Goal: Task Accomplishment & Management: Manage account settings

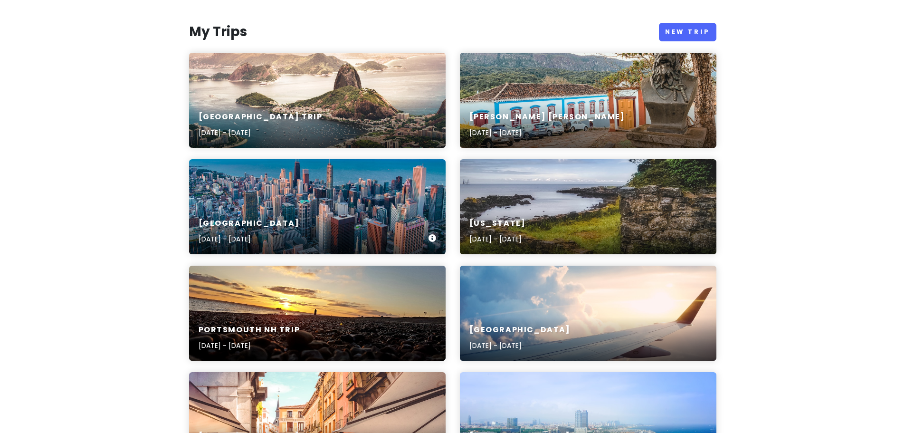
scroll to position [127, 0]
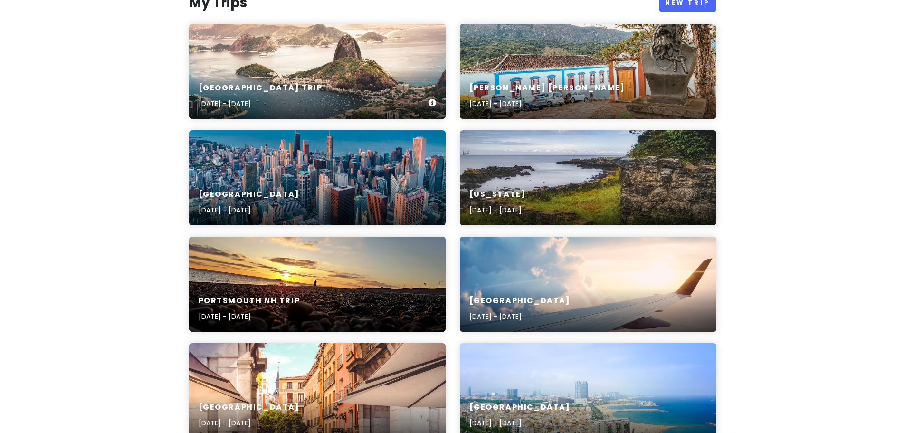
click at [291, 48] on div "[GEOGRAPHIC_DATA] Trip [DATE] - [DATE]" at bounding box center [317, 71] width 257 height 95
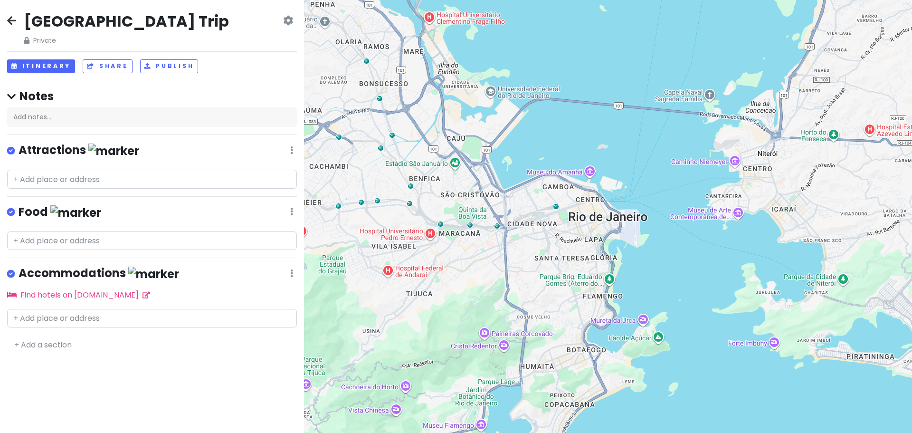
click at [11, 21] on icon at bounding box center [11, 21] width 9 height 8
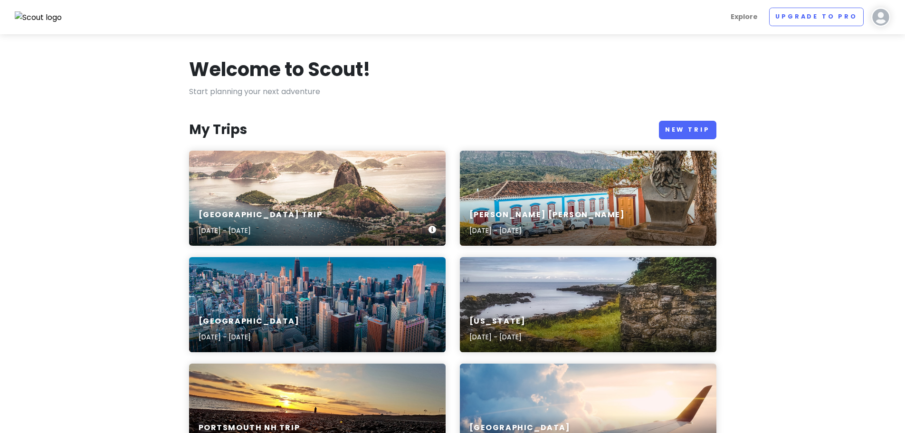
click at [264, 231] on p "[DATE] - [DATE]" at bounding box center [261, 230] width 124 height 10
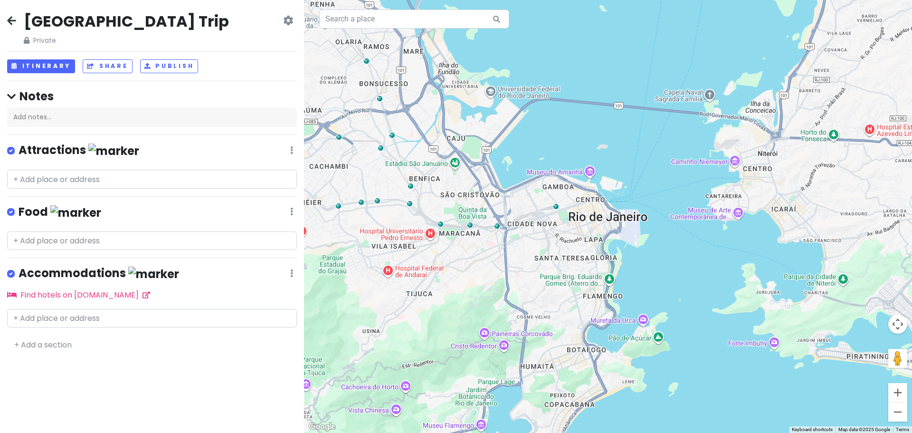
click at [288, 21] on icon at bounding box center [288, 21] width 10 height 8
click at [266, 55] on link "Change Dates" at bounding box center [255, 49] width 90 height 23
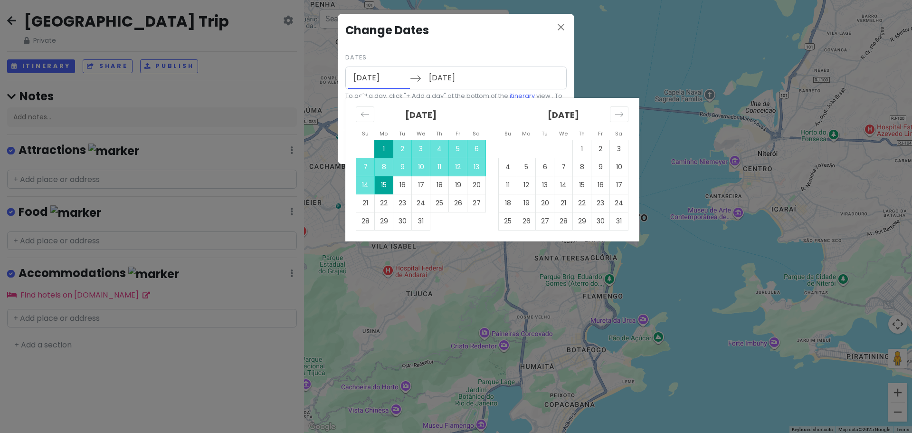
click at [361, 76] on input "[DATE]" at bounding box center [379, 78] width 62 height 22
click at [413, 164] on td "10" at bounding box center [421, 167] width 19 height 18
type input "[DATE]"
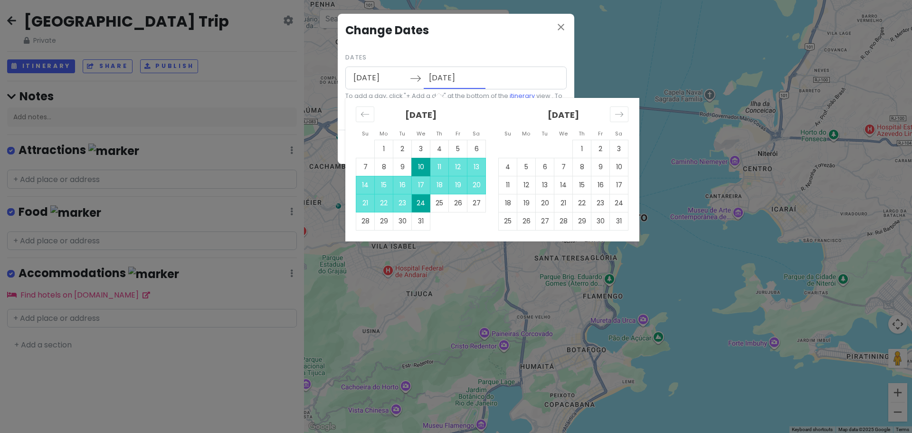
click at [453, 81] on input "[DATE]" at bounding box center [455, 78] width 62 height 22
click at [388, 76] on input "[DATE]" at bounding box center [379, 78] width 62 height 22
click at [357, 76] on input "[DATE]" at bounding box center [379, 78] width 62 height 22
click at [443, 169] on td "11" at bounding box center [439, 167] width 19 height 18
type input "[DATE]"
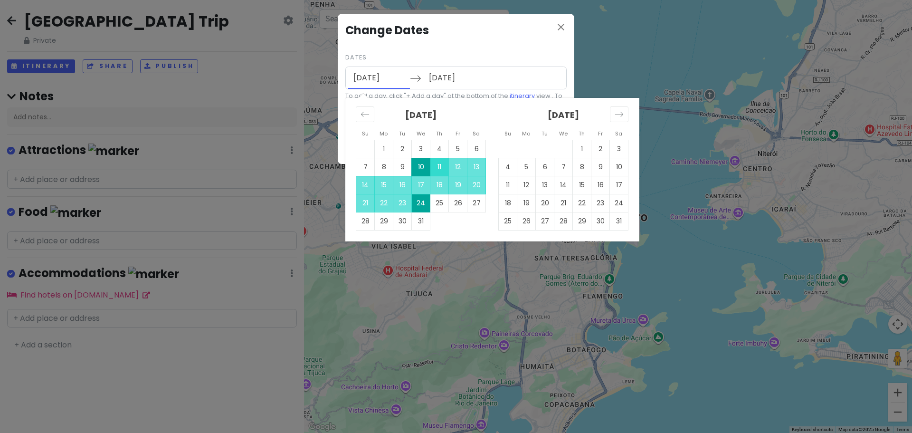
type input "[DATE]"
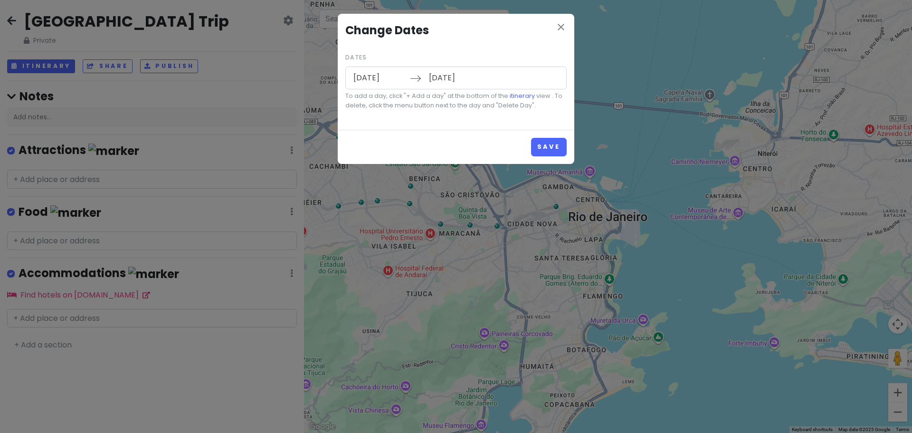
click at [367, 77] on input "[DATE]" at bounding box center [379, 78] width 62 height 22
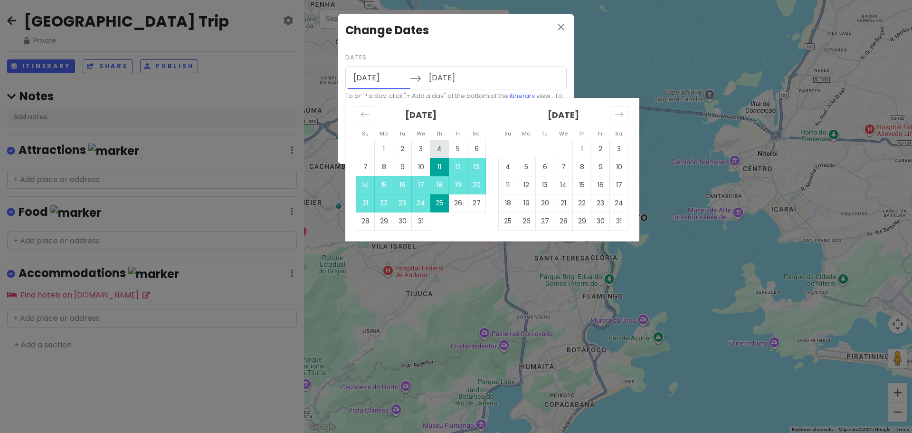
click at [442, 152] on td "4" at bounding box center [439, 149] width 19 height 18
type input "[DATE]"
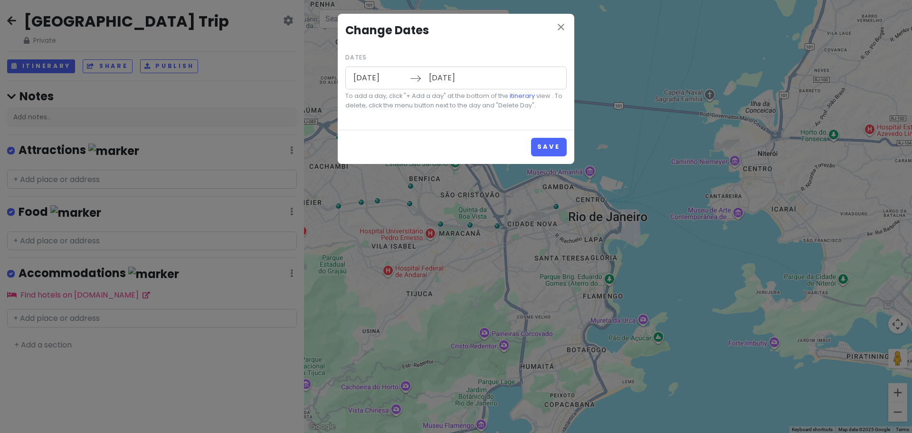
click at [449, 76] on input "[DATE]" at bounding box center [455, 78] width 62 height 22
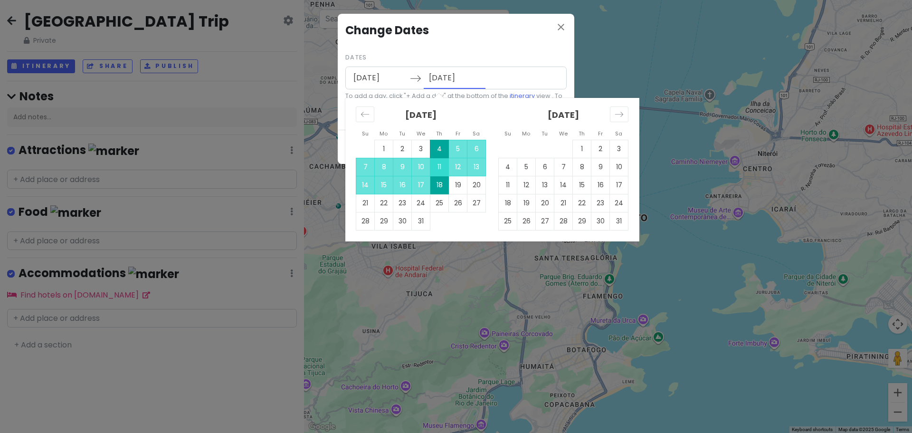
click at [436, 166] on td "11" at bounding box center [439, 167] width 19 height 18
type input "[DATE]"
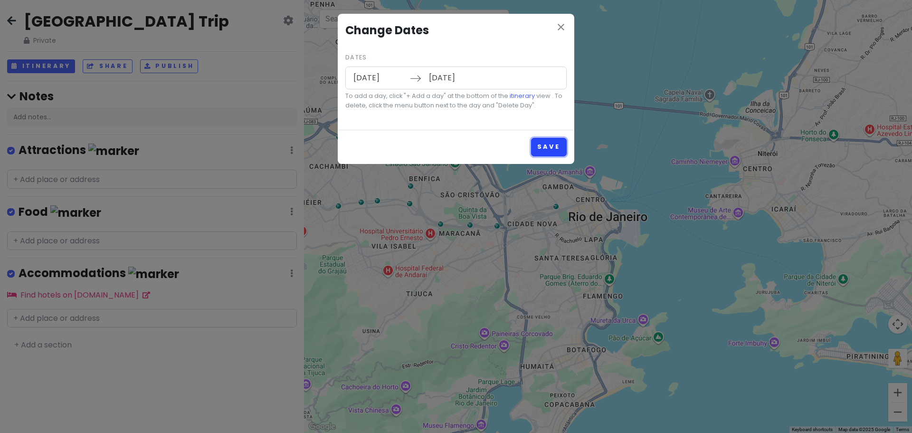
click at [556, 150] on button "Save" at bounding box center [549, 147] width 36 height 19
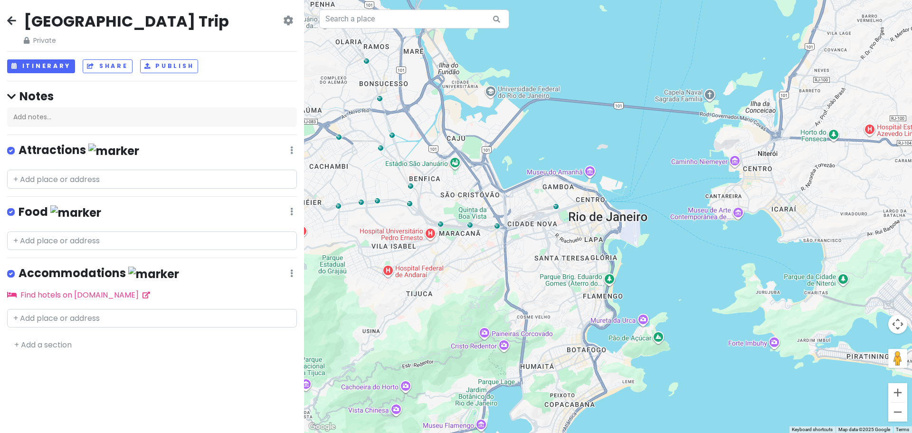
click at [12, 20] on icon at bounding box center [11, 21] width 9 height 8
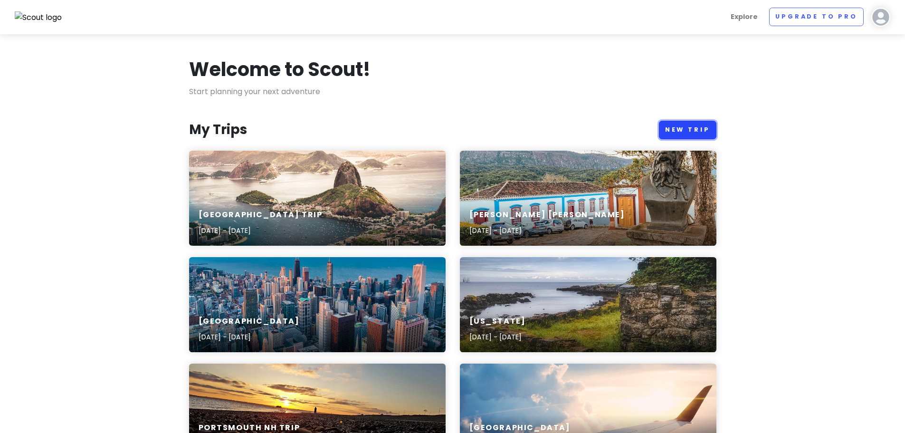
click at [710, 129] on link "New Trip" at bounding box center [687, 130] width 57 height 19
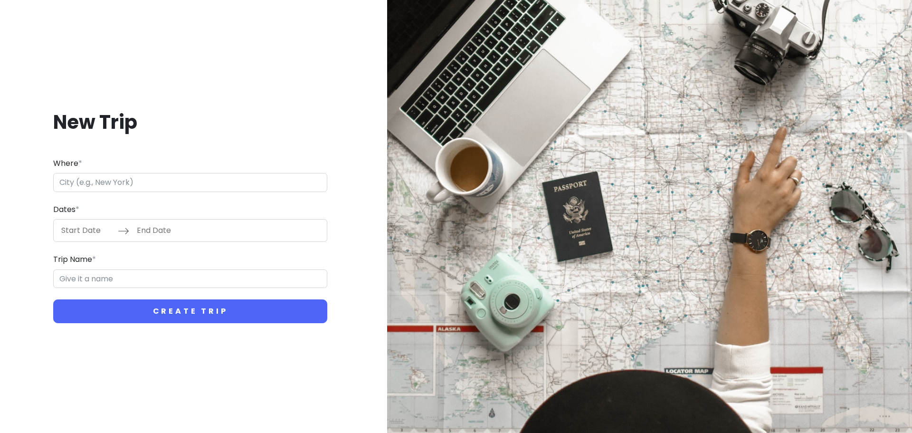
click at [90, 173] on input "Where *" at bounding box center [190, 182] width 274 height 19
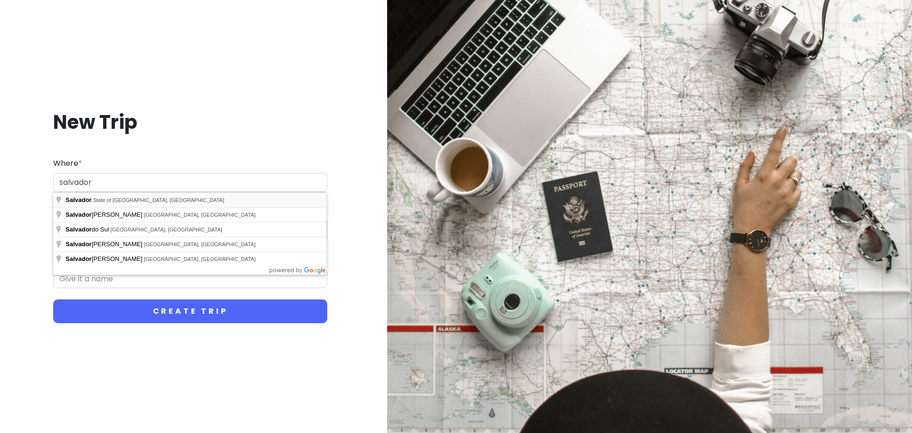
type input "[GEOGRAPHIC_DATA], [GEOGRAPHIC_DATA], [GEOGRAPHIC_DATA]"
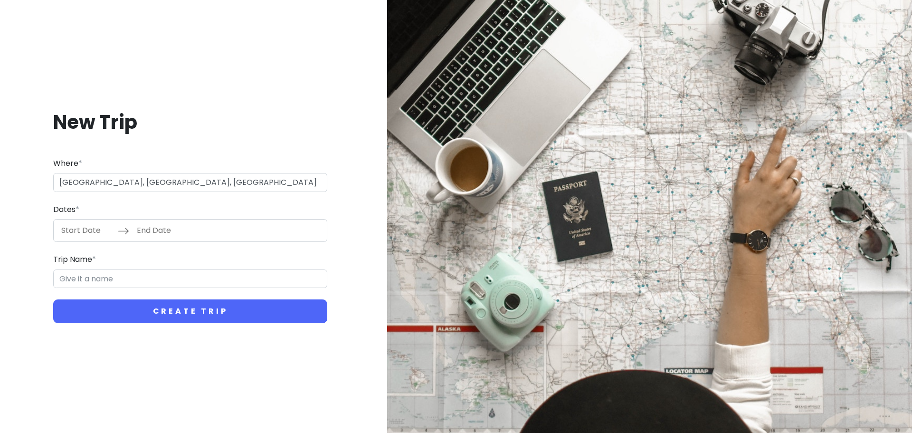
type input "[PERSON_NAME]"
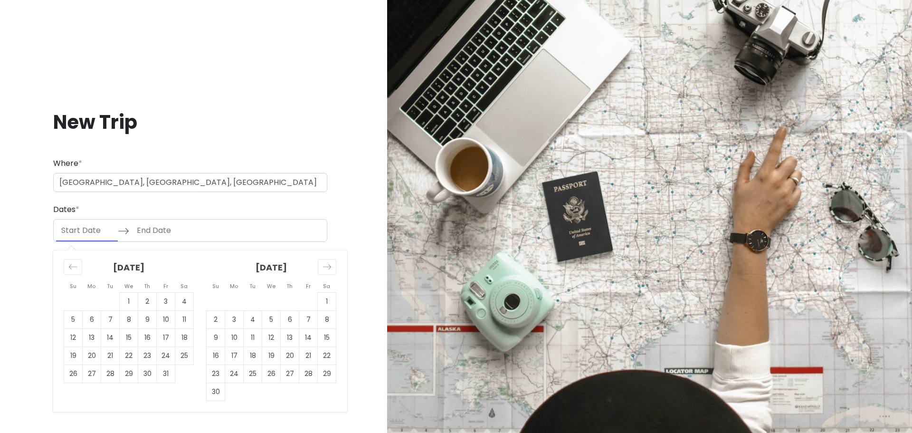
click at [105, 230] on input "Start Date" at bounding box center [87, 230] width 62 height 22
click at [322, 276] on div "[DATE]" at bounding box center [271, 271] width 130 height 42
click at [329, 267] on icon "Move forward to switch to the next month." at bounding box center [327, 266] width 9 height 9
click at [309, 319] on td "12" at bounding box center [308, 320] width 19 height 18
type input "[DATE]"
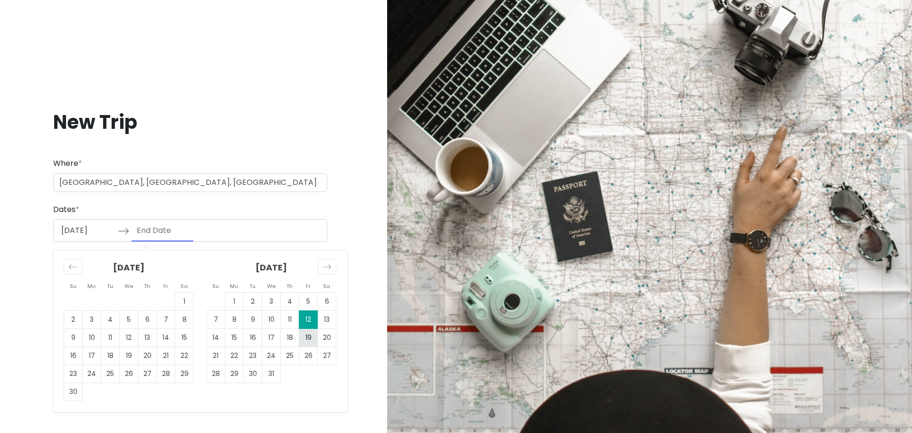
click at [310, 336] on td "19" at bounding box center [308, 338] width 19 height 18
type input "[DATE]"
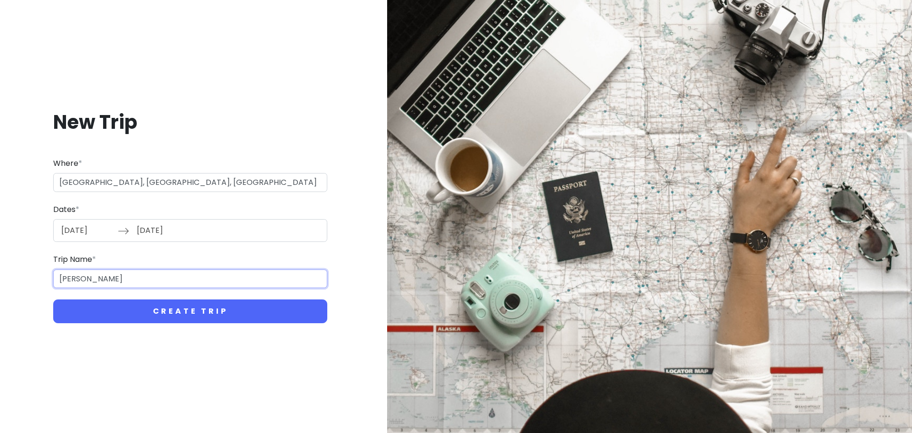
click at [151, 275] on input "[PERSON_NAME]" at bounding box center [190, 278] width 274 height 19
drag, startPoint x: 96, startPoint y: 275, endPoint x: 151, endPoint y: 283, distance: 54.7
click at [151, 283] on input "[PERSON_NAME]" at bounding box center [190, 278] width 274 height 19
type input "[PERSON_NAME]"
click at [154, 292] on form "Where * [GEOGRAPHIC_DATA], [GEOGRAPHIC_DATA], [GEOGRAPHIC_DATA] Dates * [DATE] …" at bounding box center [190, 240] width 274 height 166
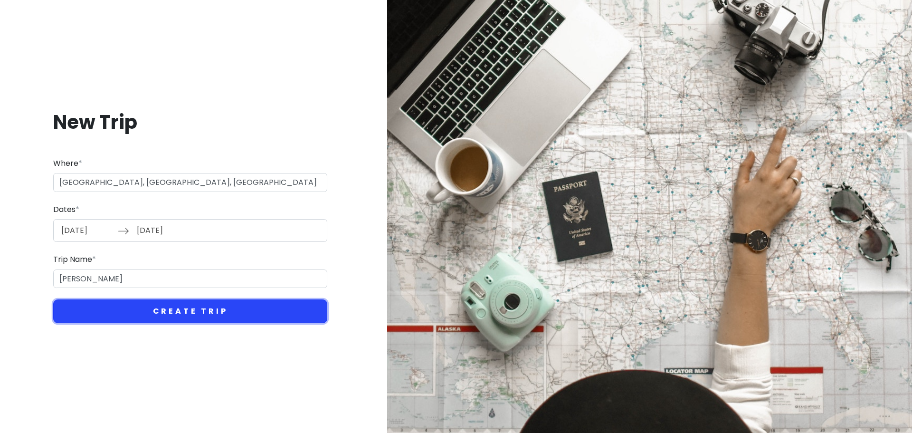
click at [160, 313] on button "Create Trip" at bounding box center [190, 311] width 274 height 24
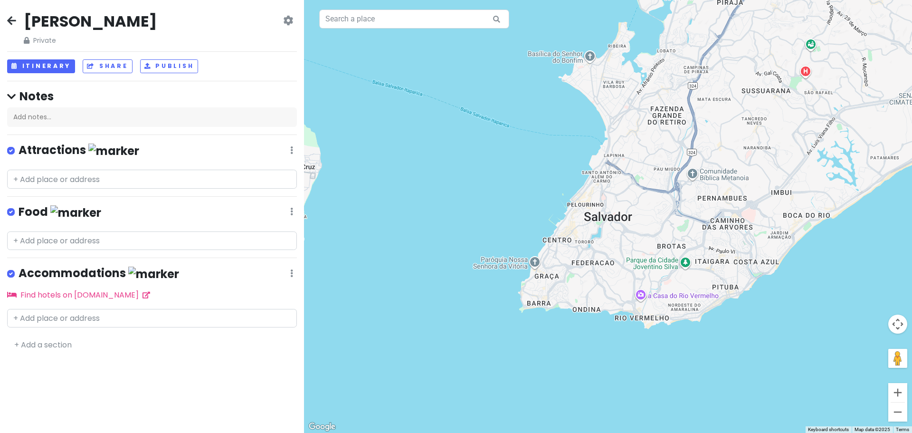
click at [292, 21] on icon at bounding box center [288, 21] width 10 height 8
click at [88, 11] on h2 "[PERSON_NAME]" at bounding box center [90, 21] width 133 height 20
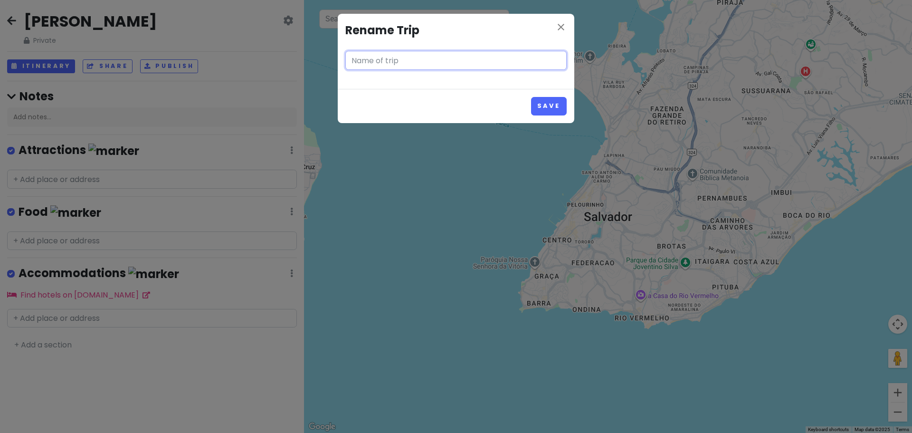
type input "[PERSON_NAME]"
click at [547, 100] on button "Save" at bounding box center [549, 106] width 36 height 19
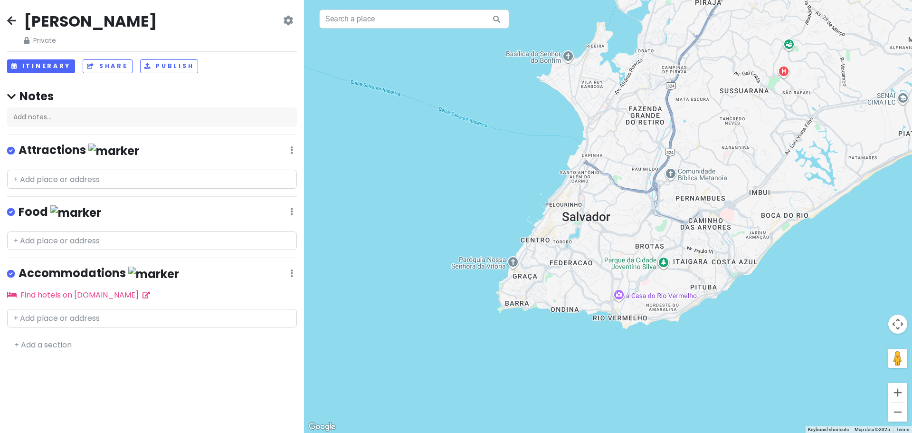
drag, startPoint x: 770, startPoint y: 267, endPoint x: 746, endPoint y: 267, distance: 23.3
click at [746, 267] on div at bounding box center [608, 216] width 608 height 433
click at [455, 21] on input "text" at bounding box center [414, 19] width 190 height 19
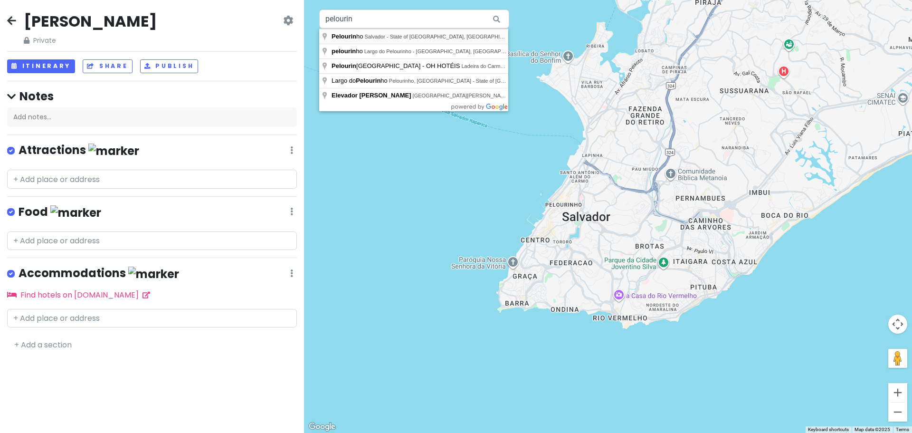
type input "Pelourinho, [GEOGRAPHIC_DATA] - State of [GEOGRAPHIC_DATA], [GEOGRAPHIC_DATA]"
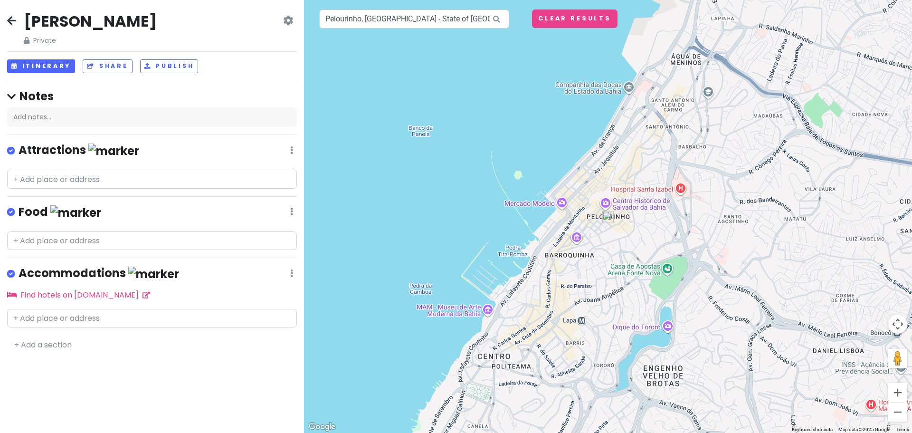
click at [599, 219] on img at bounding box center [608, 216] width 19 height 19
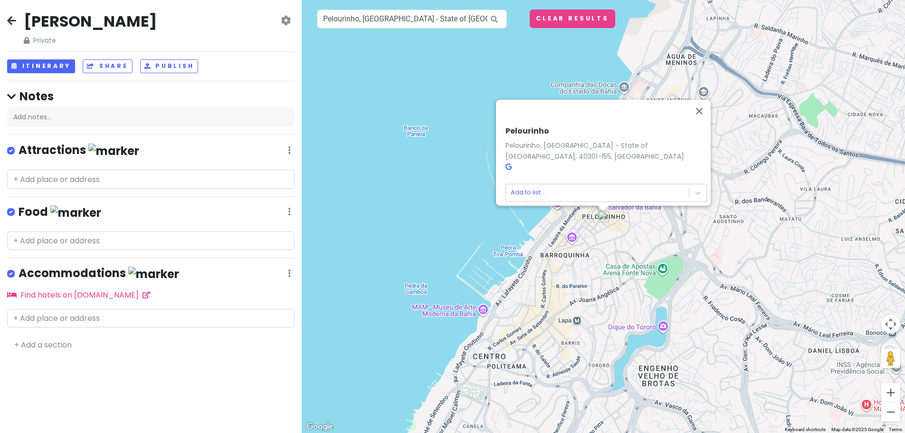
drag, startPoint x: 728, startPoint y: 227, endPoint x: 669, endPoint y: 218, distance: 60.1
click at [728, 227] on div "[PERSON_NAME], [GEOGRAPHIC_DATA] - [GEOGRAPHIC_DATA]-155, [GEOGRAPHIC_DATA] Add…" at bounding box center [603, 216] width 603 height 433
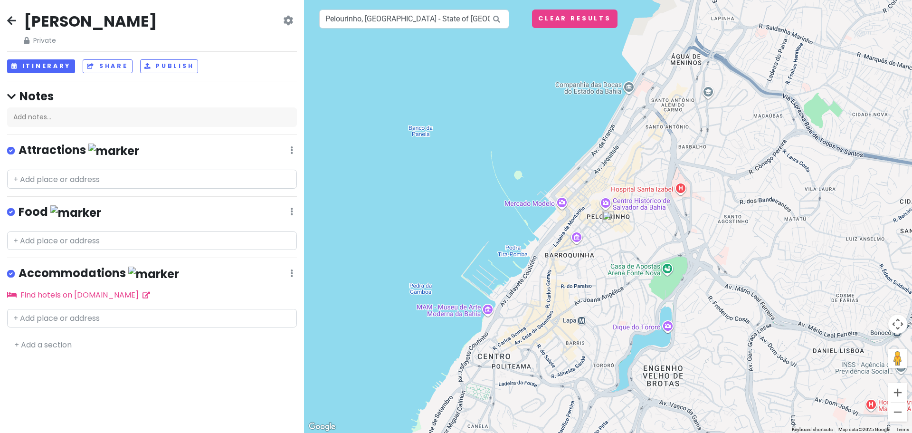
click at [606, 203] on div at bounding box center [608, 216] width 608 height 433
click at [606, 205] on div at bounding box center [608, 216] width 608 height 433
click at [607, 217] on img at bounding box center [608, 216] width 19 height 19
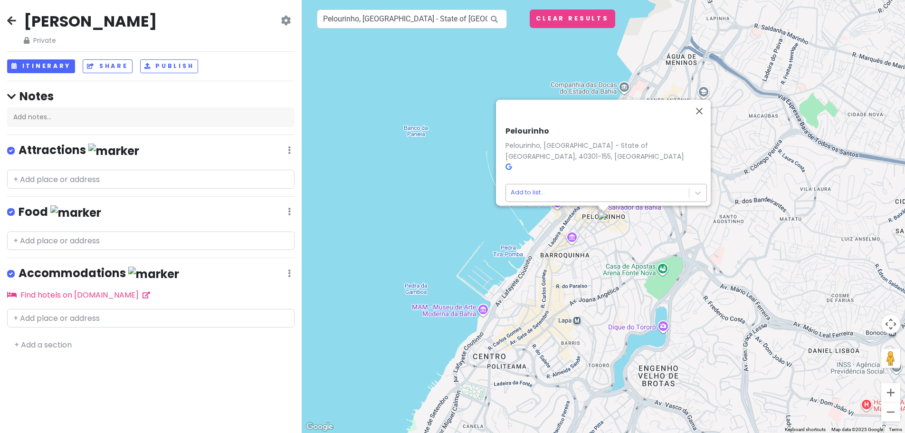
click at [534, 184] on body "[PERSON_NAME] Private Change Dates Make a Copy Delete Trip Go Pro ⚡️ Give Feedb…" at bounding box center [452, 216] width 905 height 433
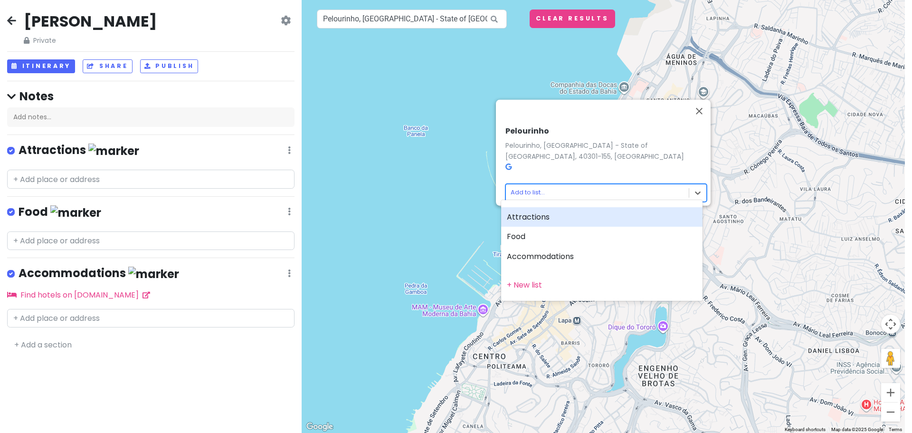
click at [526, 215] on div "Attractions" at bounding box center [601, 217] width 201 height 20
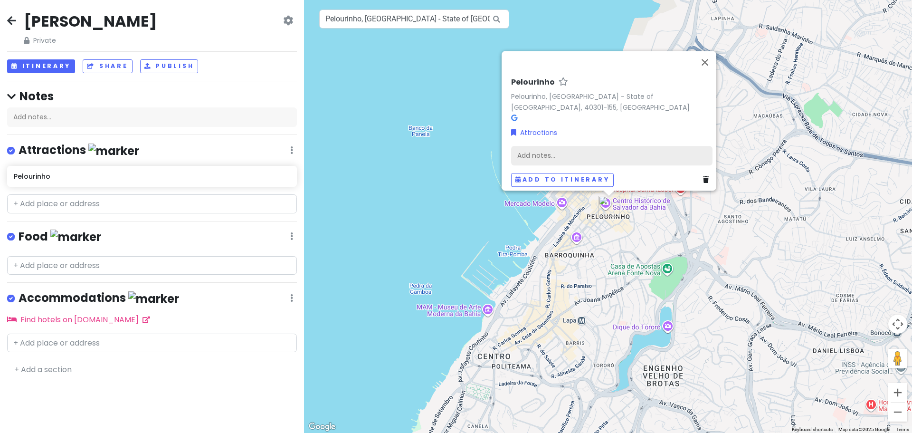
click at [543, 148] on div "Add notes..." at bounding box center [611, 155] width 201 height 20
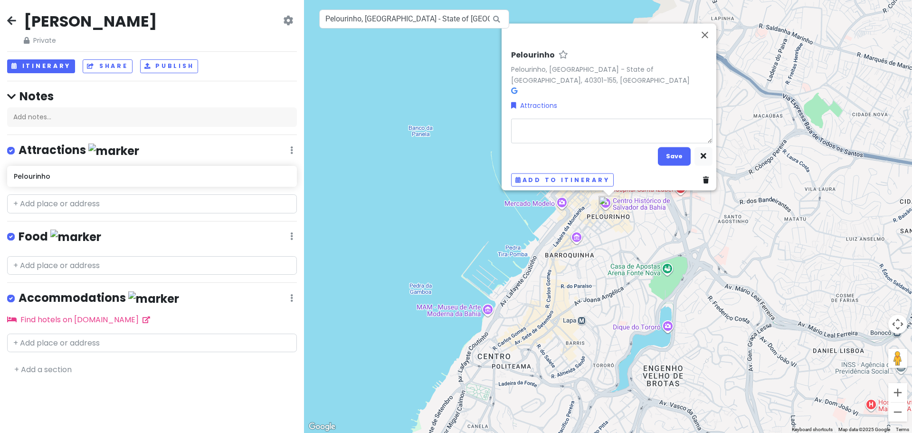
type textarea "x"
type textarea "O"
type textarea "x"
type textarea "Ol"
type textarea "x"
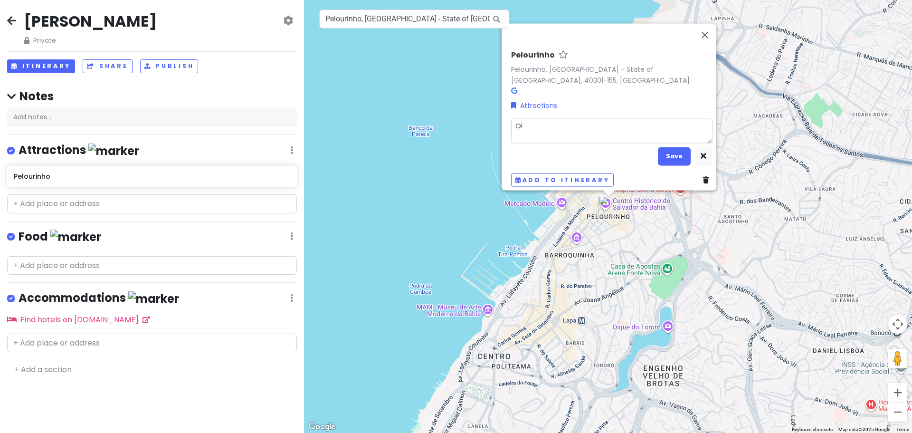
type textarea "Old"
type textarea "x"
type textarea "Old"
type textarea "x"
type textarea "Old b"
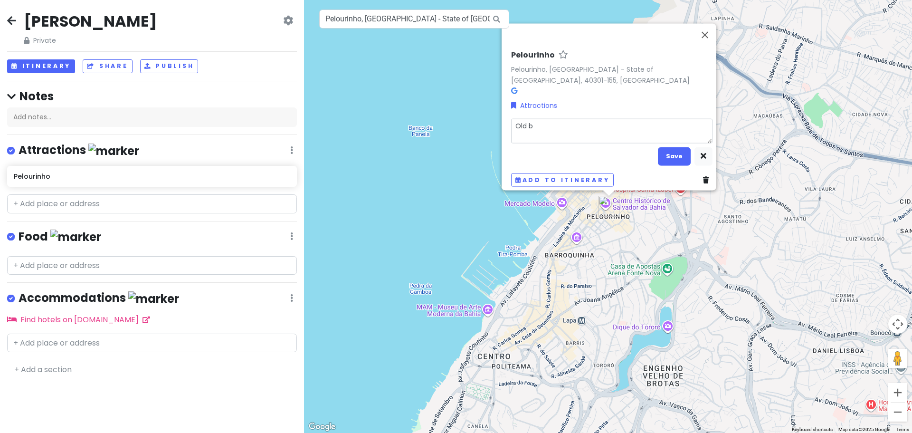
type textarea "x"
type textarea "Old br"
type textarea "x"
type textarea "Old bre"
type textarea "x"
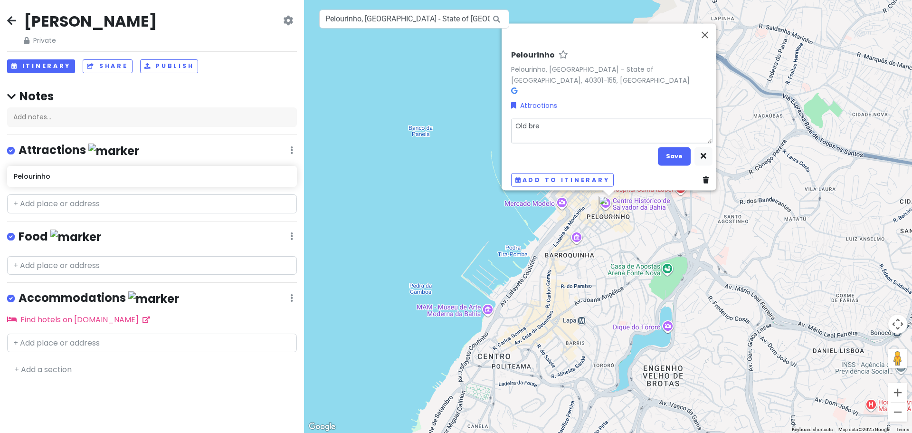
type textarea "Old brea"
type textarea "x"
type textarea "Old [PERSON_NAME]"
type textarea "x"
type textarea "Old breaui"
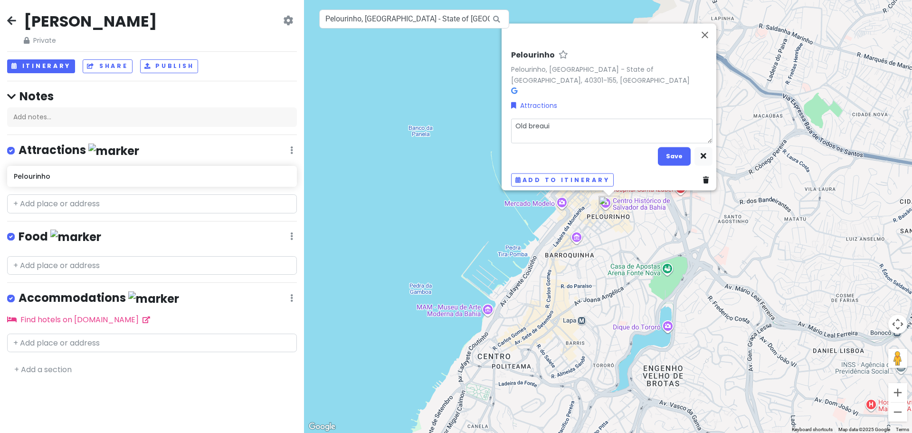
type textarea "x"
type textarea "Old breauit"
type textarea "x"
type textarea "Old breauitf"
type textarea "x"
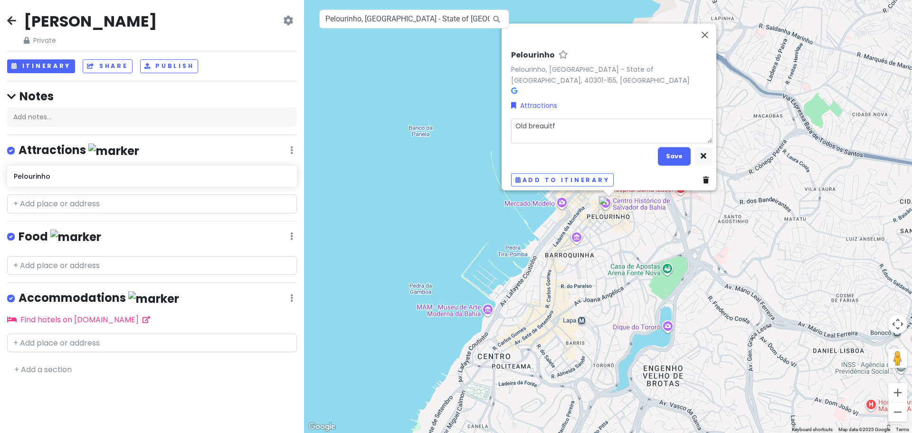
type textarea "Old breauitfy"
type textarea "x"
type textarea "Old breauitfy"
type textarea "x"
type textarea "Old breauitfy"
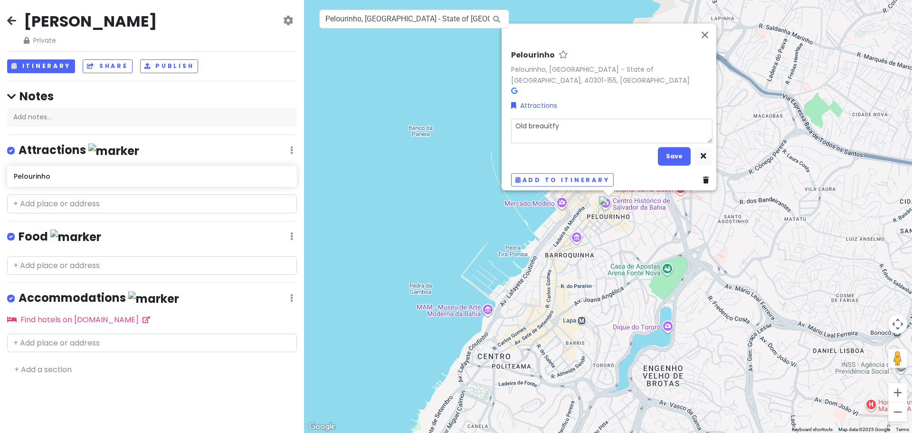
type textarea "x"
type textarea "Old breauitf"
type textarea "x"
type textarea "Old breauit"
type textarea "x"
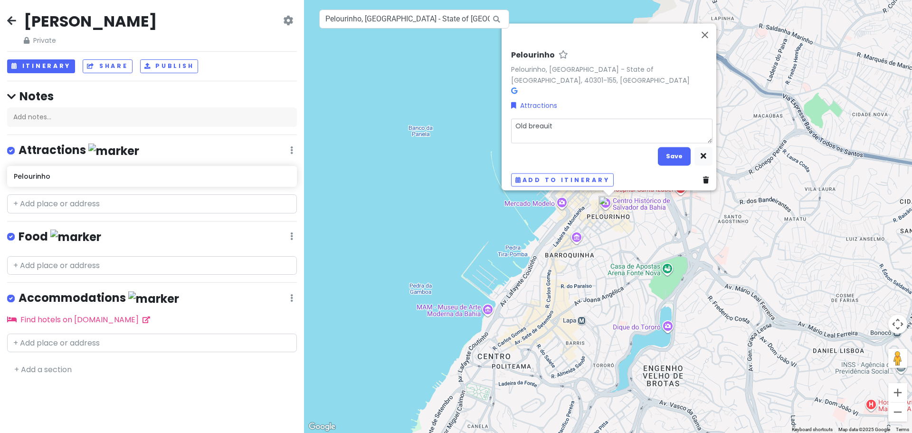
type textarea "Old breaui"
type textarea "x"
type textarea "Old [PERSON_NAME]"
type textarea "x"
type textarea "Old brea"
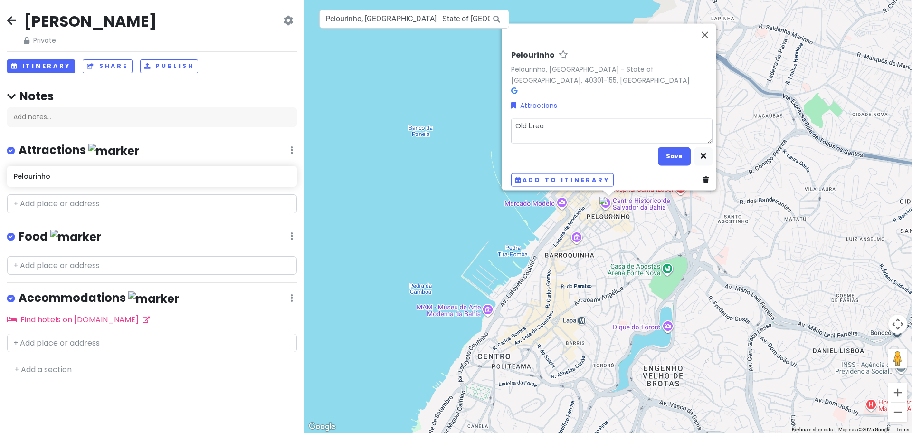
type textarea "x"
type textarea "Old bre"
type textarea "x"
type textarea "Old br"
type textarea "x"
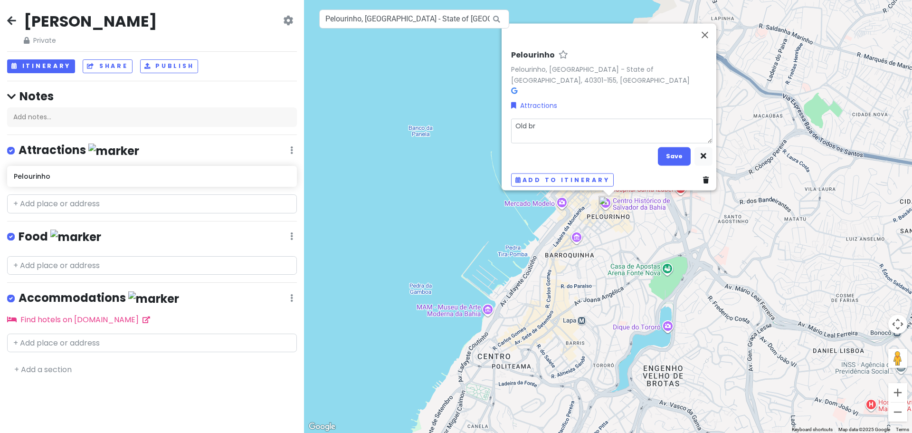
type textarea "Old b"
type textarea "x"
type textarea "Old be"
type textarea "x"
type textarea "Old bea"
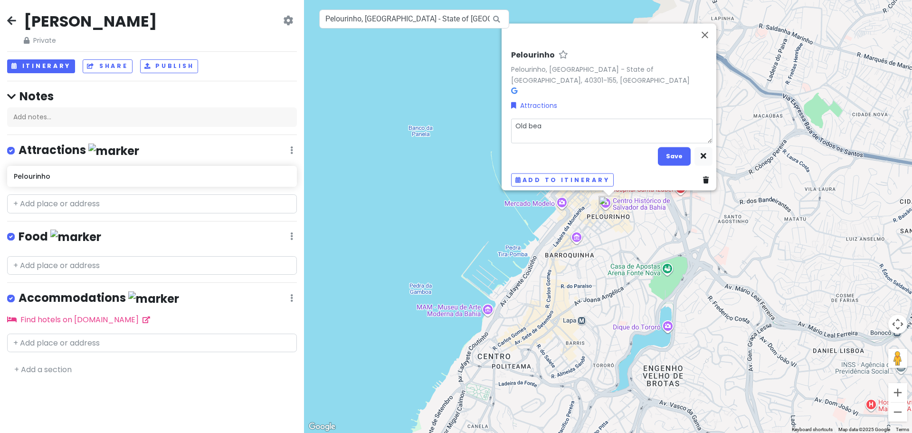
type textarea "x"
type textarea "Old beau"
type textarea "x"
type textarea "Old beaut"
type textarea "x"
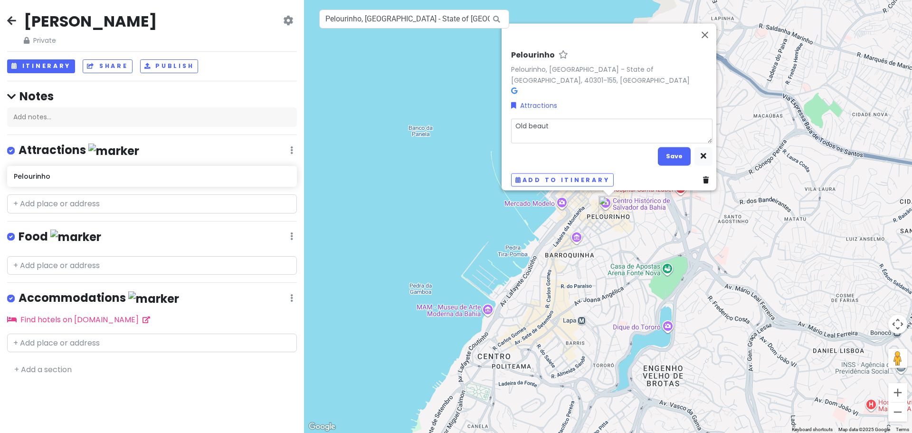
type textarea "Old beauti"
type textarea "x"
type textarea "Old beautif"
type textarea "x"
type textarea "Old beautifu"
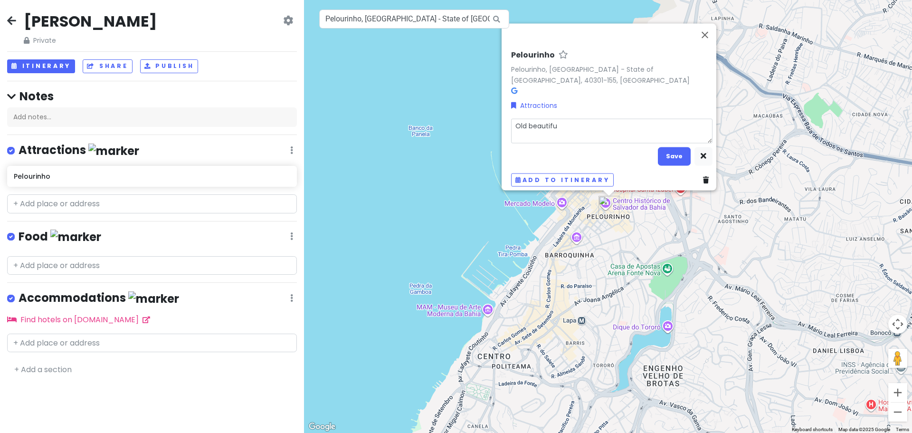
type textarea "x"
type textarea "Old beautiful"
type textarea "x"
type textarea "Old beautiful"
type textarea "x"
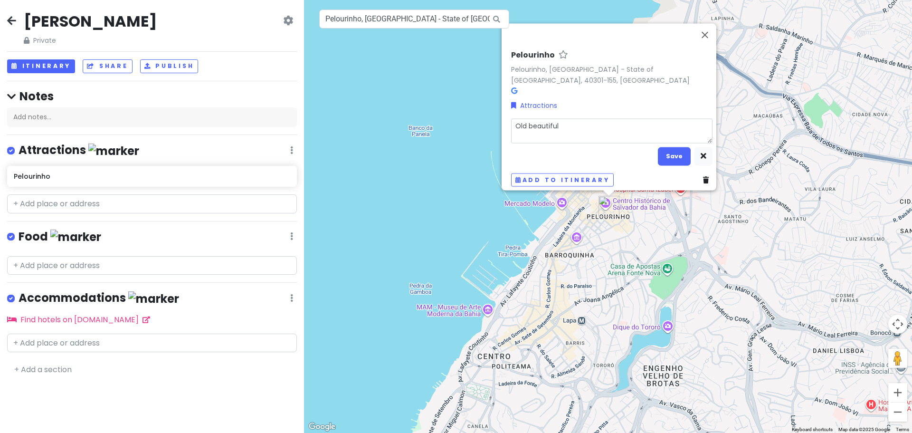
type textarea "Old beautiful c"
type textarea "x"
type textarea "Old beautiful co"
type textarea "x"
type textarea "Old beautiful col"
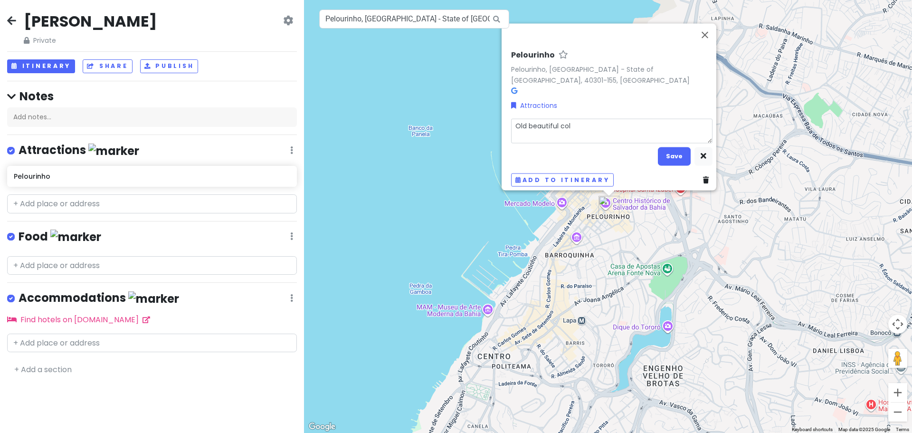
type textarea "x"
type textarea "Old beautiful colo"
type textarea "x"
type textarea "Old beautiful color"
type textarea "x"
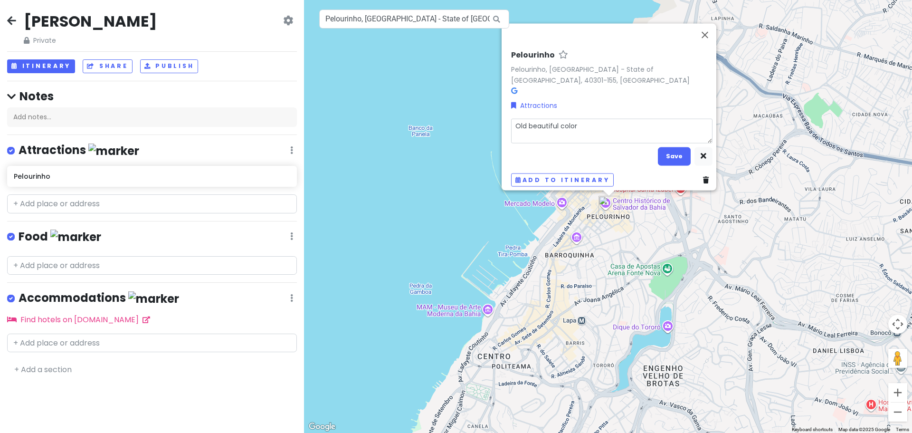
type textarea "Old beautiful colorf"
type textarea "x"
type textarea "Old beautiful colorfu"
type textarea "x"
type textarea "Old beautiful colorful"
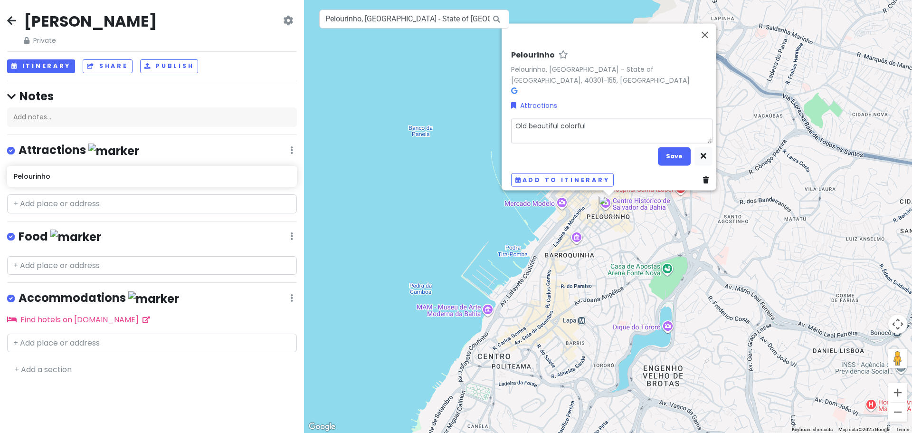
type textarea "x"
type textarea "Old beautiful colorful"
type textarea "x"
type textarea "Old beautiful colorful p"
type textarea "x"
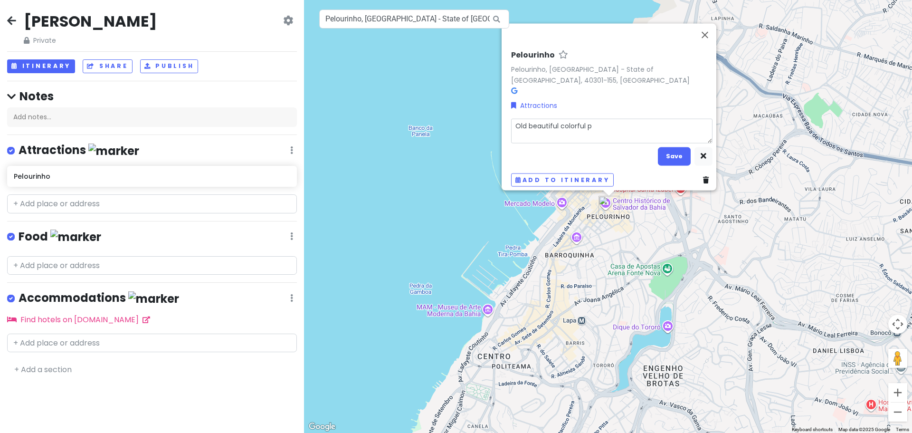
type textarea "Old beautiful colorful pa"
type textarea "x"
type textarea "Old beautiful colorful pas"
type textarea "x"
type textarea "Old beautiful colorful past"
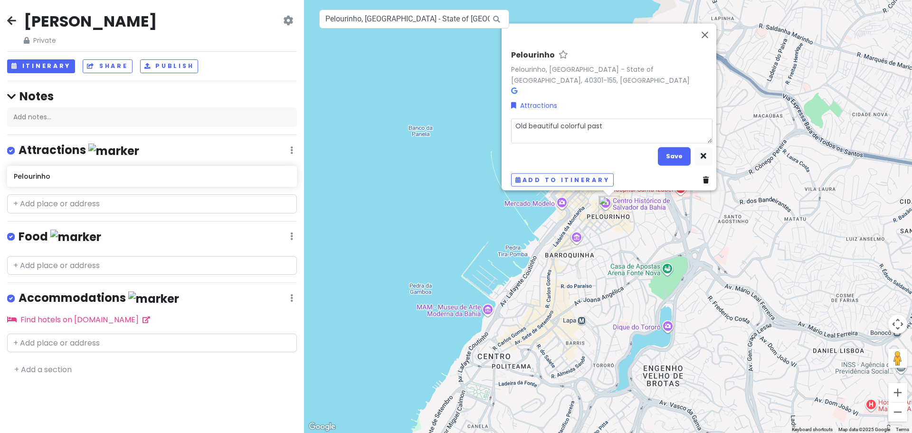
type textarea "x"
type textarea "Old beautiful colorful paste"
type textarea "x"
type textarea "Old beautiful colorful pastel"
type textarea "x"
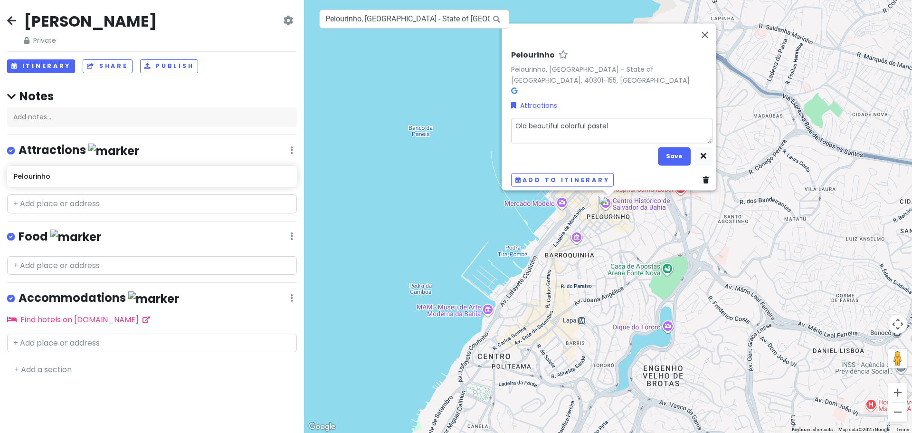
type textarea "Old beautiful colorful pastel"
type textarea "x"
type textarea "Old beautiful colorful pastel b"
type textarea "x"
type textarea "Old beautiful colorful pastel bu"
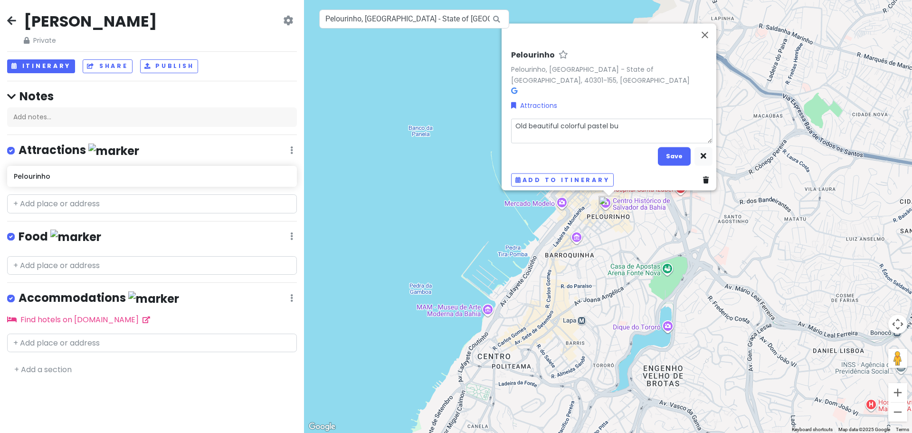
type textarea "x"
type textarea "Old beautiful colorful pastel [PERSON_NAME]"
type textarea "x"
type textarea "Old beautiful colorful pastel buil"
type textarea "x"
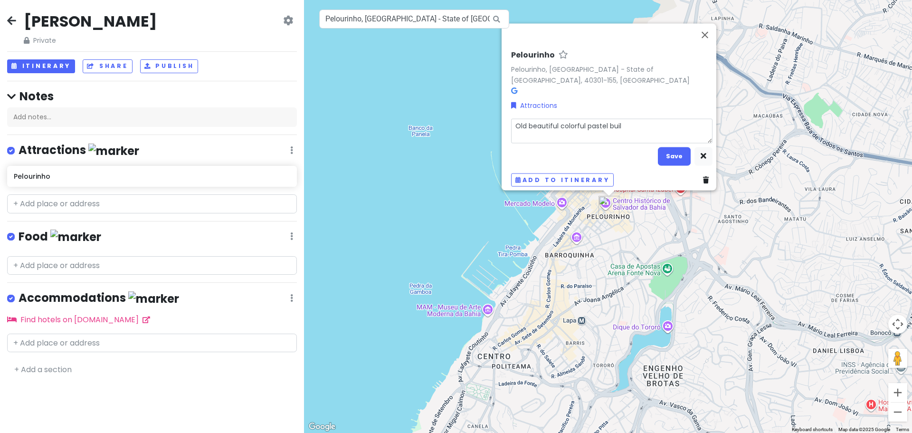
type textarea "Old beautiful colorful pastel build"
type textarea "x"
type textarea "Old beautiful colorful pastel buildi"
type textarea "x"
type textarea "Old beautiful colorful pastel buildin"
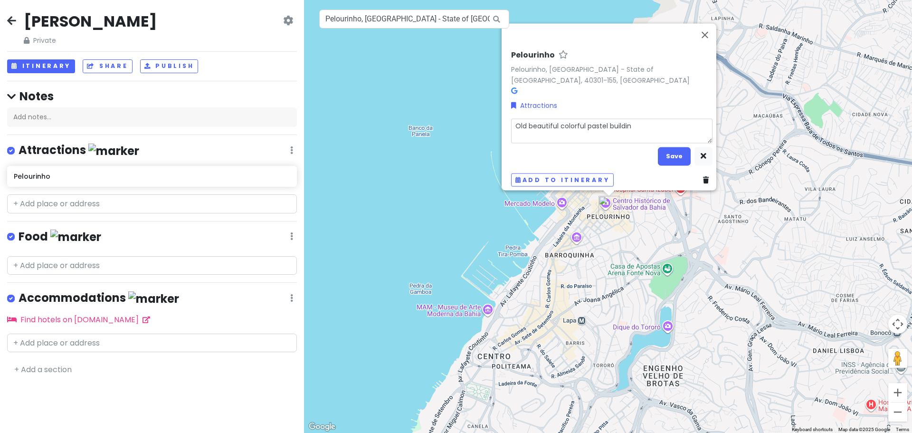
type textarea "x"
type textarea "Old beautiful colorful pastel building"
type textarea "x"
type textarea "Old beautiful colorful pastel buildings"
type textarea "x"
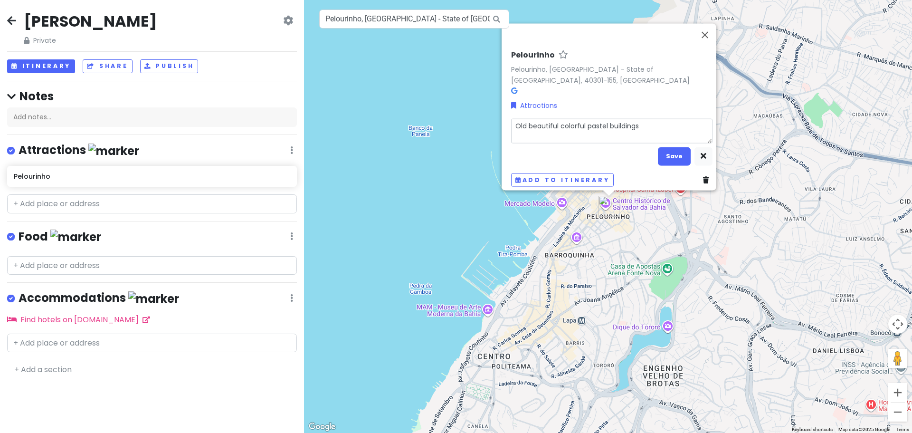
type textarea "Old beautiful colorful pastel buildings."
type textarea "x"
type textarea "Old beautiful colorful pastel buildings."
type textarea "x"
type textarea "Old beautiful colorful pastel buildings. C"
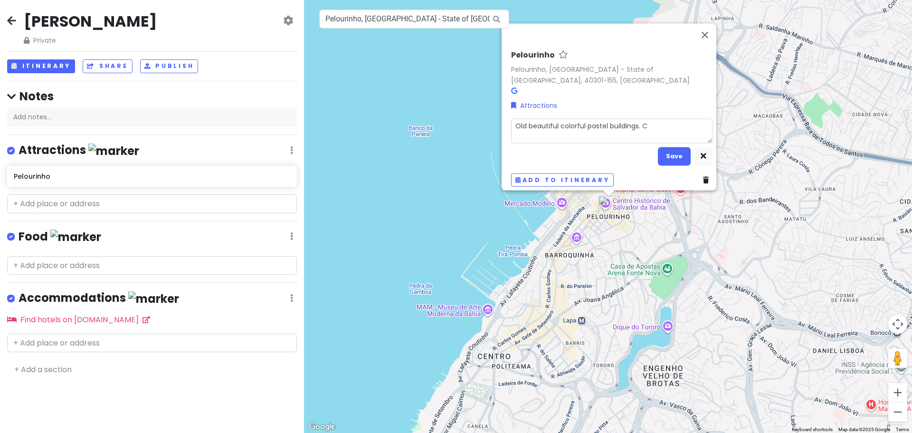
type textarea "x"
type textarea "Old beautiful colorful pastel buildings. Co"
type textarea "x"
type textarea "Old beautiful colorful pastel buildings. Coo"
type textarea "x"
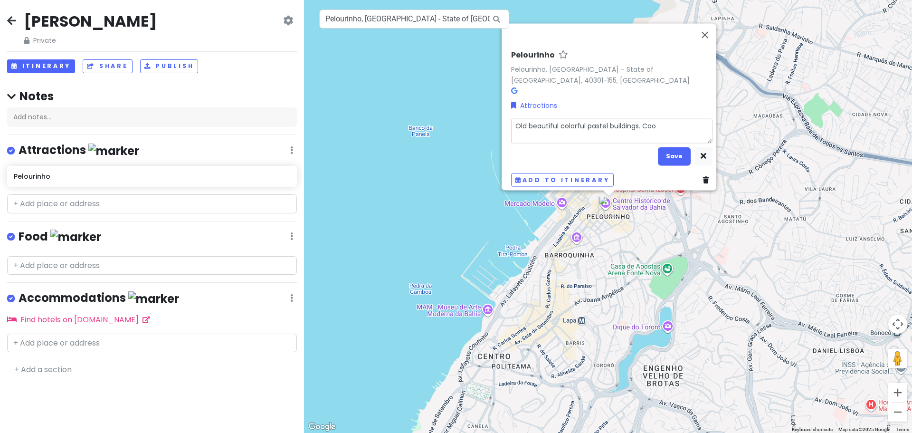
type textarea "Old beautiful colorful pastel buildings. Coob"
type textarea "x"
type textarea "Old beautiful colorful pastel buildings. Cooble"
type textarea "x"
type textarea "Old beautiful colorful pastel buildings. Coobles"
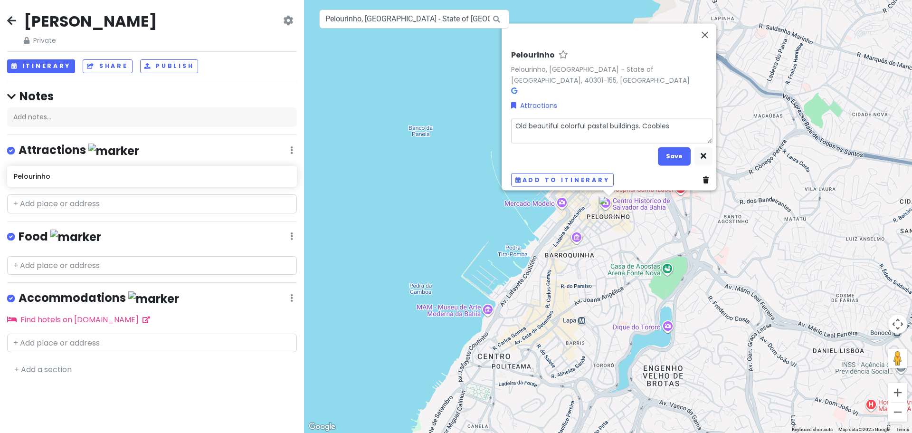
type textarea "x"
type textarea "Old beautiful colorful pastel buildings. [GEOGRAPHIC_DATA]"
type textarea "x"
type textarea "Old beautiful colorful pastel buildings. Cooblesot"
type textarea "x"
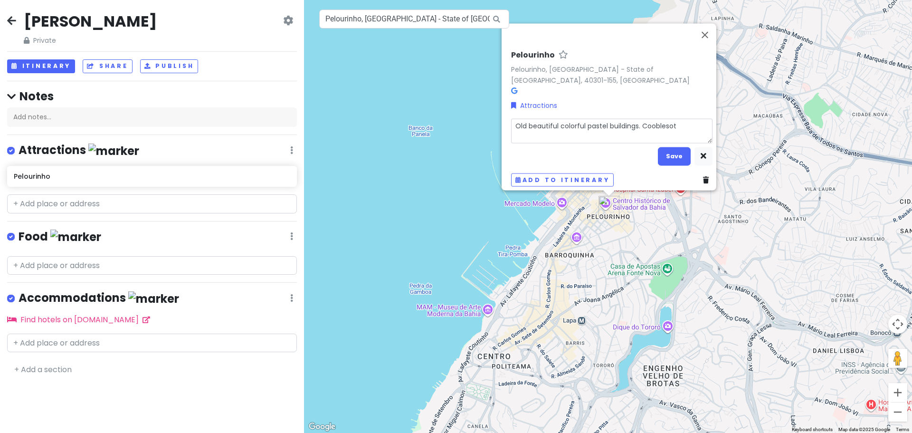
type textarea "Old beautiful colorful pastel buildings. [GEOGRAPHIC_DATA]"
type textarea "x"
type textarea "Old beautiful colorful pastel buildings. Cooblest"
type textarea "x"
type textarea "Old beautiful colorful pastel buildings. Cooblesto"
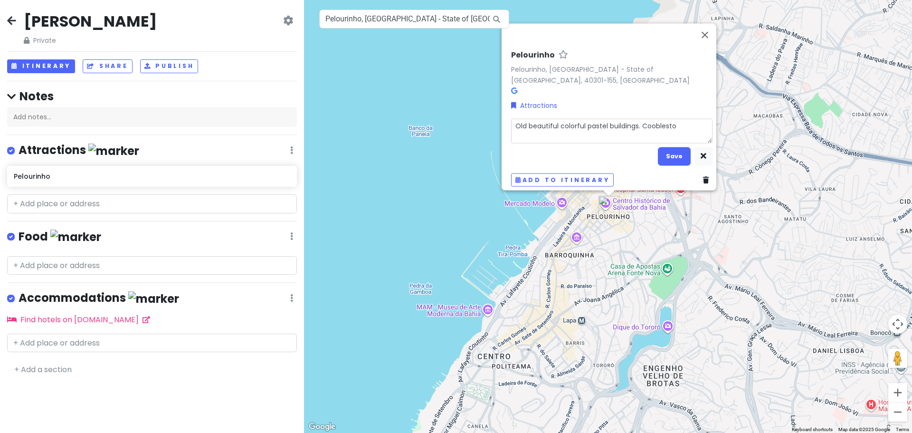
type textarea "x"
type textarea "Old beautiful colorful pastel buildings. [GEOGRAPHIC_DATA]"
type textarea "x"
type textarea "Old beautiful colorful pastel buildings. [GEOGRAPHIC_DATA]"
type textarea "x"
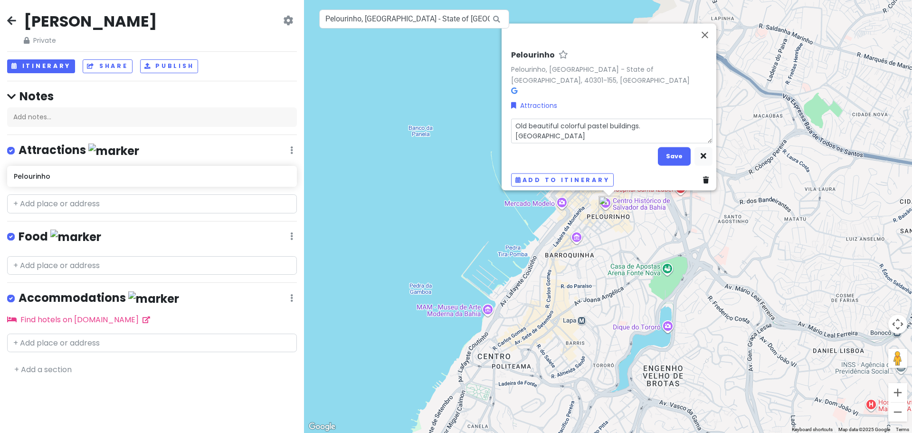
type textarea "Old beautiful colorful pastel buildings. [GEOGRAPHIC_DATA]"
type textarea "x"
type textarea "Old beautiful colorful pastel buildings. [GEOGRAPHIC_DATA]"
type textarea "x"
type textarea "Old beautiful colorful pastel buildings. [GEOGRAPHIC_DATA]"
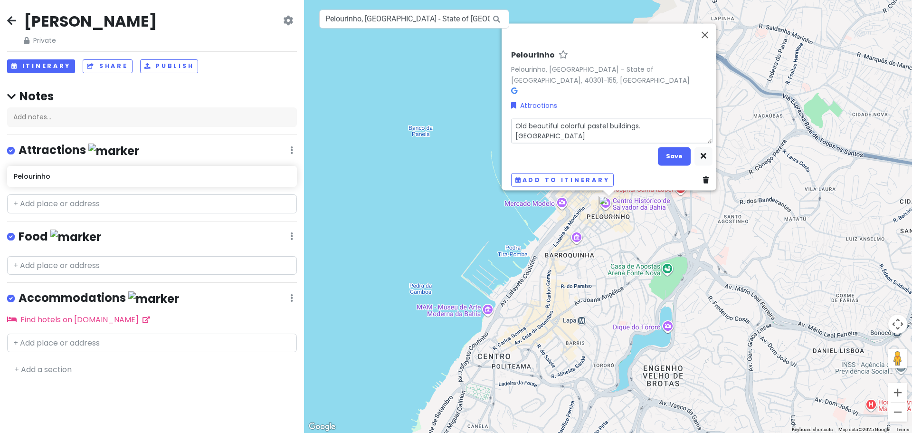
type textarea "x"
type textarea "Old beautiful colorful pastel buildings. Cooblesto"
type textarea "x"
type textarea "Old beautiful colorful pastel buildings. Cooblest"
type textarea "x"
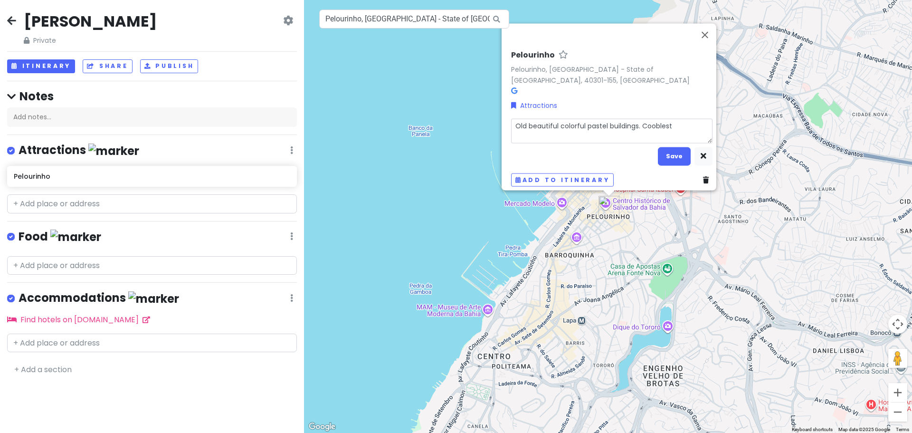
type textarea "Old beautiful colorful pastel buildings. Coobles"
type textarea "x"
type textarea "Old beautiful colorful pastel buildings. Cooble"
type textarea "x"
type textarea "Old beautiful colorful pastel buildings. Coobl"
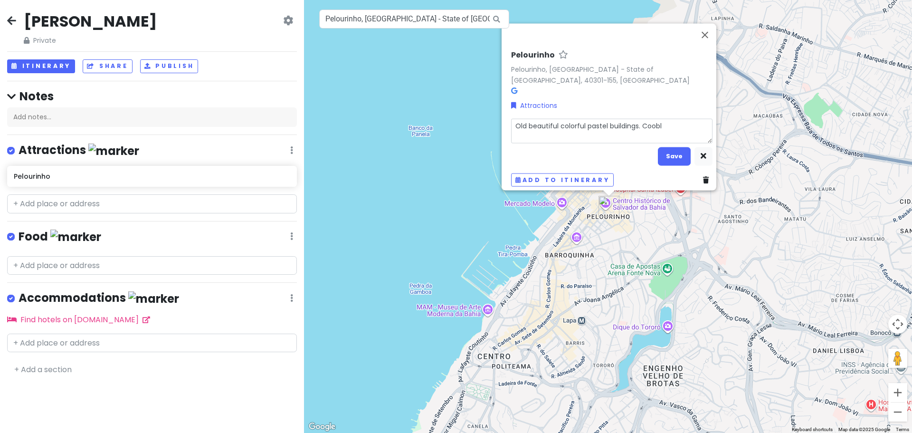
type textarea "x"
type textarea "Old beautiful colorful pastel buildings. Coob"
type textarea "x"
type textarea "Old beautiful colorful pastel buildings. Coo"
type textarea "x"
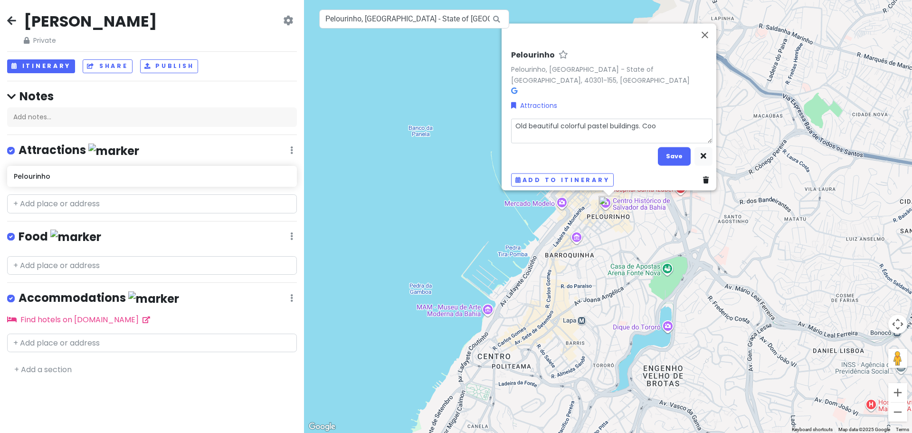
type textarea "Old beautiful colorful pastel buildings. Co"
type textarea "x"
type textarea "Old beautiful colorful pastel buildings. Cob"
type textarea "x"
type textarea "Old beautiful colorful pastel buildings. Cobl"
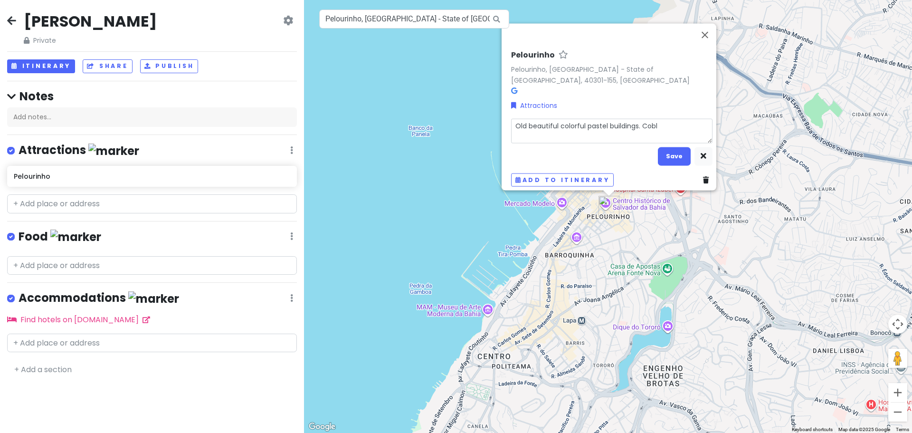
type textarea "x"
type textarea "Old beautiful colorful pastel buildings. [PERSON_NAME]"
type textarea "x"
type textarea "Old beautiful colorful pastel buildings. Cobles"
type textarea "x"
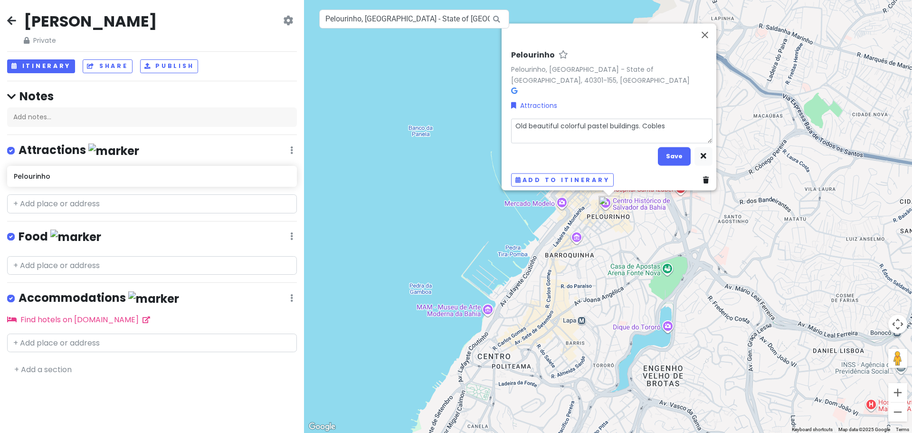
type textarea "Old beautiful colorful pastel buildings. Coblest"
type textarea "x"
type textarea "Old beautiful colorful pastel buildings. Coblesto"
type textarea "x"
type textarea "Old beautiful colorful pastel buildings. Coblest"
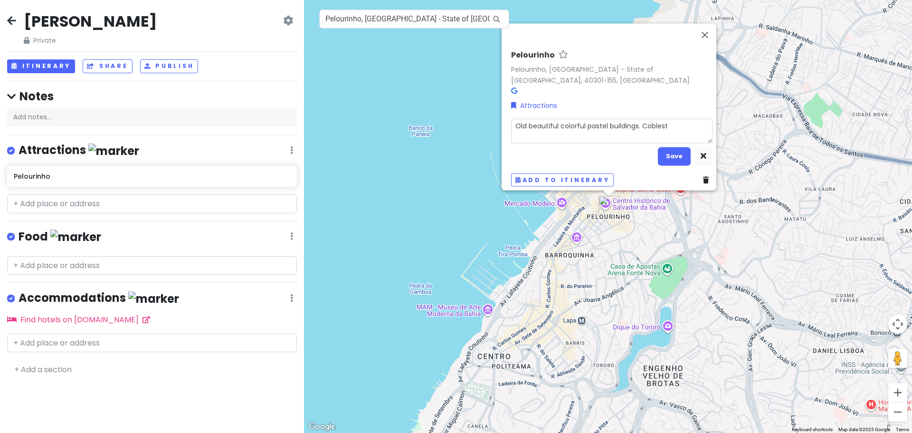
type textarea "x"
type textarea "Old beautiful colorful pastel buildings. Cobles"
type textarea "x"
type textarea "Old beautiful colorful pastel buildings. [PERSON_NAME]"
click at [670, 150] on button "Save" at bounding box center [674, 156] width 33 height 19
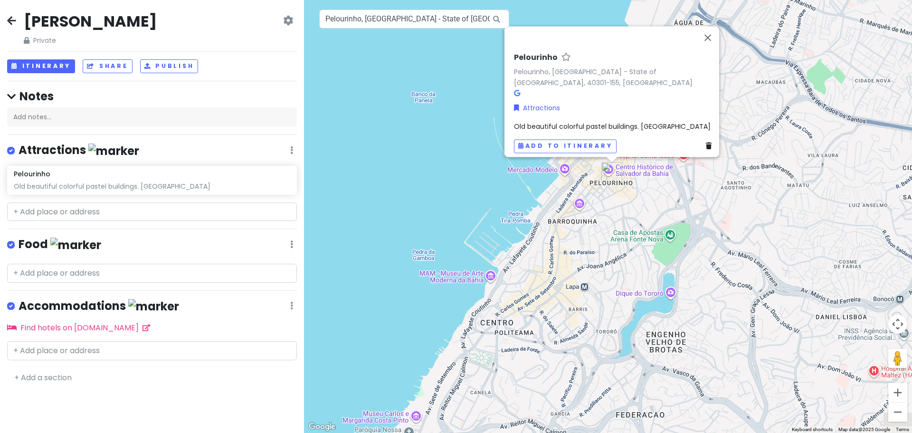
drag, startPoint x: 849, startPoint y: 241, endPoint x: 579, endPoint y: 241, distance: 270.8
click at [579, 241] on div "[PERSON_NAME], [GEOGRAPHIC_DATA] - [GEOGRAPHIC_DATA]-155, [GEOGRAPHIC_DATA] Att…" at bounding box center [608, 216] width 608 height 433
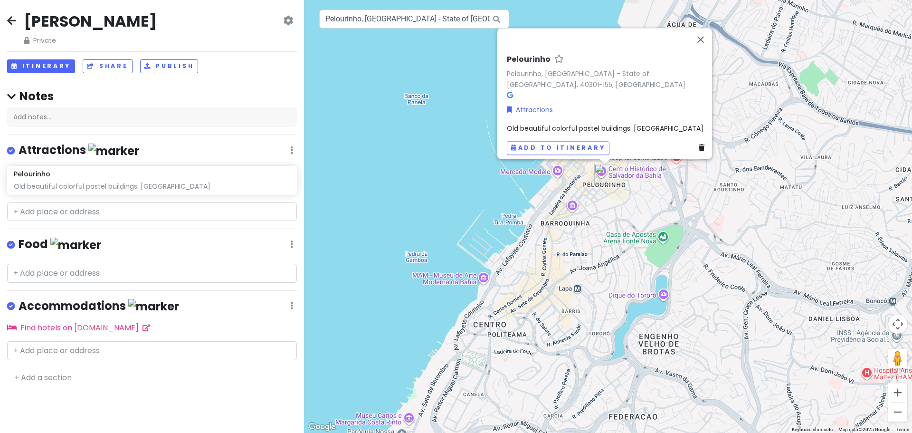
click at [556, 171] on div "[PERSON_NAME], [GEOGRAPHIC_DATA] - [GEOGRAPHIC_DATA]-155, [GEOGRAPHIC_DATA] Att…" at bounding box center [608, 216] width 608 height 433
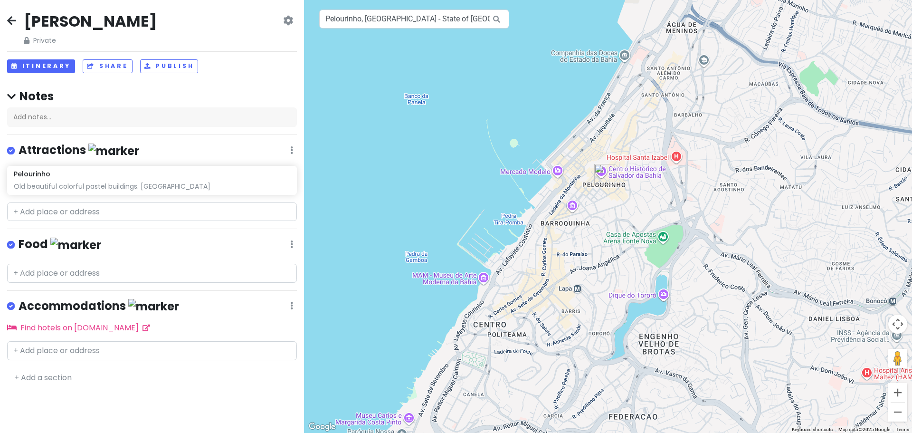
click at [520, 169] on div at bounding box center [608, 216] width 608 height 433
click at [518, 171] on div at bounding box center [608, 216] width 608 height 433
click at [78, 185] on div "Old beautiful colorful pastel buildings. [GEOGRAPHIC_DATA]" at bounding box center [152, 186] width 276 height 9
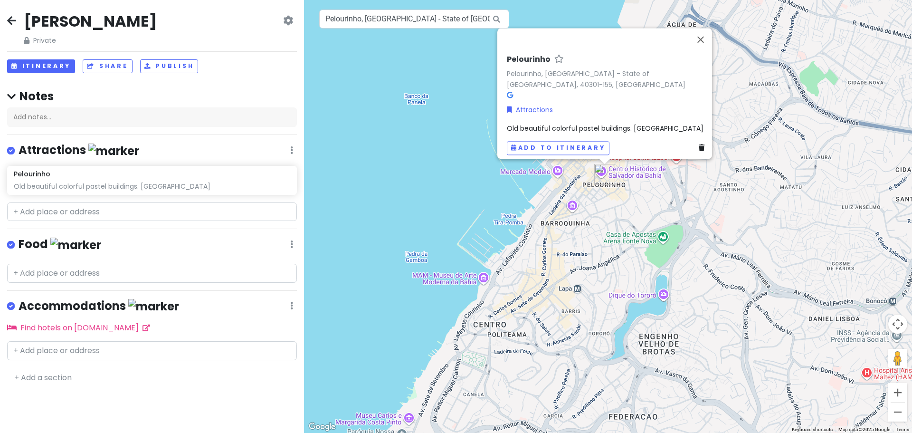
click at [583, 123] on div "Old beautiful colorful pastel buildings. [GEOGRAPHIC_DATA]" at bounding box center [607, 128] width 201 height 10
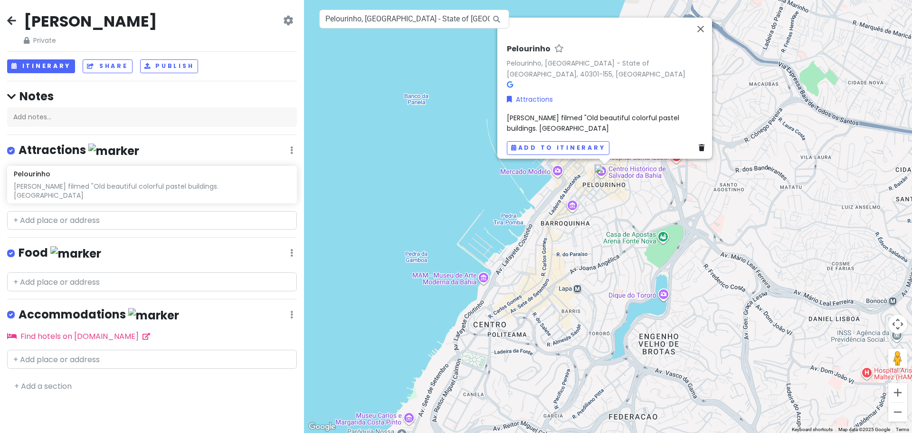
click at [560, 117] on div "[PERSON_NAME] filmed "Old beautiful colorful pastel buildings. [GEOGRAPHIC_DATA]" at bounding box center [607, 122] width 201 height 21
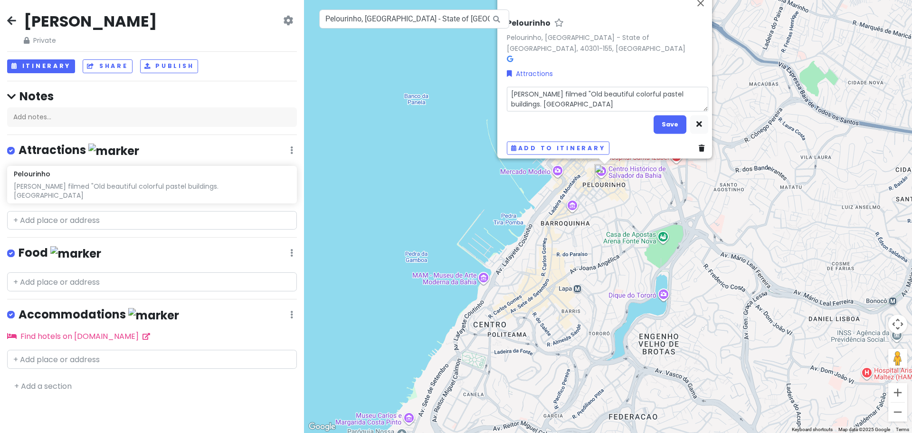
click at [590, 87] on textarea "[PERSON_NAME] filmed "Old beautiful colorful pastel buildings. [GEOGRAPHIC_DATA]" at bounding box center [607, 98] width 201 height 25
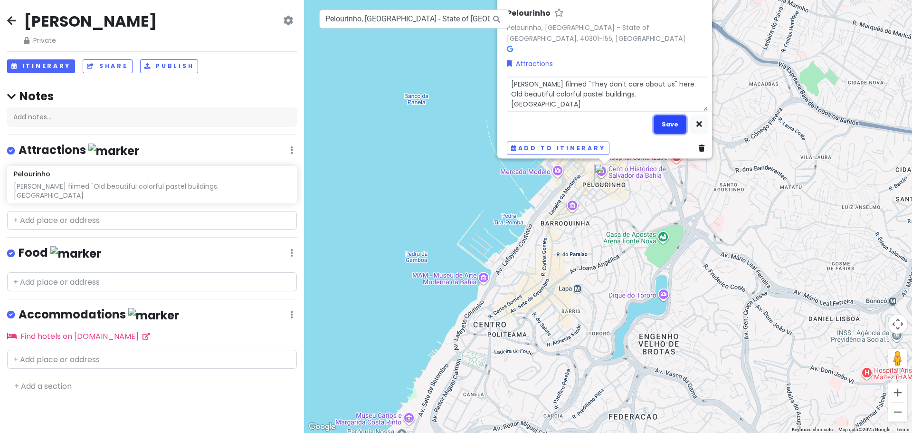
click at [656, 115] on button "Save" at bounding box center [670, 124] width 33 height 19
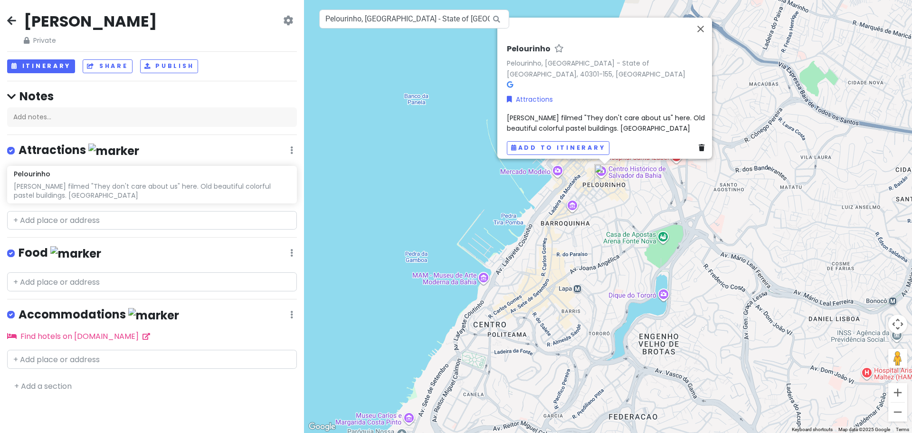
click at [561, 113] on span "[PERSON_NAME] filmed "They don't care about us" here. Old beautiful colorful pa…" at bounding box center [607, 123] width 200 height 20
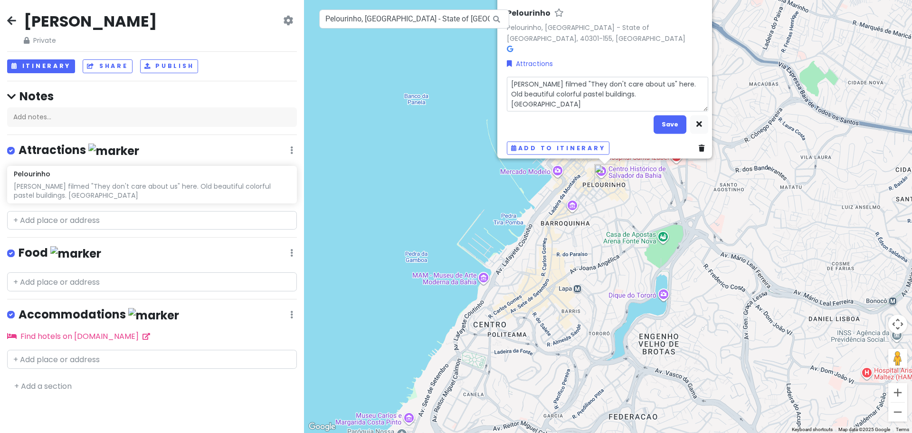
click at [692, 82] on textarea "[PERSON_NAME] filmed "They don't care about us" here. Old beautiful colorful pa…" at bounding box center [607, 93] width 201 height 35
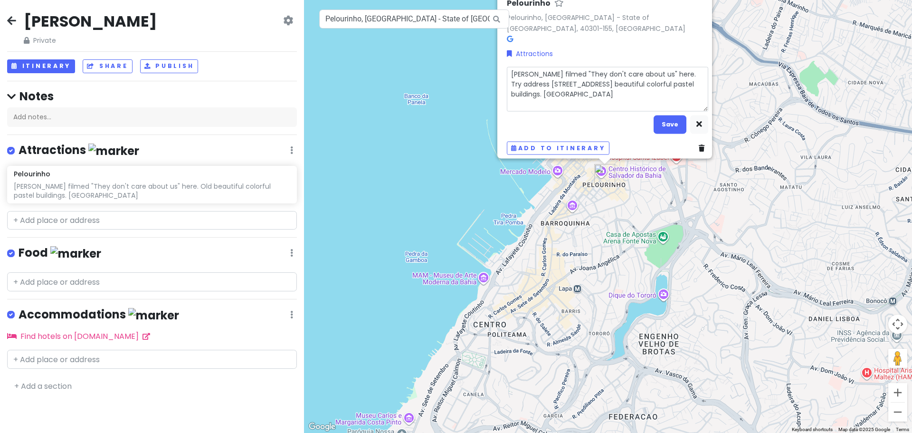
drag, startPoint x: 584, startPoint y: 87, endPoint x: 622, endPoint y: 76, distance: 39.4
click at [622, 76] on textarea "[PERSON_NAME] filmed "They don't care about us" here. Try address [STREET_ADDRE…" at bounding box center [607, 89] width 201 height 45
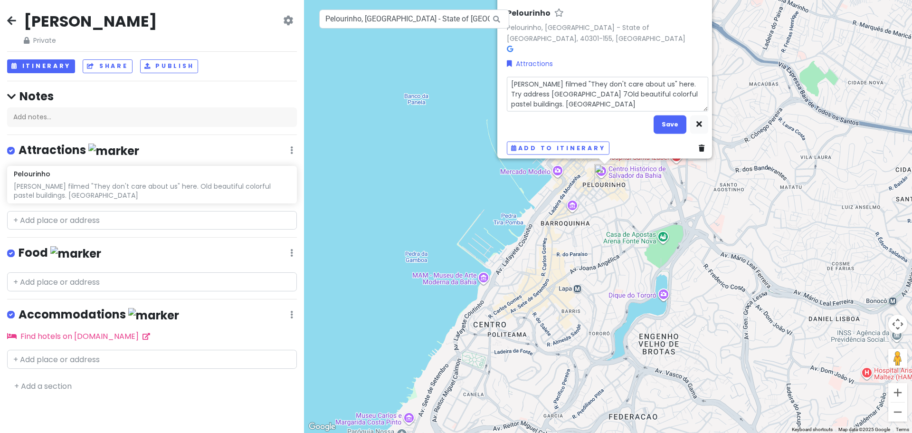
click at [545, 89] on textarea "[PERSON_NAME] filmed "They don't care about us" here. Try address [GEOGRAPHIC_D…" at bounding box center [607, 93] width 201 height 35
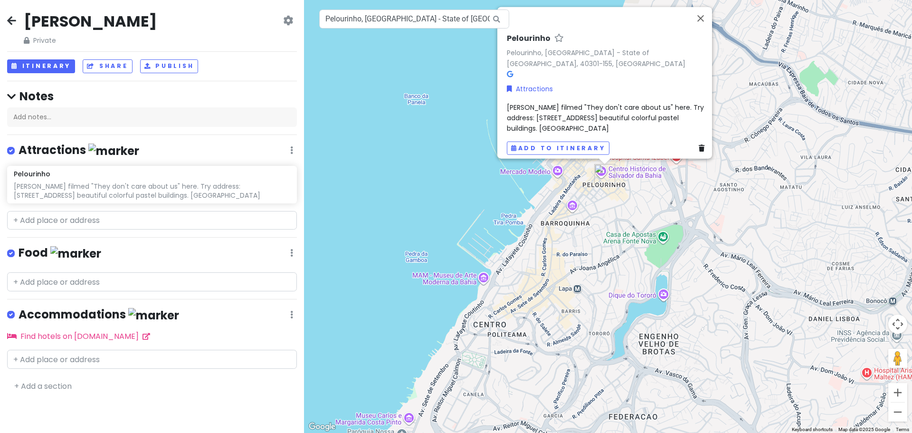
click at [616, 115] on span "[PERSON_NAME] filmed "They don't care about us" here. Try address: [STREET_ADDR…" at bounding box center [606, 117] width 199 height 31
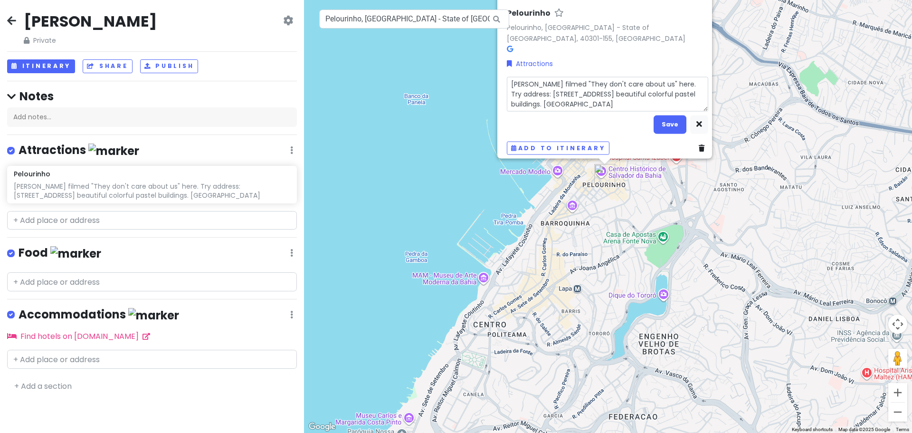
click at [620, 85] on textarea "[PERSON_NAME] filmed "They don't care about us" here. Try address: [STREET_ADDR…" at bounding box center [607, 93] width 201 height 35
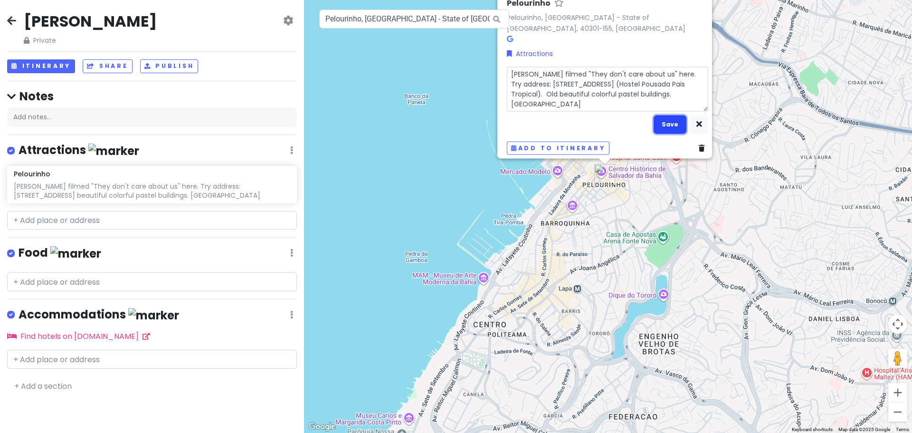
click at [661, 115] on button "Save" at bounding box center [670, 124] width 33 height 19
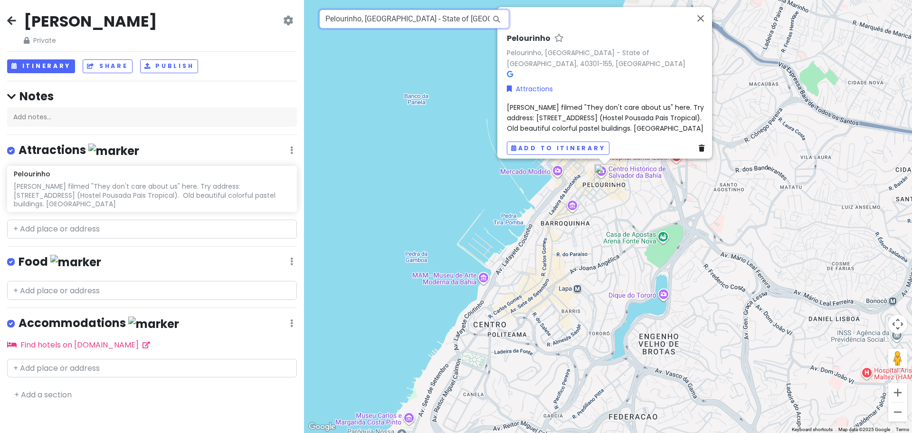
click at [451, 20] on input "Pelourinho, [GEOGRAPHIC_DATA] - State of [GEOGRAPHIC_DATA], [GEOGRAPHIC_DATA]" at bounding box center [414, 19] width 190 height 19
paste input "Foundation Casa de [PERSON_NAME]"
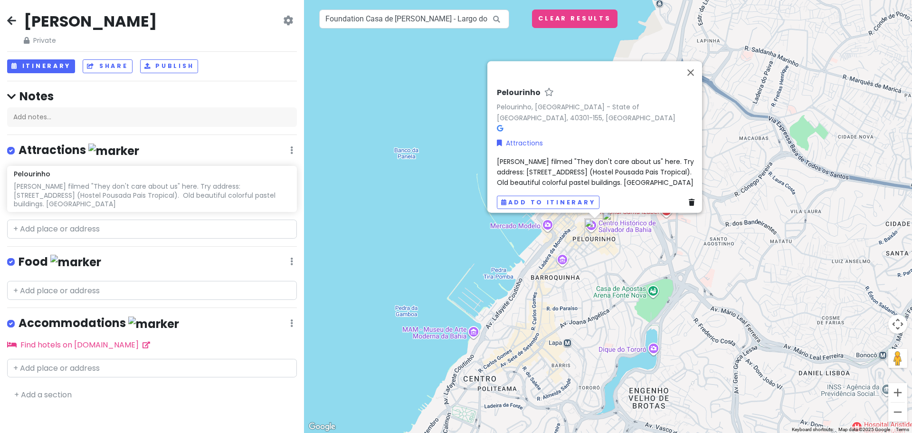
click at [497, 125] on icon at bounding box center [500, 128] width 6 height 7
click at [533, 195] on button "Add to itinerary" at bounding box center [548, 202] width 103 height 14
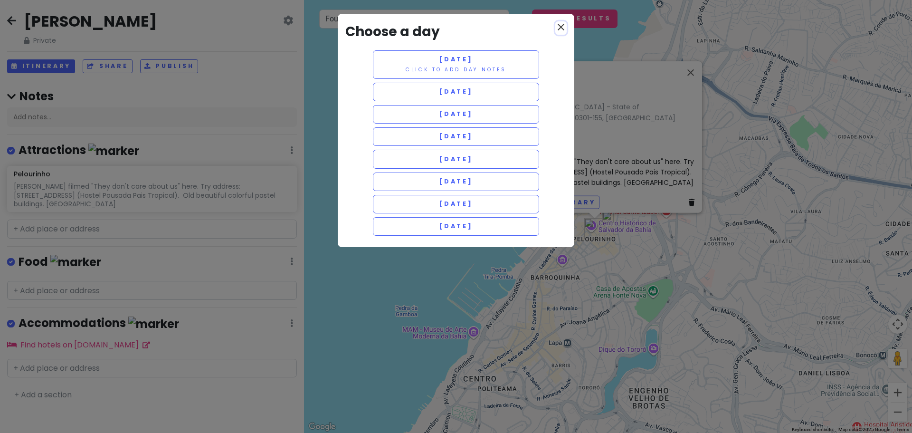
click at [565, 28] on icon "close" at bounding box center [560, 26] width 11 height 11
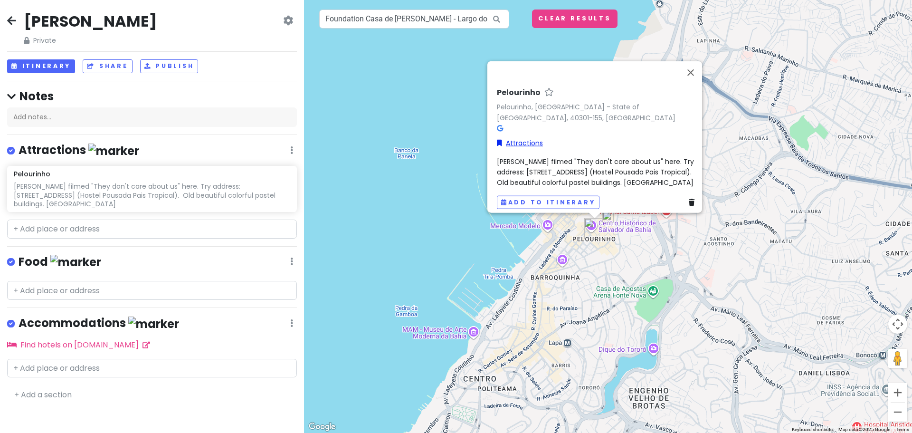
click at [513, 137] on link "Attractions" at bounding box center [520, 142] width 46 height 10
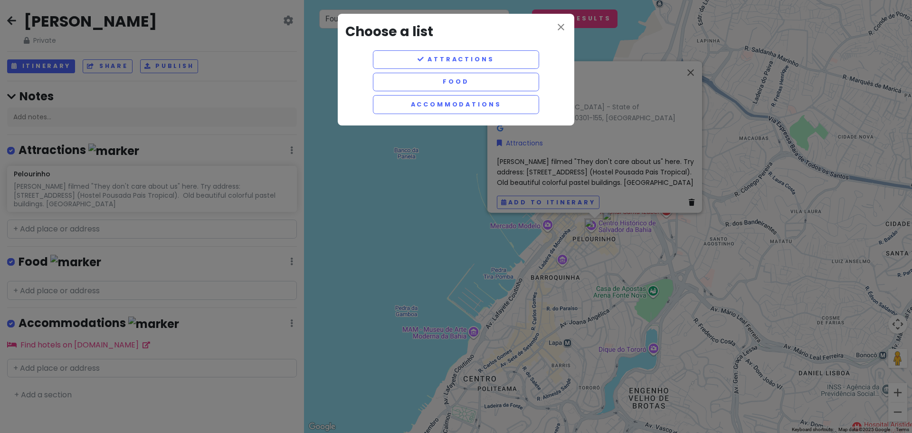
drag, startPoint x: 702, startPoint y: 196, endPoint x: 667, endPoint y: 174, distance: 41.2
click at [691, 190] on div "close Choose a list Attractions Food Accommodations" at bounding box center [456, 216] width 912 height 433
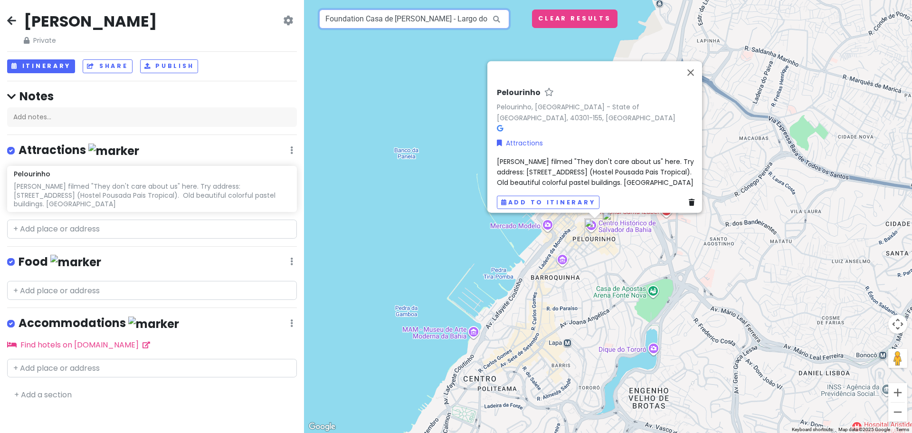
click at [385, 12] on input "Foundation Casa de [PERSON_NAME] - Largo do Pelourinho - [GEOGRAPHIC_DATA], [GE…" at bounding box center [414, 19] width 190 height 19
click at [694, 64] on button "Close" at bounding box center [690, 72] width 23 height 23
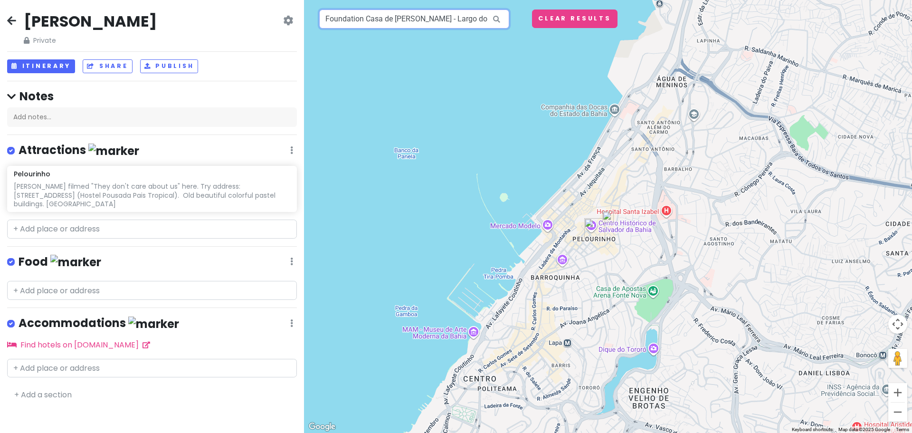
click at [432, 22] on input "Foundation Casa de [PERSON_NAME] - Largo do Pelourinho - [GEOGRAPHIC_DATA], [GE…" at bounding box center [414, 19] width 190 height 19
click at [423, 27] on input "Foundation Casa de [PERSON_NAME] - Largo do Pelourinho - [GEOGRAPHIC_DATA], [GE…" at bounding box center [414, 19] width 190 height 19
paste input "to"
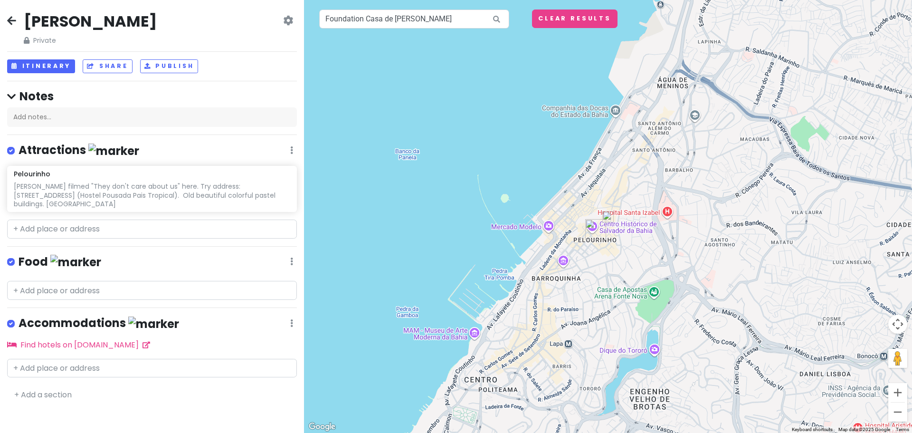
click at [499, 18] on icon at bounding box center [496, 19] width 21 height 19
click at [496, 19] on icon at bounding box center [496, 19] width 21 height 19
click at [465, 16] on input "Foundation Casa de [PERSON_NAME]" at bounding box center [414, 19] width 190 height 19
click at [418, 19] on input "Foundation Casa de [PERSON_NAME] - Largo do Pelourinho - [GEOGRAPHIC_DATA], [GE…" at bounding box center [414, 19] width 190 height 19
click at [485, 18] on input "Foundation Casa de [PERSON_NAME] - Largo do Pelourinho - [GEOGRAPHIC_DATA], [GE…" at bounding box center [414, 19] width 190 height 19
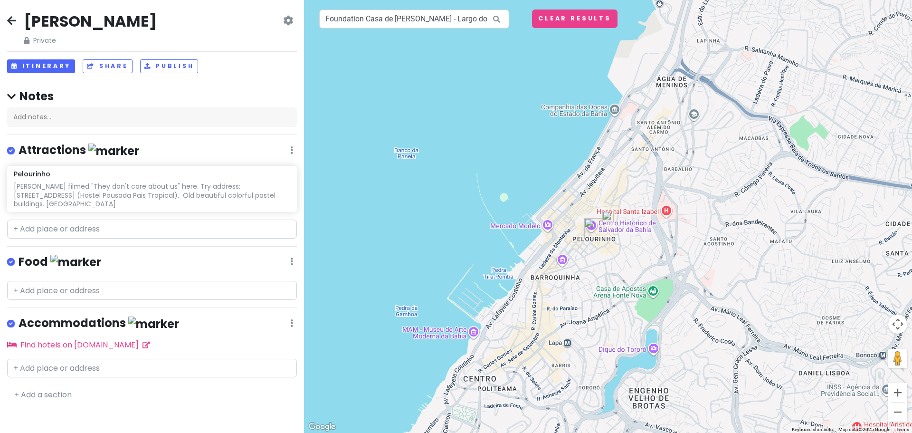
click at [494, 19] on icon at bounding box center [496, 19] width 21 height 19
click at [537, 20] on button "Clear Results" at bounding box center [575, 19] width 86 height 19
click at [425, 25] on input "Foundation Casa de [PERSON_NAME] - Largo do Pelourinho - [GEOGRAPHIC_DATA], [GE…" at bounding box center [414, 19] width 190 height 19
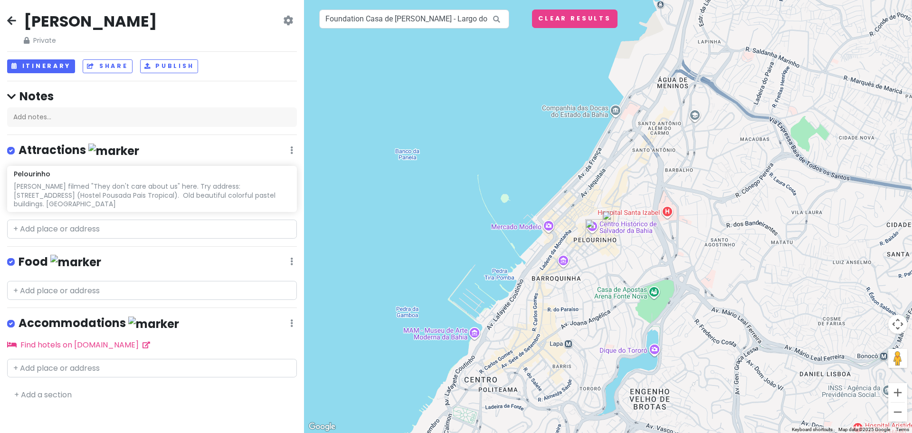
click at [608, 220] on img at bounding box center [608, 216] width 19 height 19
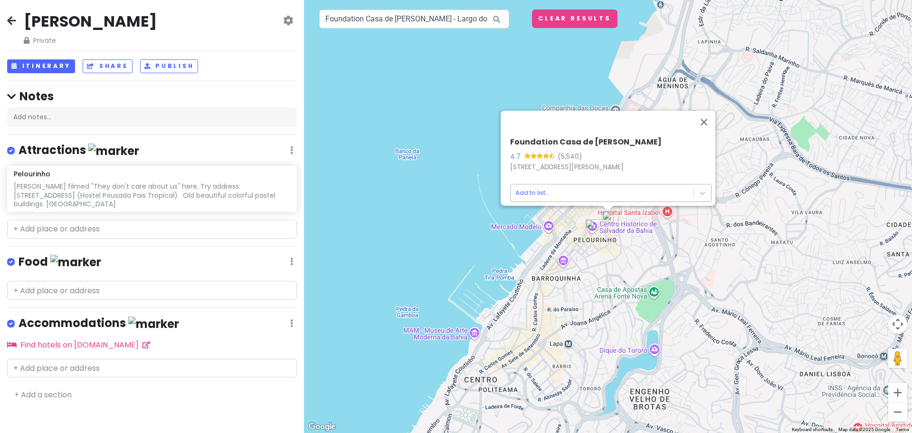
click at [551, 188] on body "[PERSON_NAME] Private Change Dates Make a Copy Delete Trip Go Pro ⚡️ Give Feedb…" at bounding box center [456, 216] width 912 height 433
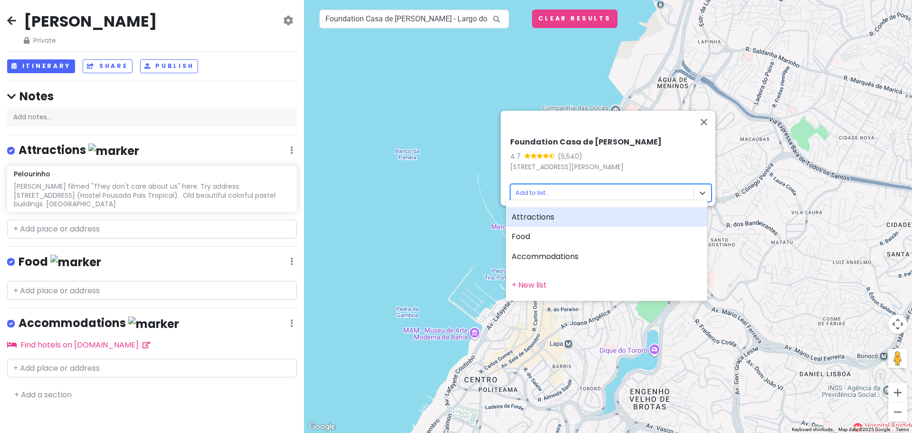
click at [535, 216] on div "Attractions" at bounding box center [606, 217] width 201 height 20
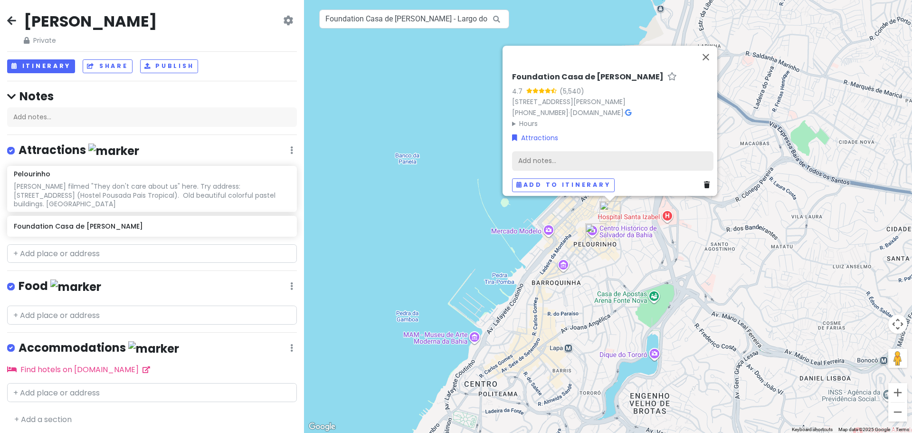
click at [568, 157] on div "Add notes..." at bounding box center [612, 161] width 201 height 20
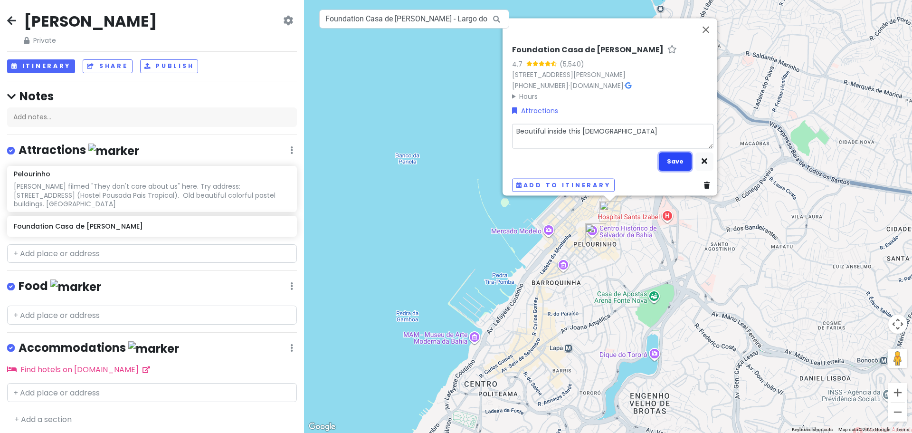
click at [667, 152] on button "Save" at bounding box center [675, 161] width 33 height 19
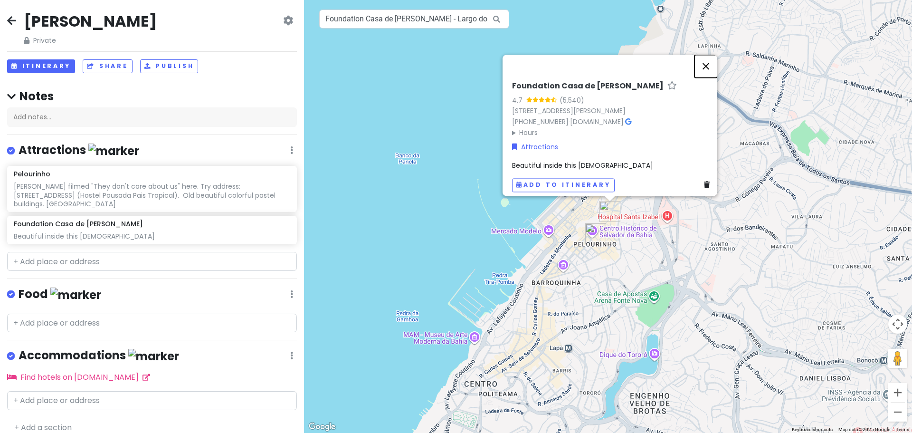
click at [709, 55] on button "Close" at bounding box center [705, 66] width 23 height 23
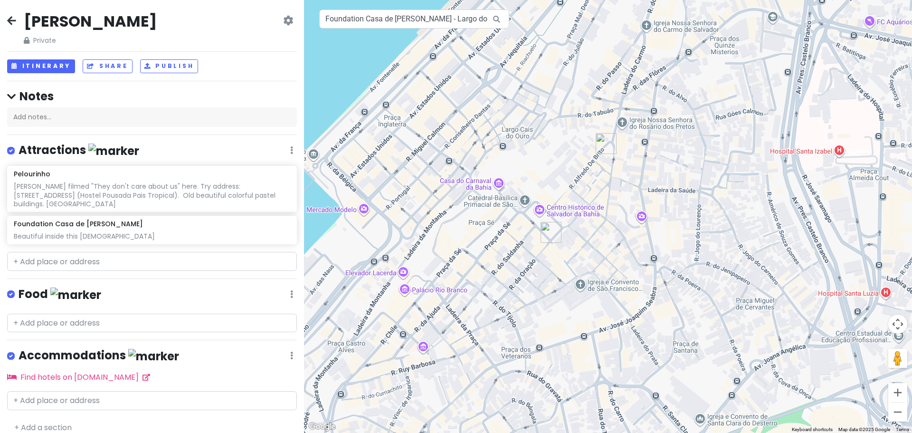
drag, startPoint x: 654, startPoint y: 49, endPoint x: 658, endPoint y: 319, distance: 269.8
click at [658, 319] on div at bounding box center [608, 216] width 608 height 433
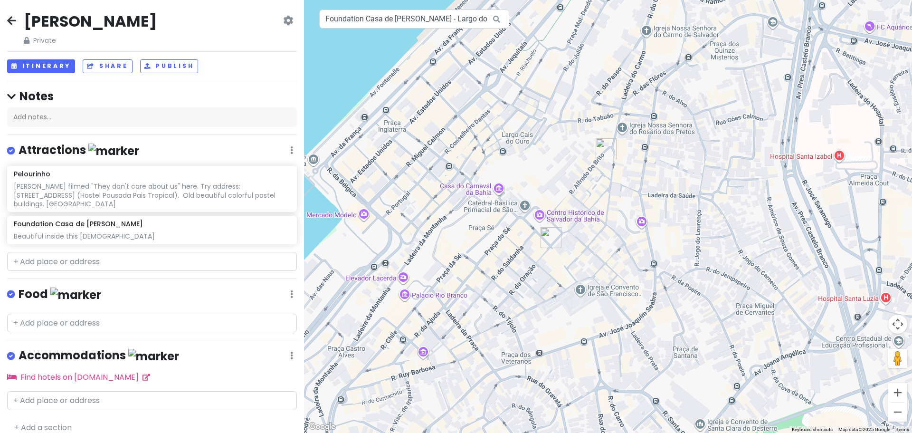
click at [587, 292] on div at bounding box center [608, 216] width 608 height 433
click at [555, 218] on div at bounding box center [608, 216] width 608 height 433
click at [401, 18] on input "Foundation Casa de [PERSON_NAME] - Largo do Pelourinho - [GEOGRAPHIC_DATA], [GE…" at bounding box center [414, 19] width 190 height 19
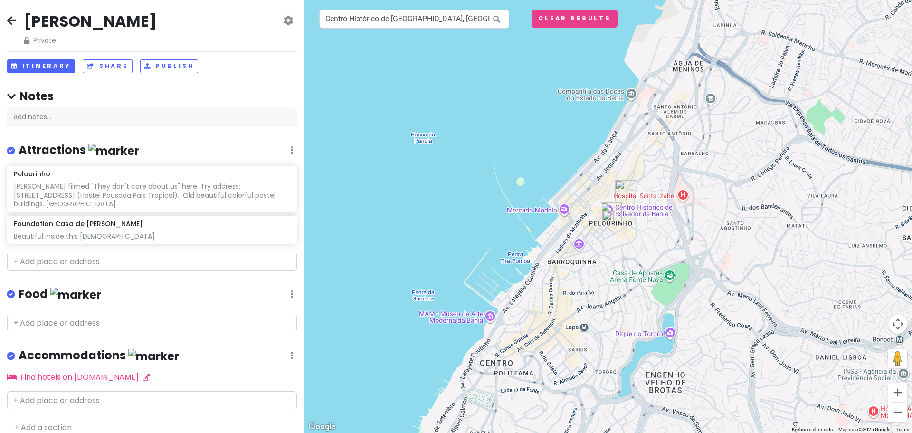
click at [610, 215] on img at bounding box center [608, 216] width 19 height 19
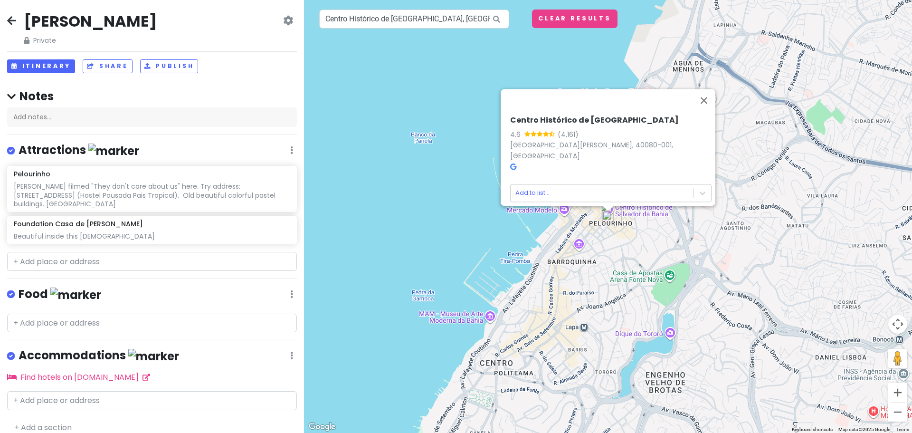
click at [510, 163] on icon at bounding box center [513, 166] width 6 height 7
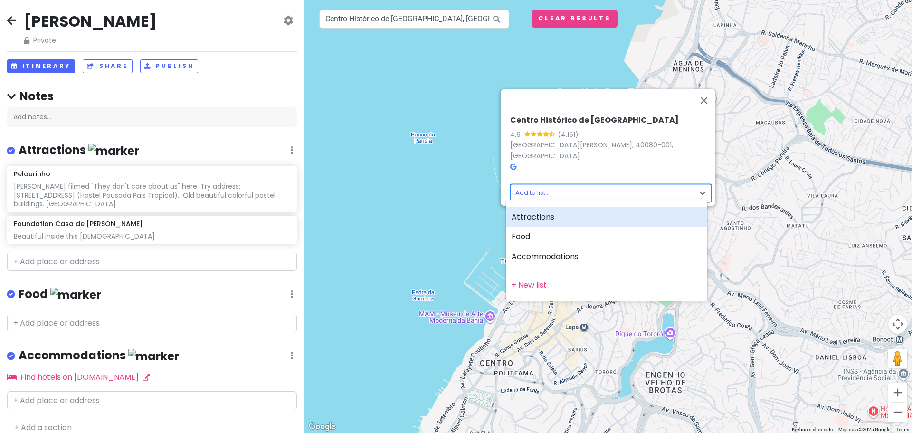
click at [540, 189] on body "[PERSON_NAME] Private Change Dates Make a Copy Delete Trip Go Pro ⚡️ Give Feedb…" at bounding box center [456, 216] width 912 height 433
click at [576, 175] on div at bounding box center [456, 216] width 912 height 433
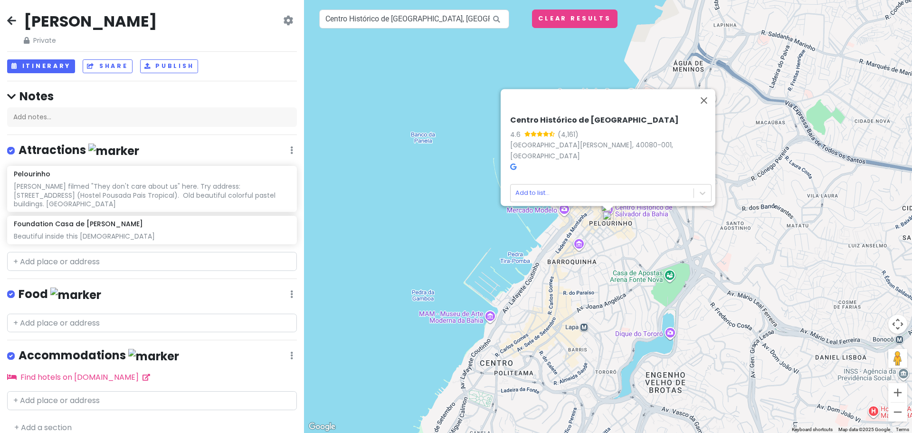
click at [608, 215] on img at bounding box center [608, 216] width 19 height 19
click at [513, 187] on body "[PERSON_NAME] Private Change Dates Make a Copy Delete Trip Go Pro ⚡️ Give Feedb…" at bounding box center [456, 216] width 912 height 433
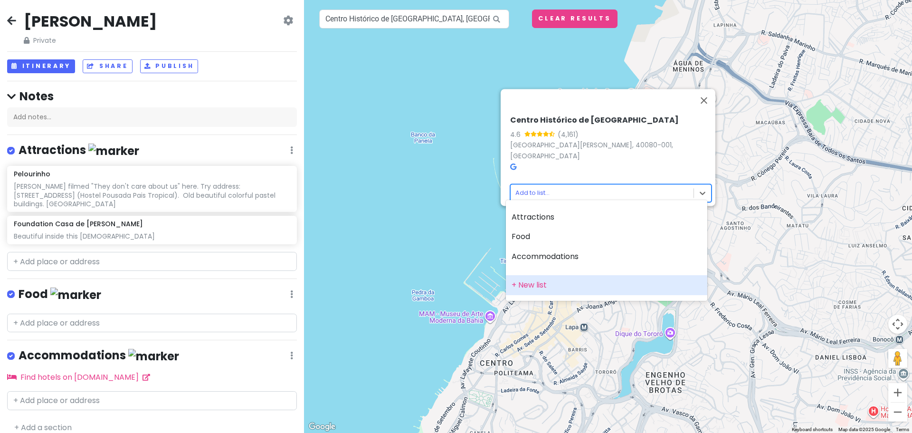
click at [538, 284] on div "+ New list" at bounding box center [606, 285] width 201 height 20
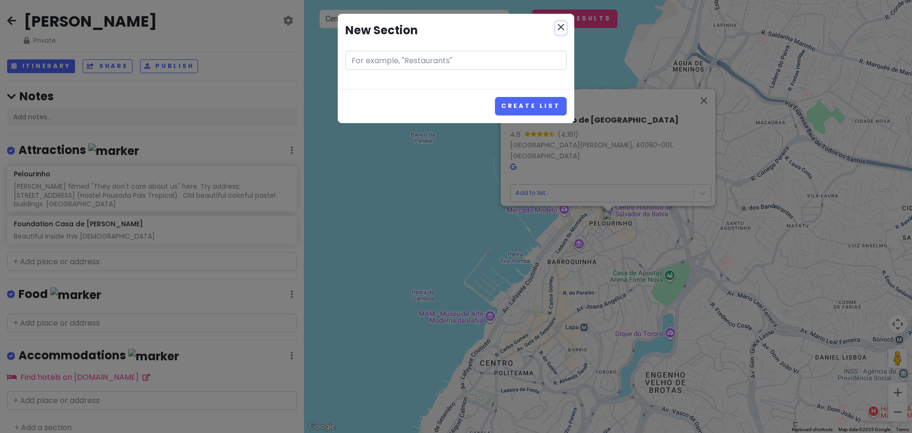
click at [556, 24] on icon "close" at bounding box center [560, 26] width 11 height 11
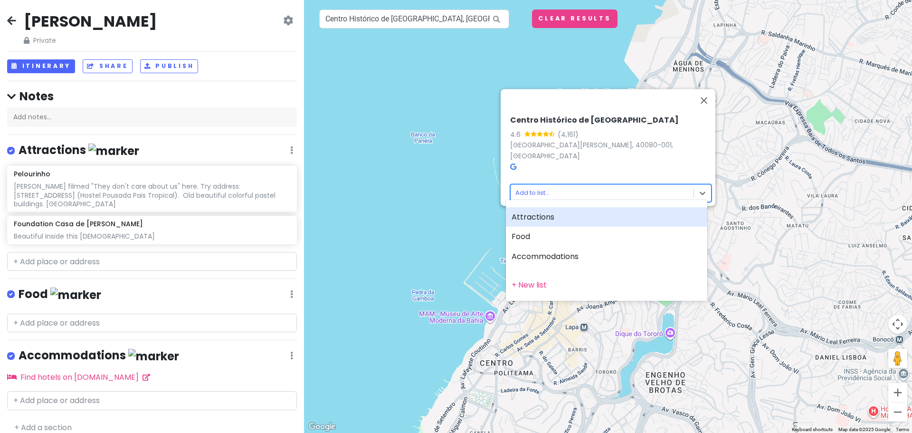
click at [526, 190] on body "[PERSON_NAME] Private Change Dates Make a Copy Delete Trip Go Pro ⚡️ Give Feedb…" at bounding box center [456, 216] width 912 height 433
click at [541, 216] on div "Attractions" at bounding box center [606, 217] width 201 height 20
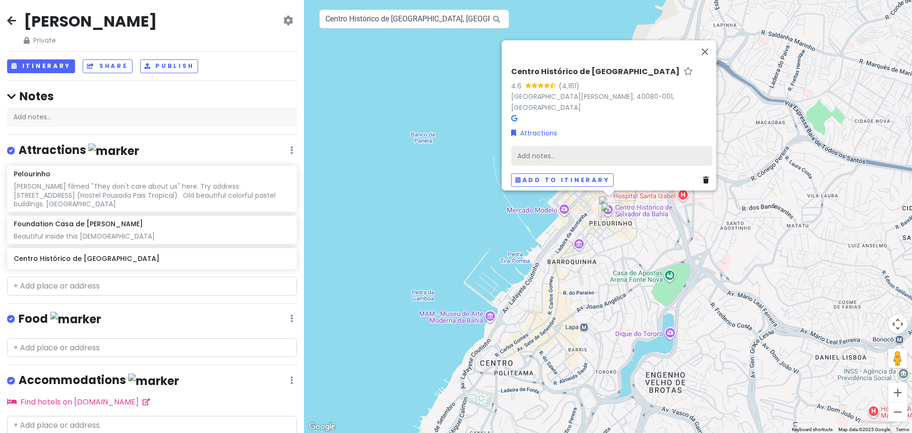
click at [561, 154] on div "Add notes..." at bounding box center [611, 155] width 201 height 20
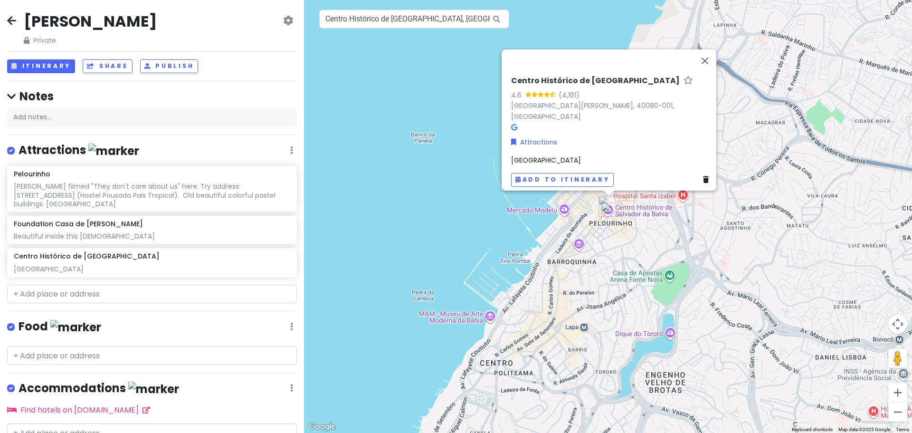
click at [546, 159] on div "[GEOGRAPHIC_DATA]" at bounding box center [611, 160] width 201 height 10
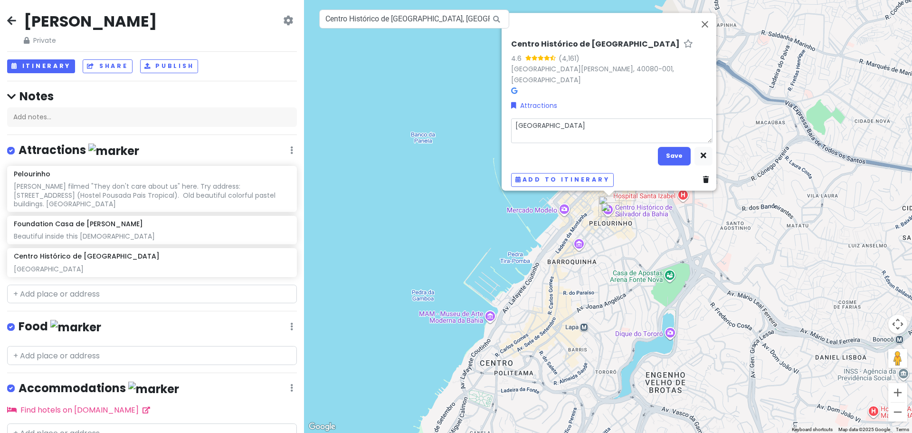
click at [574, 126] on textarea "[GEOGRAPHIC_DATA]" at bounding box center [611, 130] width 201 height 25
click at [529, 125] on textarea "[GEOGRAPHIC_DATA]" at bounding box center [611, 130] width 201 height 25
click at [612, 118] on textarea "Main historic square" at bounding box center [611, 130] width 201 height 25
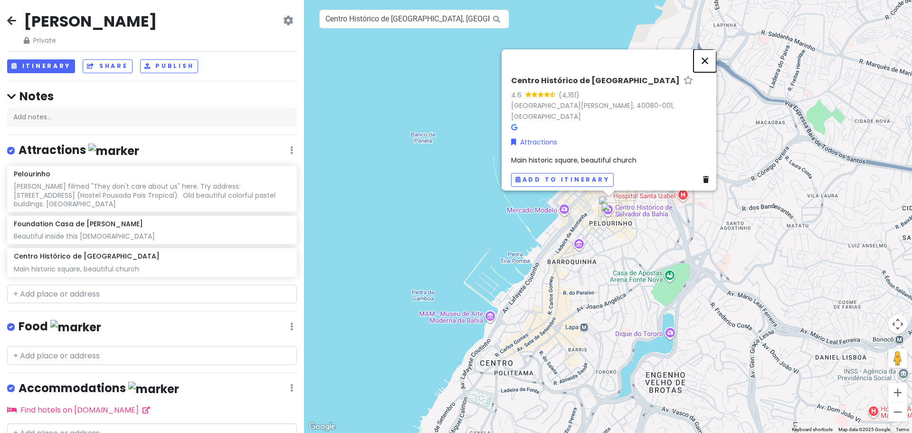
click at [712, 64] on button "Close" at bounding box center [705, 60] width 23 height 23
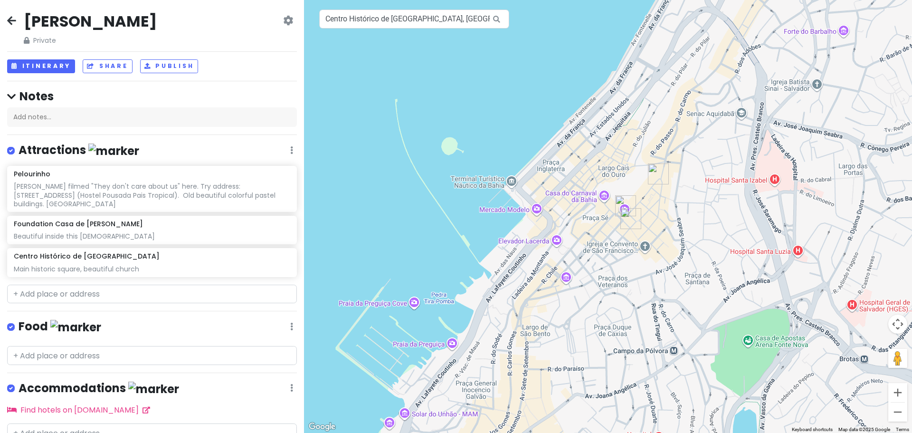
drag, startPoint x: 411, startPoint y: 216, endPoint x: 534, endPoint y: 266, distance: 132.9
click at [534, 266] on div at bounding box center [608, 216] width 608 height 433
click at [428, 19] on input "Centro Histórico de [GEOGRAPHIC_DATA], [GEOGRAPHIC_DATA] - [GEOGRAPHIC_DATA], […" at bounding box center [414, 19] width 190 height 19
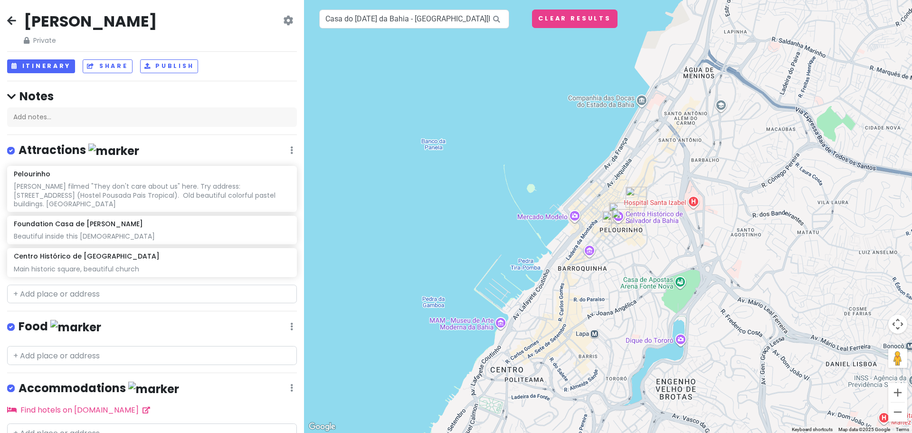
click at [608, 210] on img at bounding box center [608, 216] width 19 height 19
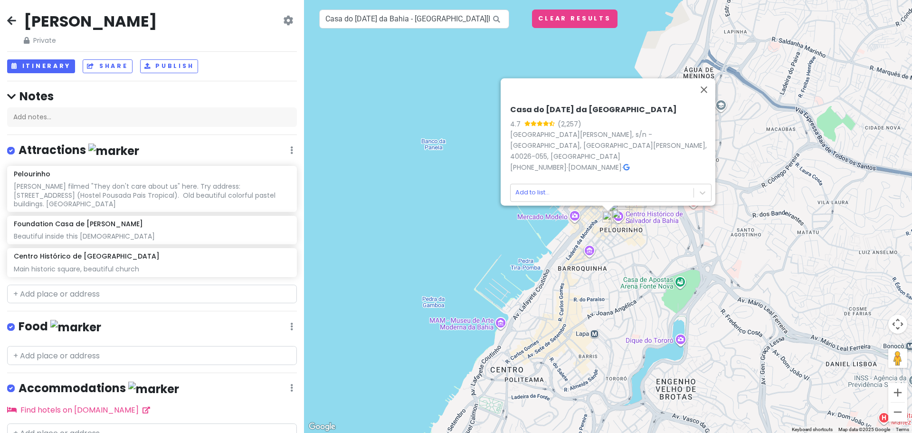
click at [629, 163] on icon at bounding box center [626, 166] width 6 height 7
click at [527, 181] on body "[PERSON_NAME] Private Change Dates Make a Copy Delete Trip Go Pro ⚡️ Give Feedb…" at bounding box center [456, 216] width 912 height 433
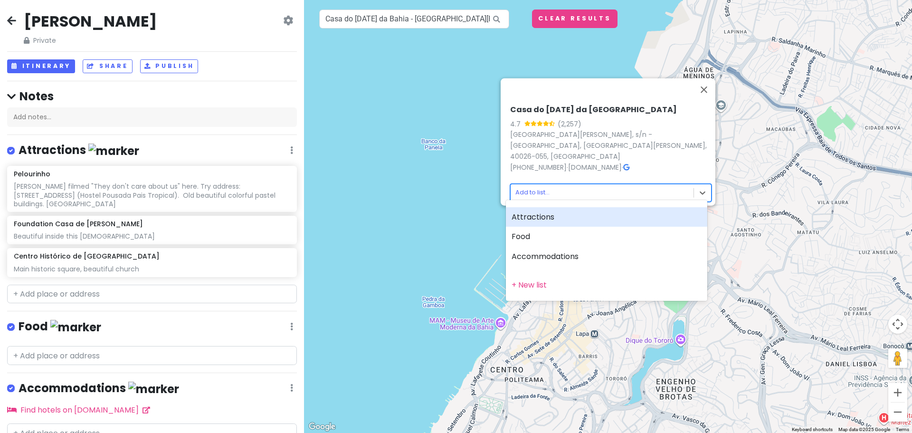
click at [541, 220] on div "Attractions" at bounding box center [606, 217] width 201 height 20
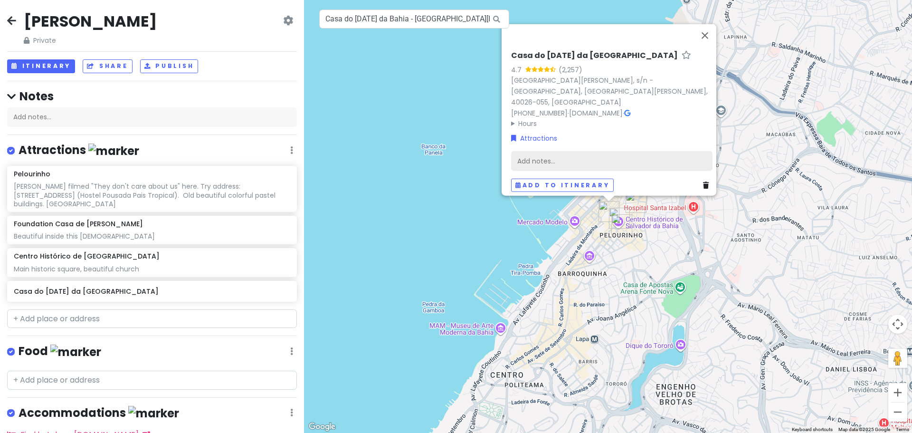
click at [557, 156] on div "Add notes..." at bounding box center [611, 161] width 201 height 20
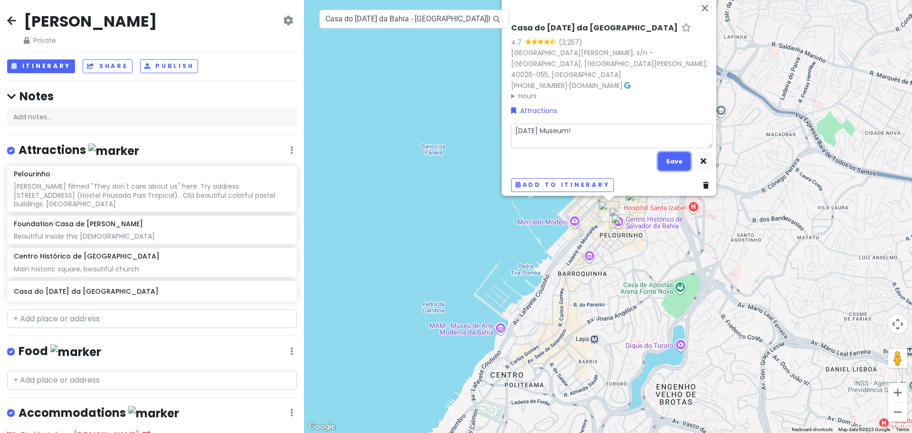
click at [661, 161] on button "Save" at bounding box center [674, 161] width 33 height 19
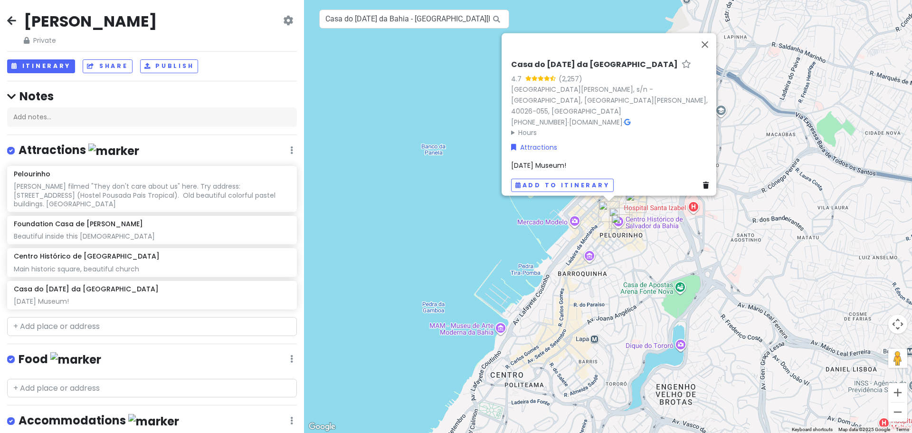
click at [676, 283] on div "Casa do [DATE] da Bahia 4.7 (2,257) [GEOGRAPHIC_DATA][PERSON_NAME], s/n - [GEOG…" at bounding box center [608, 216] width 608 height 433
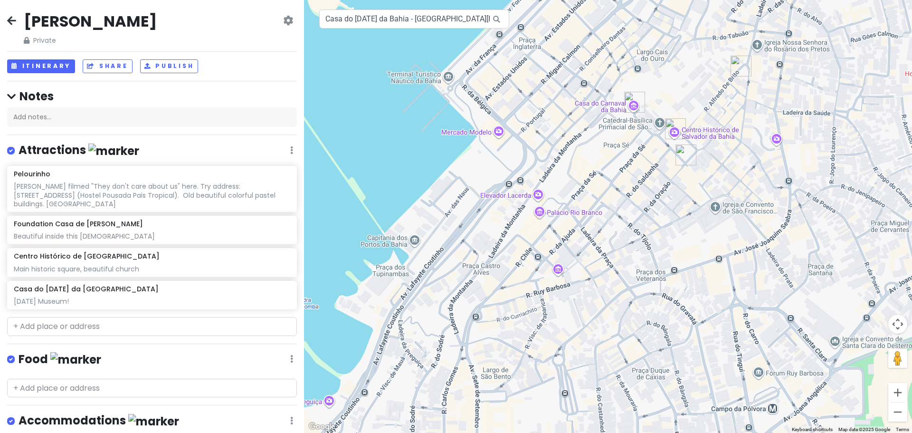
drag, startPoint x: 462, startPoint y: 176, endPoint x: 660, endPoint y: 227, distance: 204.5
click at [660, 227] on div at bounding box center [608, 216] width 608 height 433
click at [536, 197] on div at bounding box center [608, 216] width 608 height 433
click at [412, 22] on input "Casa do [DATE] da Bahia - [GEOGRAPHIC_DATA][PERSON_NAME], [PERSON_NAME] - [GEOG…" at bounding box center [414, 19] width 190 height 19
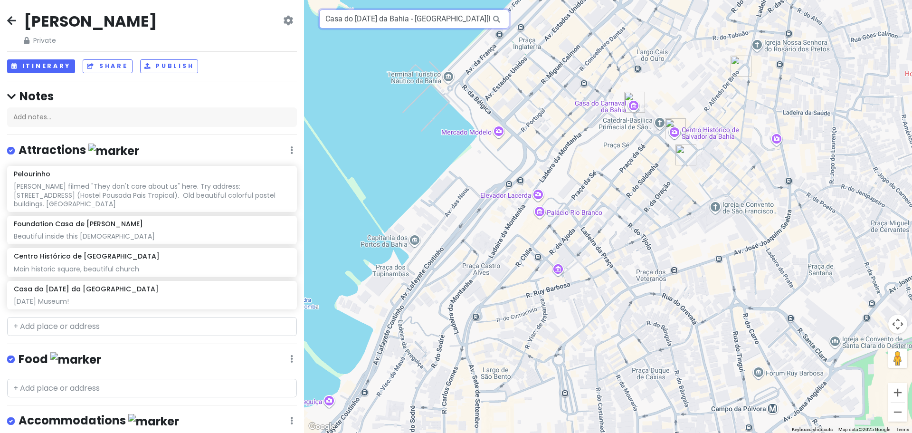
click at [412, 22] on input "Casa do [DATE] da Bahia - [GEOGRAPHIC_DATA][PERSON_NAME], [PERSON_NAME] - [GEOG…" at bounding box center [414, 19] width 190 height 19
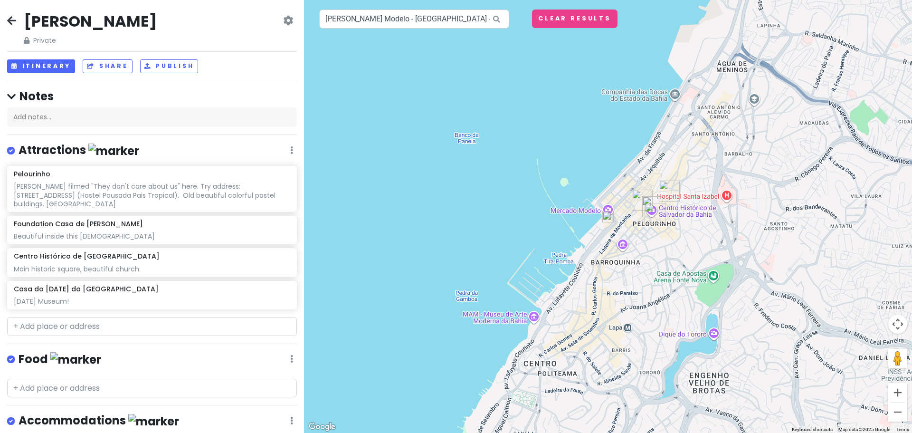
click at [607, 213] on img at bounding box center [608, 216] width 19 height 19
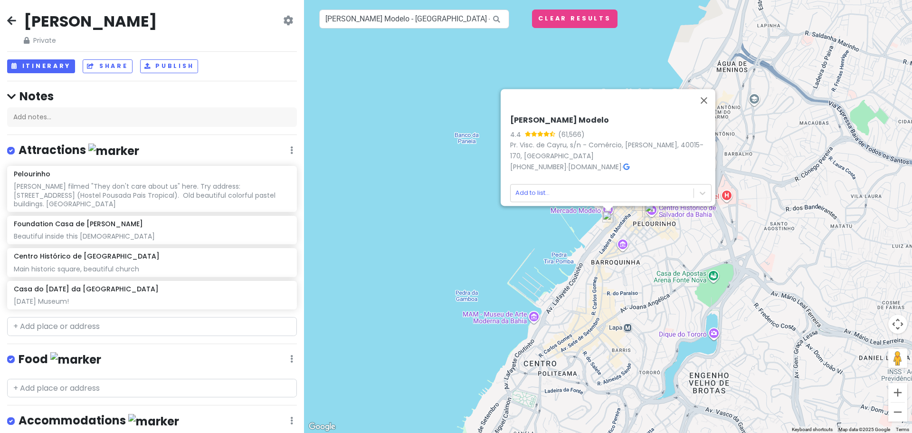
click at [629, 163] on icon at bounding box center [626, 166] width 6 height 7
click at [531, 191] on body "[PERSON_NAME] Private Change Dates Make a Copy Delete Trip Go Pro ⚡️ Give Feedb…" at bounding box center [456, 216] width 912 height 433
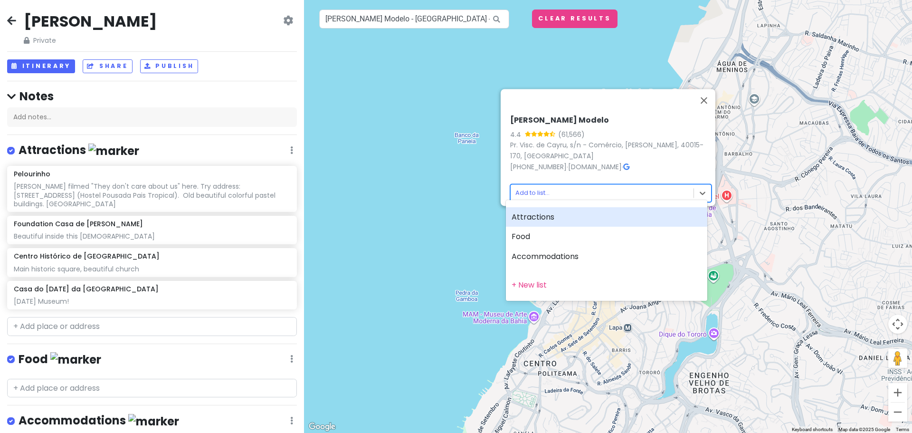
click at [532, 203] on div "Attractions Food Accommodations" at bounding box center [606, 236] width 201 height 68
click at [532, 213] on div "Attractions" at bounding box center [606, 217] width 201 height 20
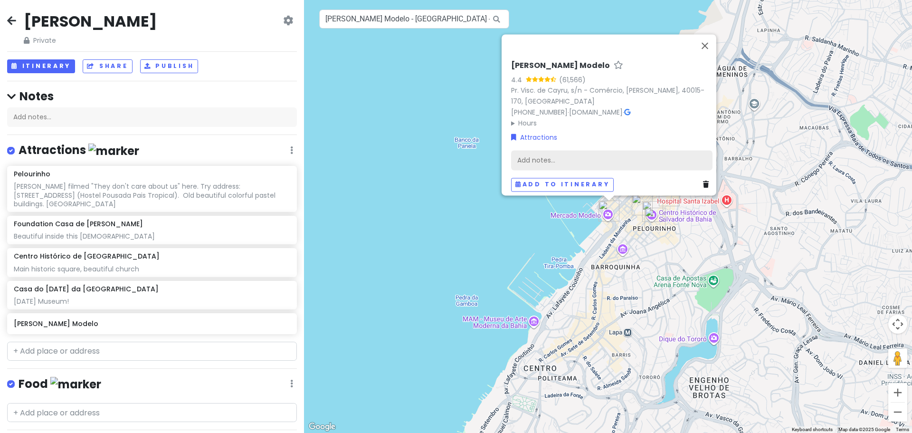
click at [562, 159] on div "Add notes..." at bounding box center [611, 160] width 201 height 20
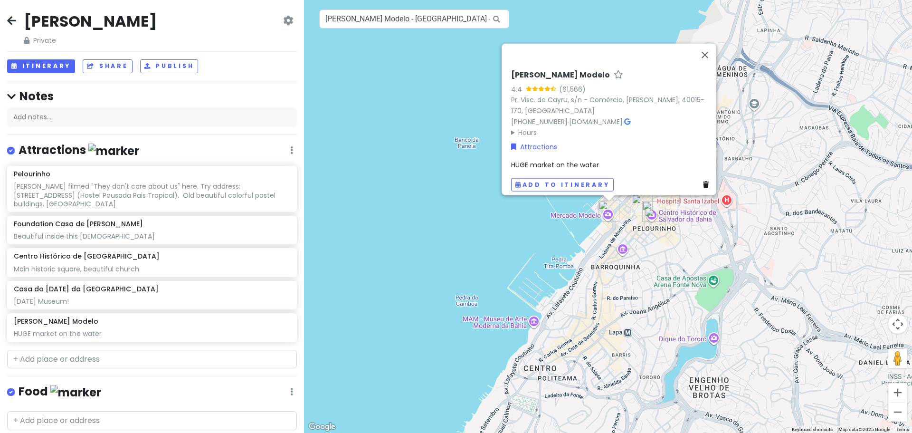
click at [659, 266] on div "[PERSON_NAME] Modelo 4.4 (61,566) Pr. Visc. de Cayru, s/n - Comércio, [GEOGRAPH…" at bounding box center [608, 216] width 608 height 433
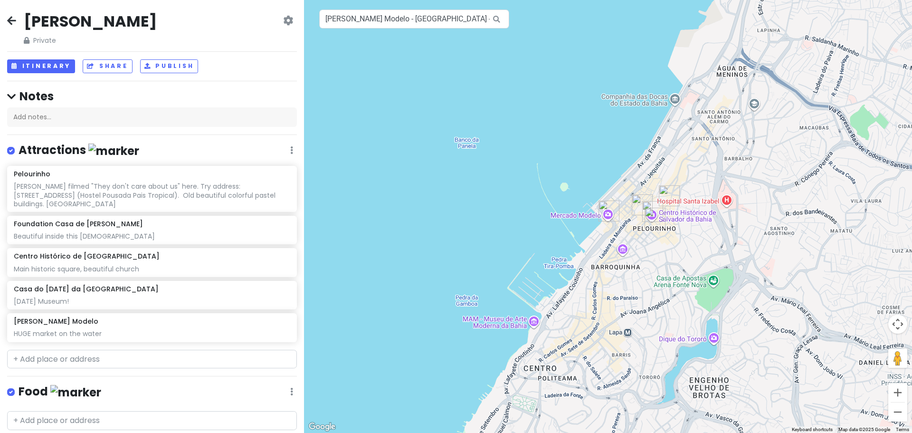
click at [611, 208] on img "Mercado Modelo" at bounding box center [609, 211] width 29 height 29
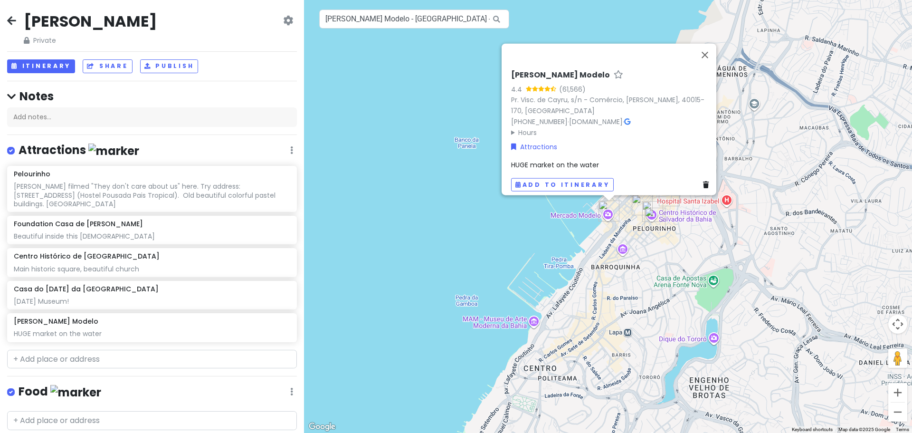
click at [647, 230] on img "Pelourinho" at bounding box center [655, 218] width 29 height 29
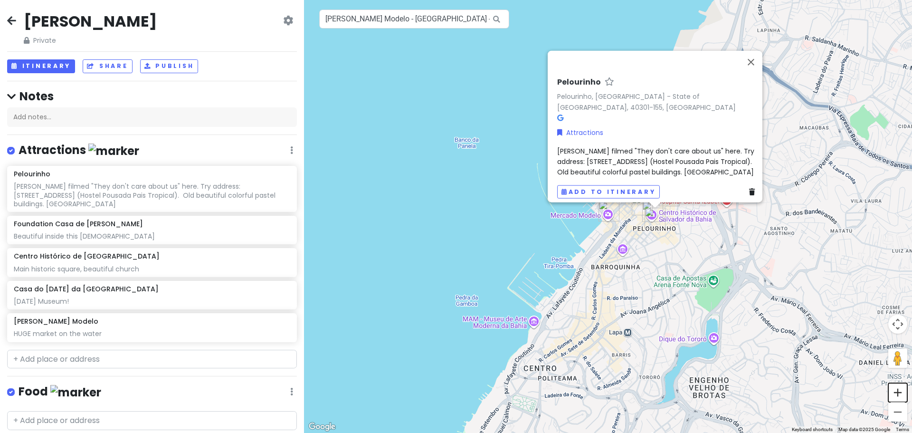
click at [894, 391] on button "Zoom in" at bounding box center [897, 392] width 19 height 19
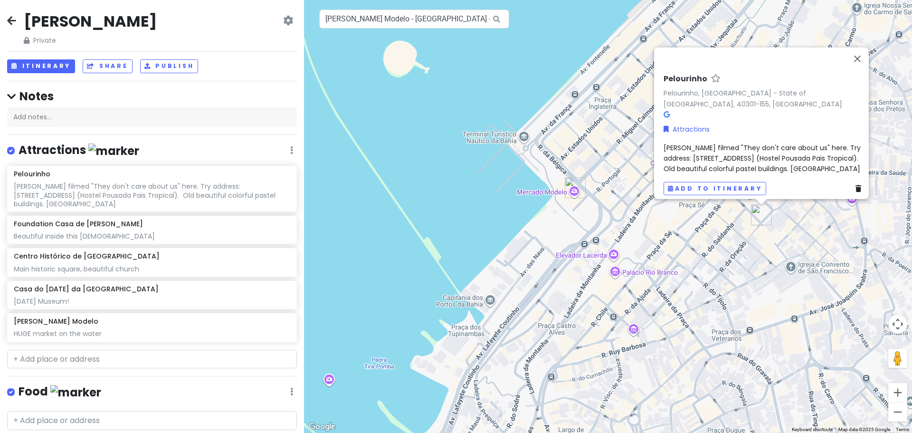
drag, startPoint x: 580, startPoint y: 264, endPoint x: 545, endPoint y: 220, distance: 55.1
click at [545, 220] on div "[PERSON_NAME], [GEOGRAPHIC_DATA] - [GEOGRAPHIC_DATA]-155, [GEOGRAPHIC_DATA] Att…" at bounding box center [608, 216] width 608 height 433
click at [577, 182] on img "Mercado Modelo" at bounding box center [575, 187] width 29 height 29
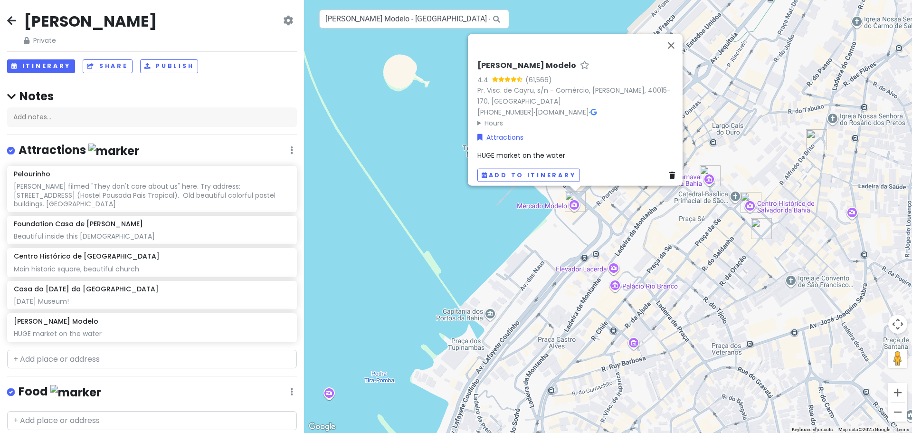
click at [503, 138] on div "[PERSON_NAME] Modelo 4.4 (61,566) Pr. Visc. de Cayru, s/n - Comércio, [GEOGRAPH…" at bounding box center [578, 121] width 209 height 129
click at [503, 133] on link "Attractions" at bounding box center [500, 137] width 46 height 10
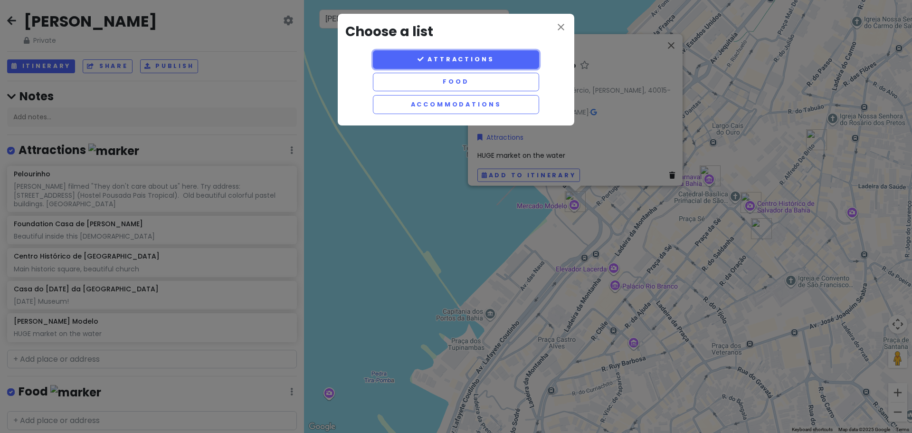
click at [467, 67] on button "Attractions" at bounding box center [456, 59] width 166 height 19
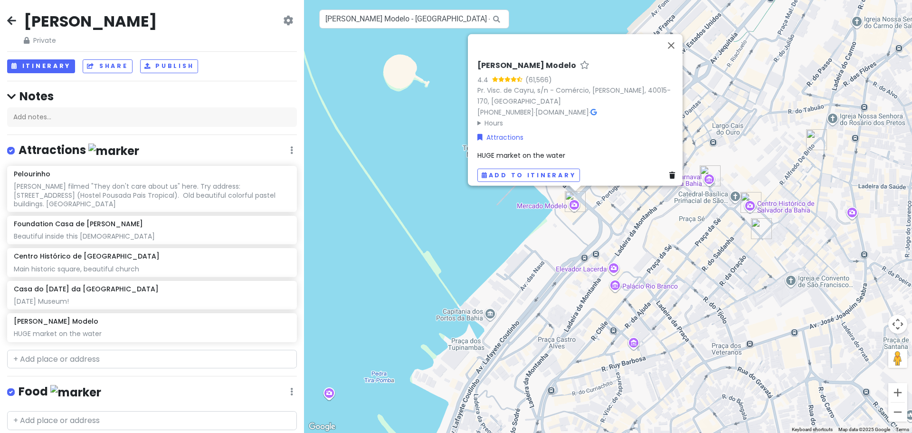
click at [604, 264] on div "[PERSON_NAME] Modelo 4.4 (61,566) Pr. Visc. de Cayru, s/n - Comércio, [GEOGRAPH…" at bounding box center [608, 216] width 608 height 433
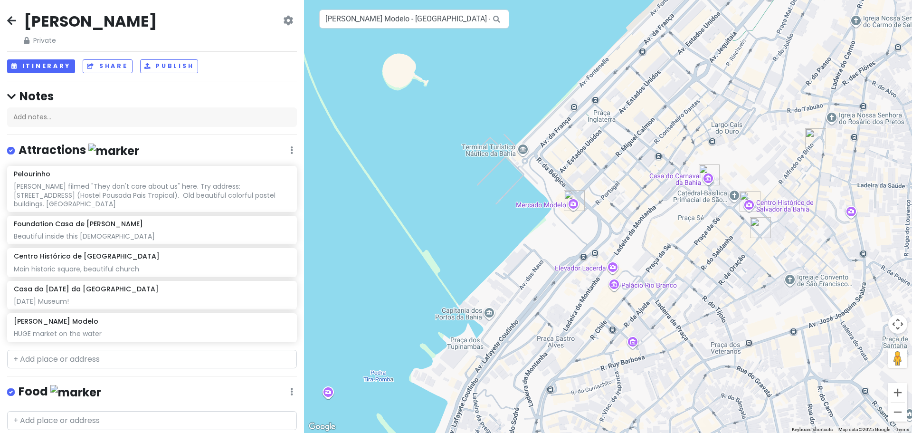
drag, startPoint x: 693, startPoint y: 282, endPoint x: 691, endPoint y: 274, distance: 8.0
click at [691, 274] on div at bounding box center [608, 216] width 608 height 433
click at [408, 17] on input "[PERSON_NAME] Modelo - [GEOGRAPHIC_DATA] - Comércio, [GEOGRAPHIC_DATA] - [GEOGR…" at bounding box center [414, 19] width 190 height 19
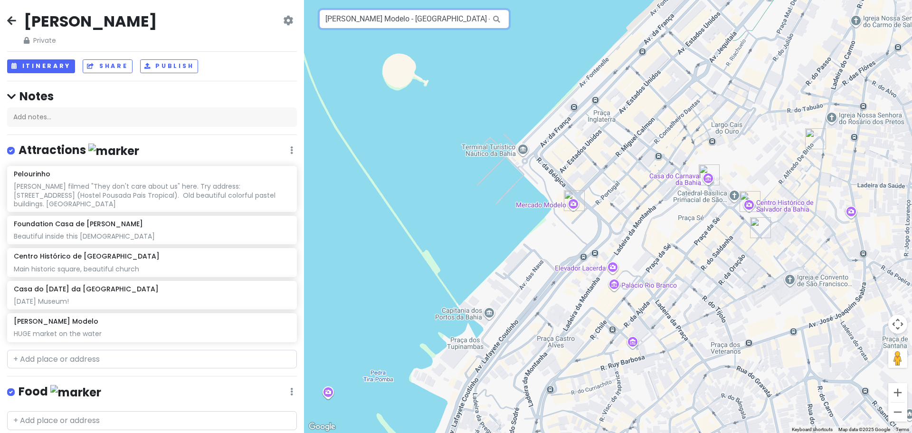
click at [408, 17] on input "[PERSON_NAME] Modelo - [GEOGRAPHIC_DATA] - Comércio, [GEOGRAPHIC_DATA] - [GEOGR…" at bounding box center [414, 19] width 190 height 19
click at [435, 18] on input "[PERSON_NAME] Modelo - [GEOGRAPHIC_DATA] - Comércio, [GEOGRAPHIC_DATA] - [GEOGR…" at bounding box center [414, 19] width 190 height 19
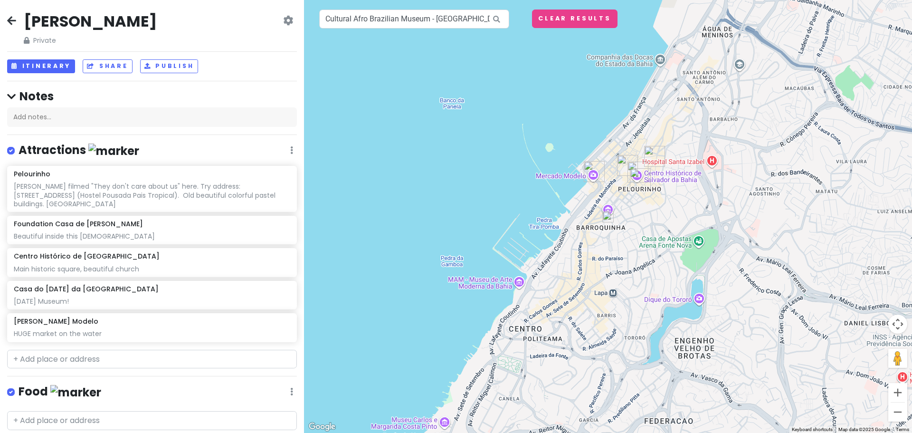
click at [608, 213] on img at bounding box center [608, 216] width 19 height 19
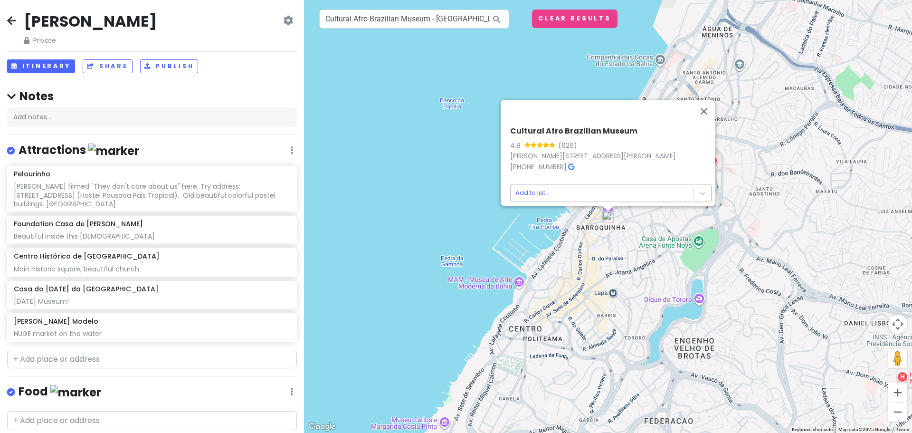
click at [585, 185] on body "[PERSON_NAME] Private Change Dates Make a Copy Delete Trip Go Pro ⚡️ Give Feedb…" at bounding box center [456, 216] width 912 height 433
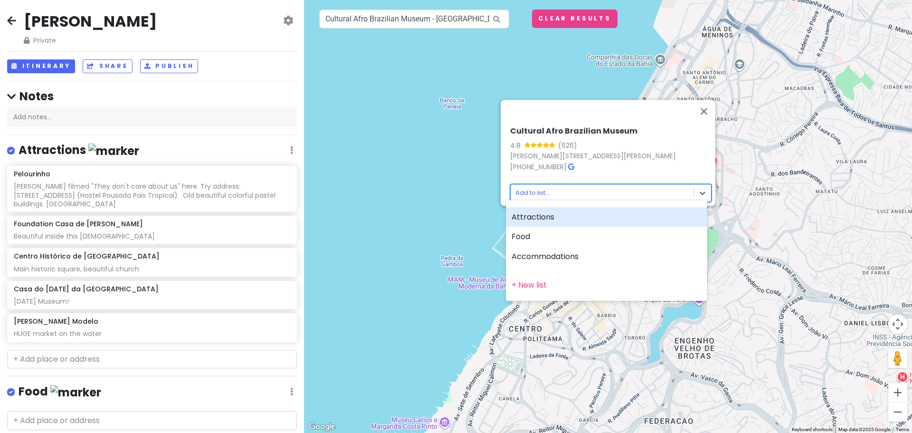
click at [542, 210] on div "Attractions" at bounding box center [606, 217] width 201 height 20
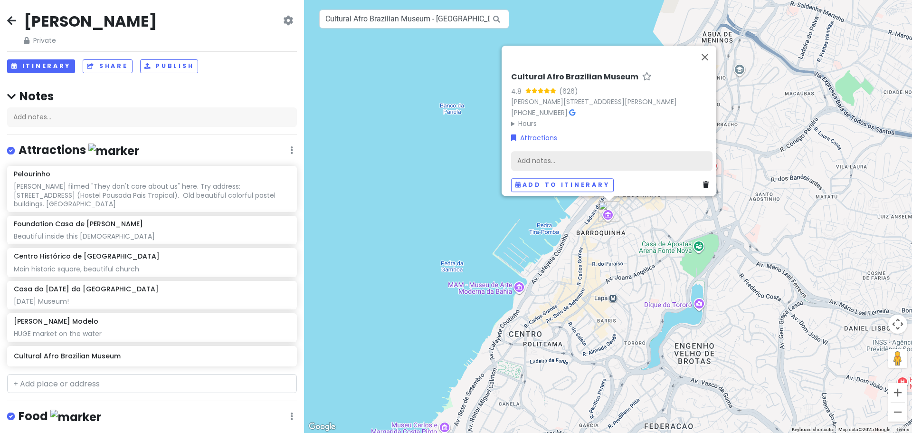
click at [547, 161] on div "Add notes..." at bounding box center [611, 161] width 201 height 20
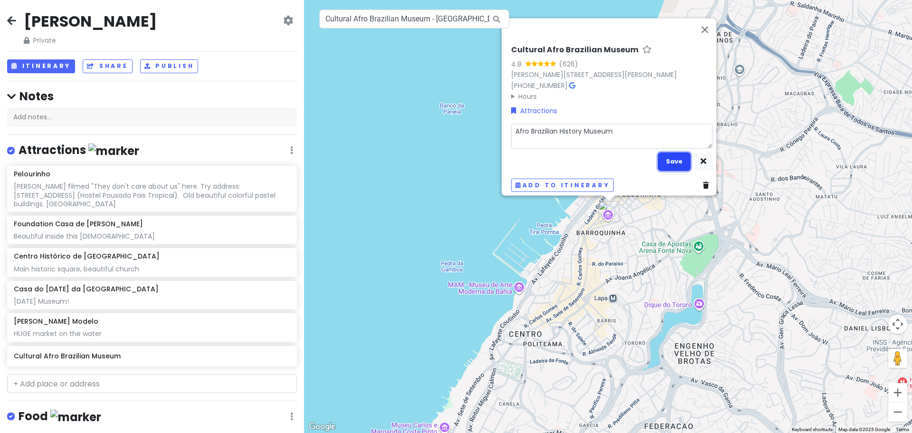
click at [666, 162] on button "Save" at bounding box center [674, 161] width 33 height 19
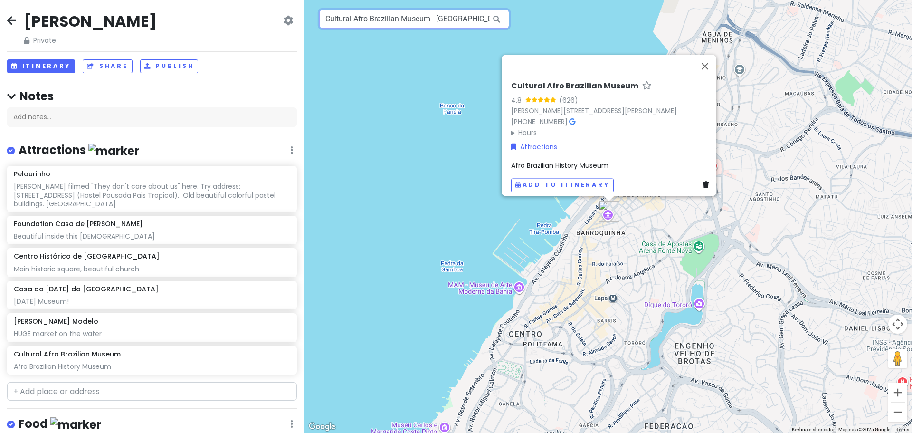
click at [413, 17] on input "Cultural Afro Brazilian Museum - [GEOGRAPHIC_DATA] - [GEOGRAPHIC_DATA], [GEOGRA…" at bounding box center [414, 19] width 190 height 19
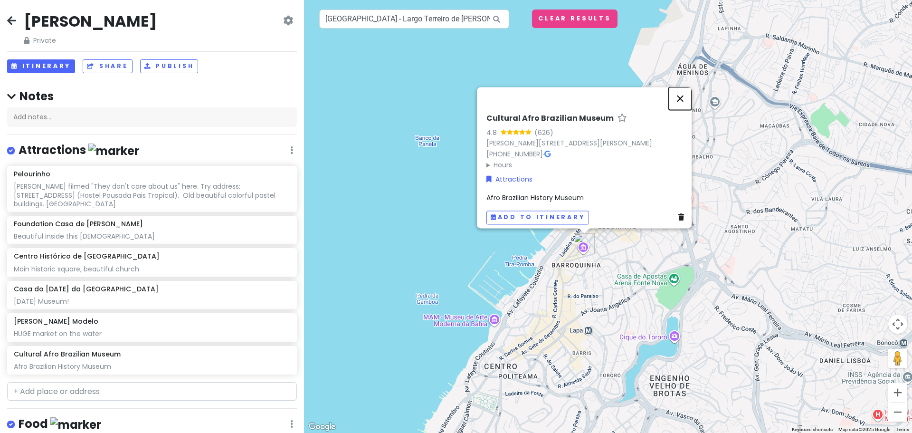
click at [681, 87] on button "Close" at bounding box center [680, 98] width 23 height 23
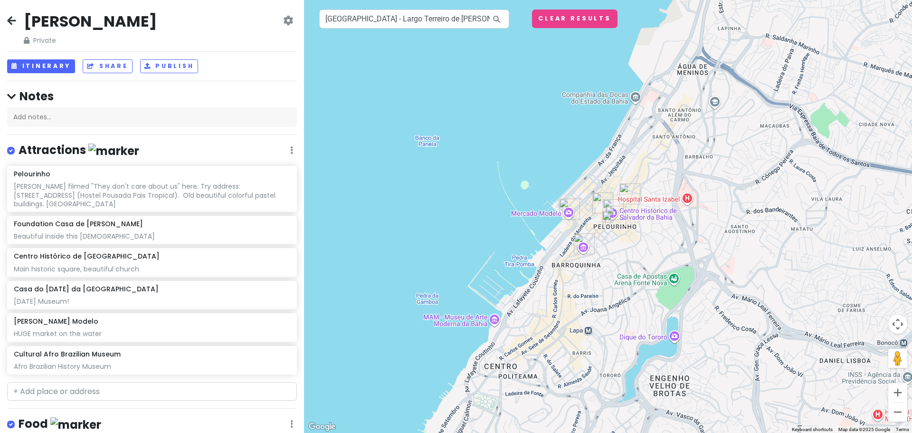
click at [604, 220] on img at bounding box center [608, 216] width 19 height 19
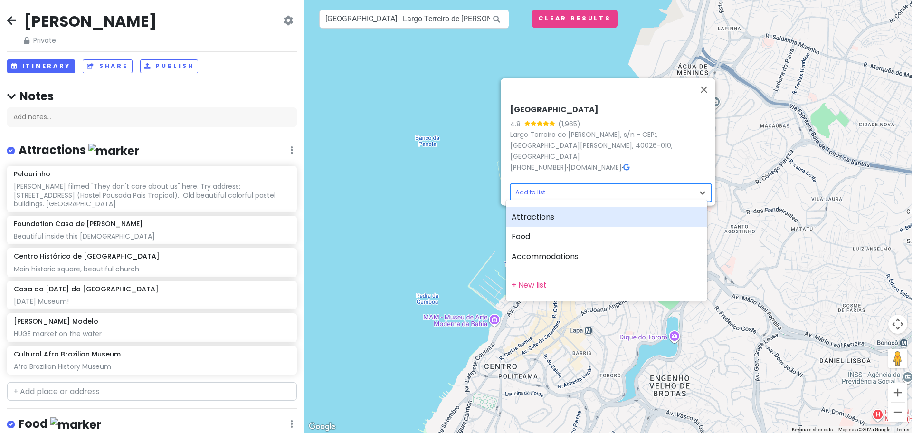
click at [543, 188] on body "[PERSON_NAME] Private Change Dates Make a Copy Delete Trip Go Pro ⚡️ Give Feedb…" at bounding box center [456, 216] width 912 height 433
click at [529, 219] on div "Attractions" at bounding box center [606, 217] width 201 height 20
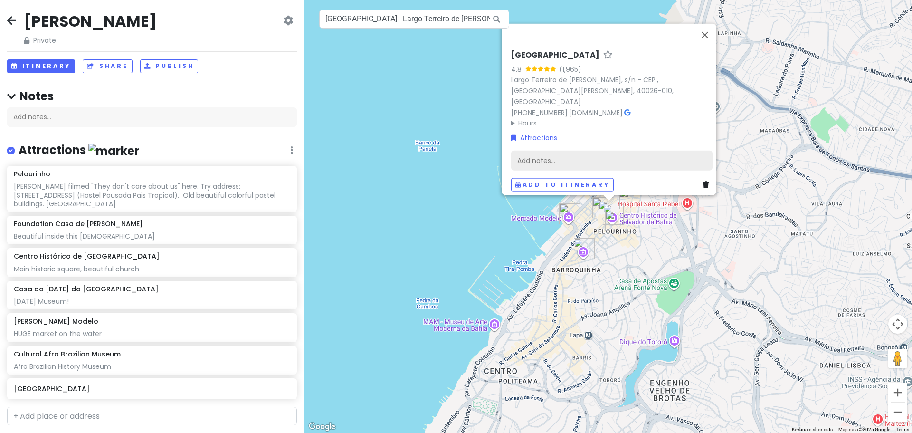
click at [539, 150] on div "Add notes..." at bounding box center [611, 160] width 201 height 20
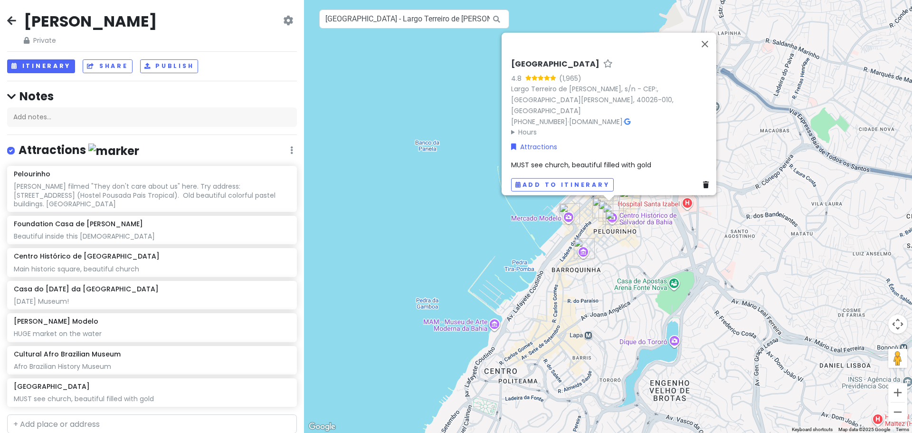
click at [647, 162] on div "MUST see church, beautiful filled with gold" at bounding box center [611, 165] width 201 height 10
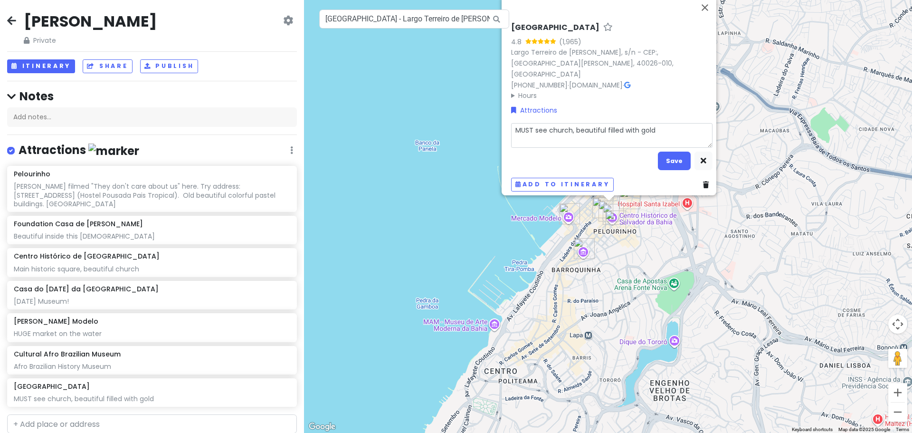
click at [662, 130] on textarea "MUST see church, beautiful filled with gold" at bounding box center [611, 135] width 201 height 25
click at [666, 162] on button "Save" at bounding box center [674, 161] width 33 height 19
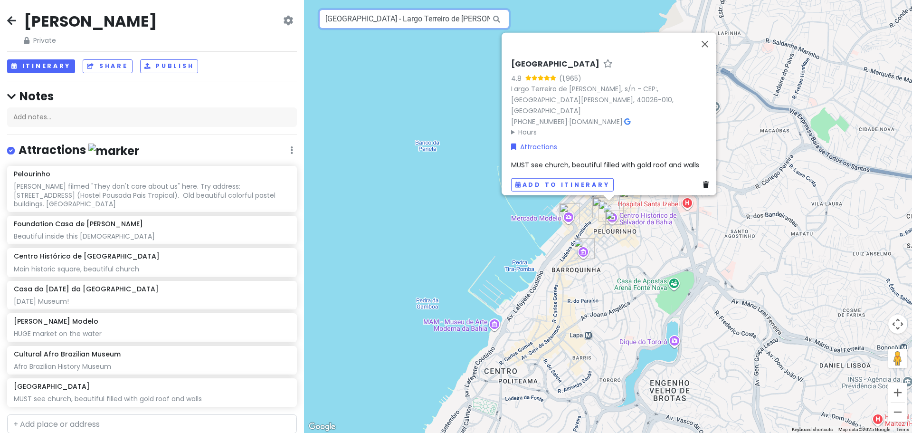
click at [441, 17] on input "[GEOGRAPHIC_DATA] - Largo Terreiro de [PERSON_NAME] - CEP:, [GEOGRAPHIC_DATA] -…" at bounding box center [414, 19] width 190 height 19
paste input "Elevador [PERSON_NAME]"
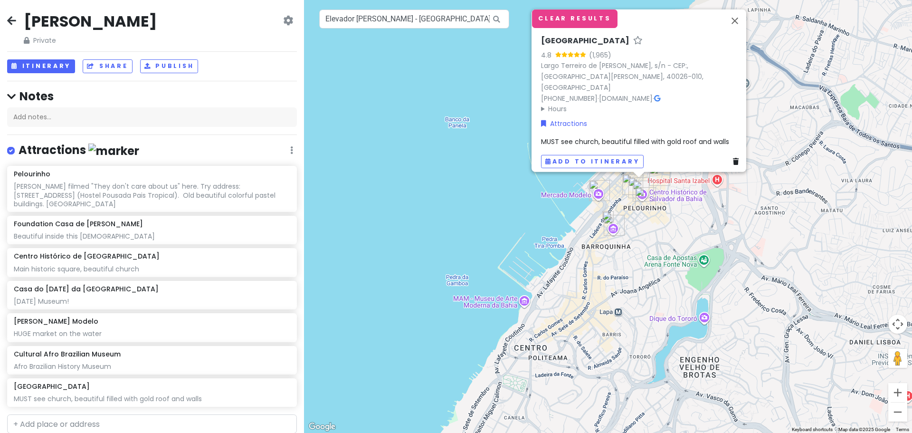
click at [610, 218] on img at bounding box center [608, 216] width 19 height 19
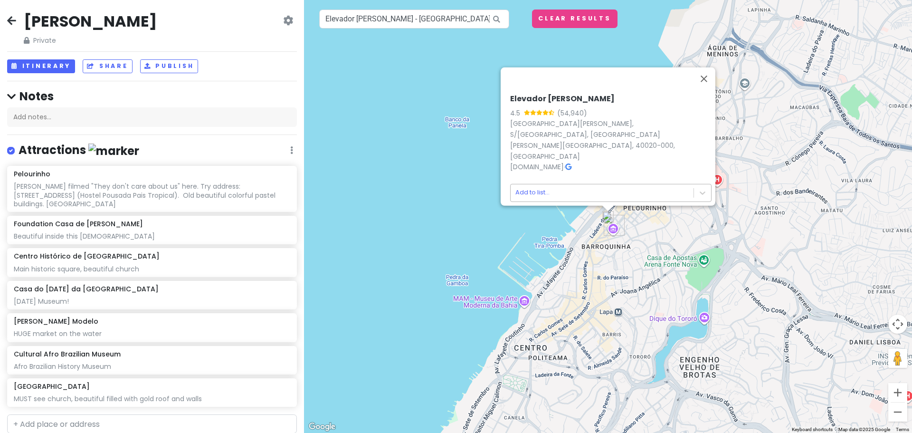
click at [549, 186] on body "[PERSON_NAME] Private Change Dates Make a Copy Delete Trip Go Pro ⚡️ Give Feedb…" at bounding box center [456, 216] width 912 height 433
click at [536, 194] on body "[PERSON_NAME] Private Change Dates Make a Copy Delete Trip Go Pro ⚡️ Give Feedb…" at bounding box center [456, 216] width 912 height 433
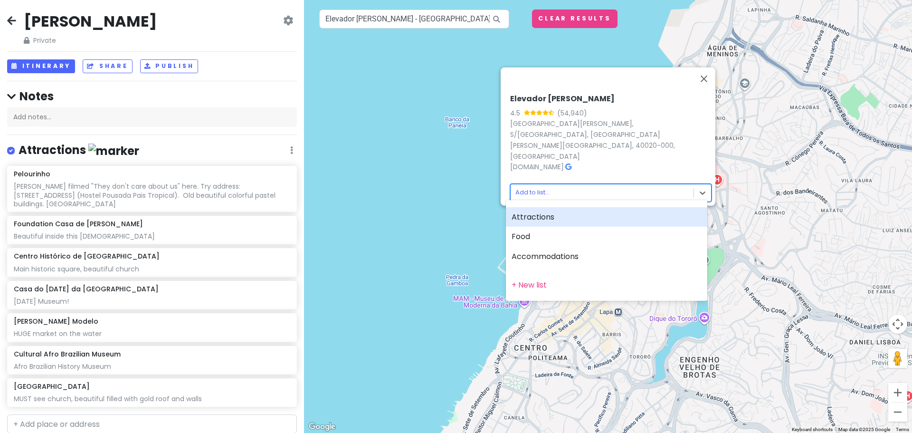
click at [540, 221] on div "Attractions" at bounding box center [606, 217] width 201 height 20
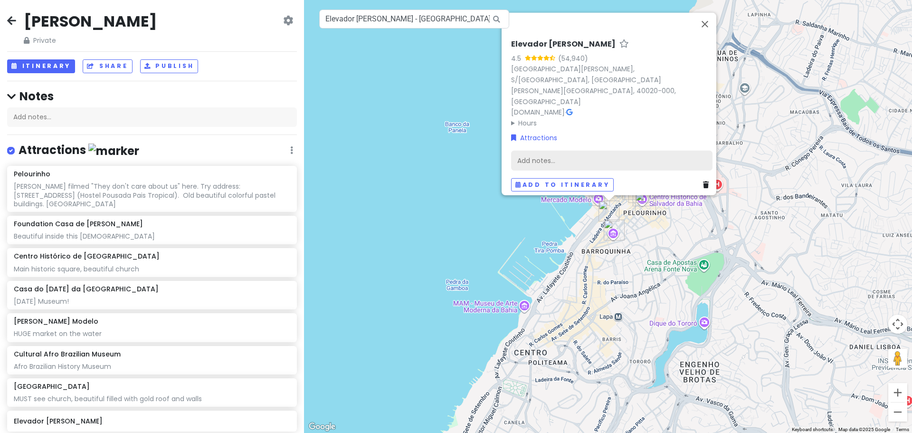
click at [560, 150] on div "Add notes..." at bounding box center [611, 160] width 201 height 20
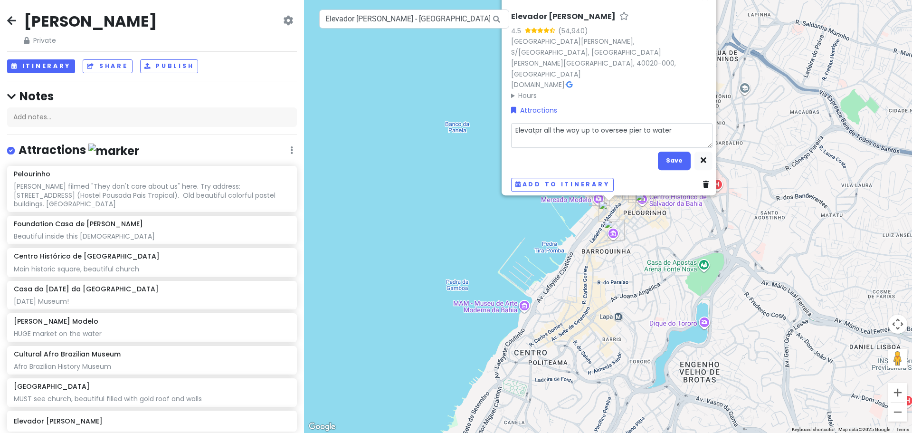
click at [549, 124] on textarea "Elevatpr all the way up to oversee pier to water" at bounding box center [611, 135] width 201 height 25
click at [535, 123] on textarea "Elevatpr all the way up to oversee pier to water" at bounding box center [611, 135] width 201 height 25
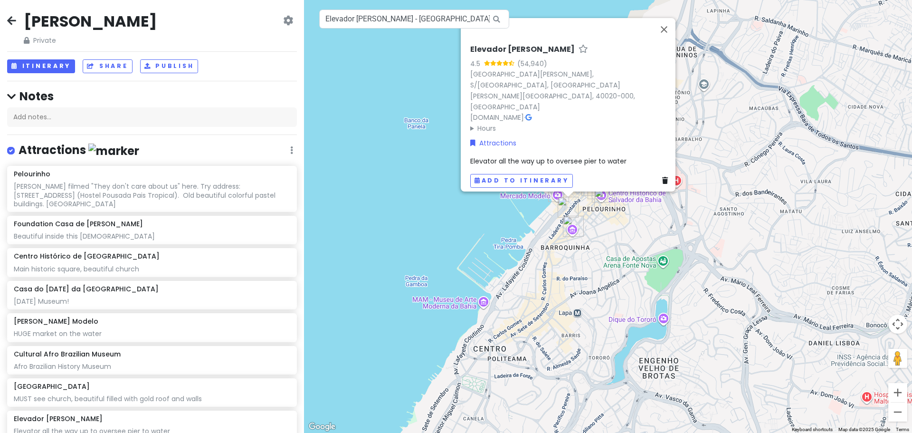
drag, startPoint x: 661, startPoint y: 257, endPoint x: 616, endPoint y: 252, distance: 44.9
click at [616, 252] on div "Elevador [PERSON_NAME] 4.5 (54,940) [GEOGRAPHIC_DATA][PERSON_NAME], [GEOGRAPHIC…" at bounding box center [608, 216] width 608 height 433
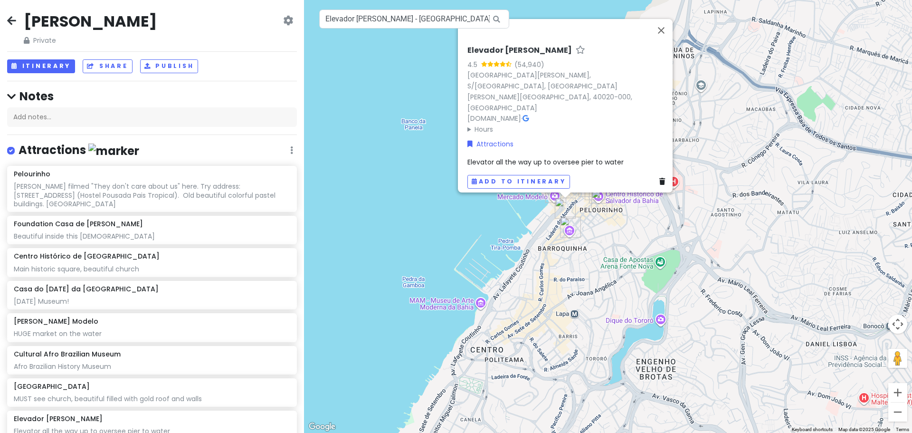
click at [626, 268] on div "Elevador [PERSON_NAME] 4.5 (54,940) [GEOGRAPHIC_DATA][PERSON_NAME], [GEOGRAPHIC…" at bounding box center [608, 216] width 608 height 433
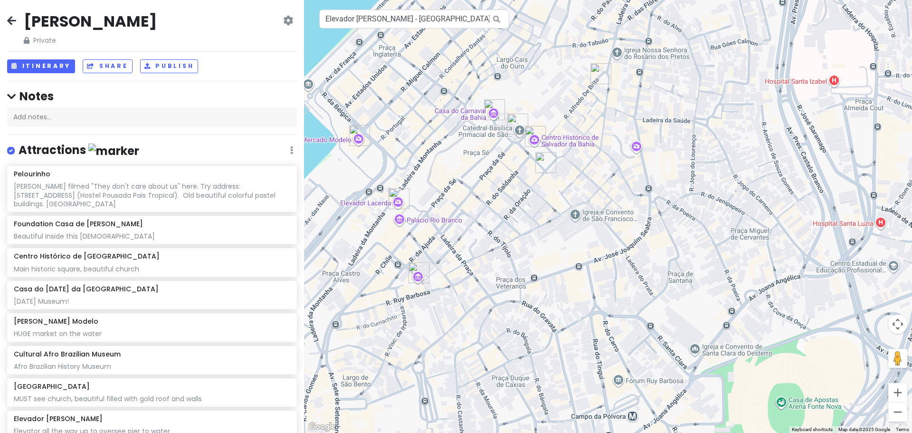
drag, startPoint x: 527, startPoint y: 176, endPoint x: 599, endPoint y: 324, distance: 164.2
click at [599, 324] on div at bounding box center [608, 216] width 608 height 433
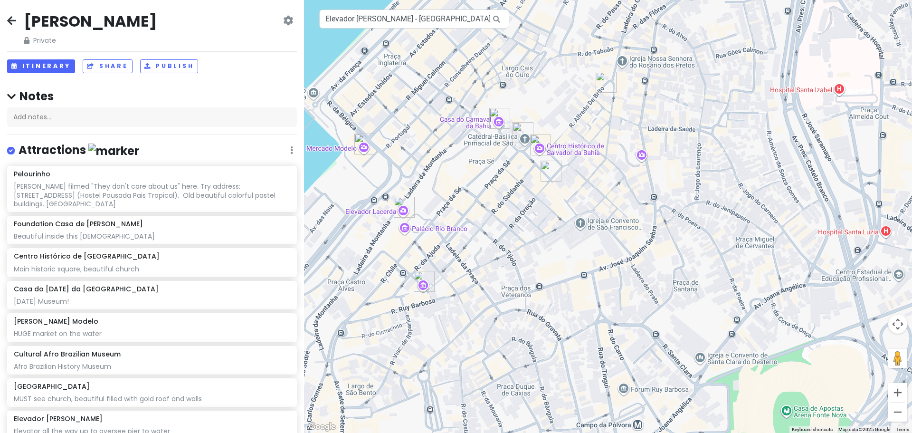
click at [645, 153] on div at bounding box center [608, 216] width 608 height 433
click at [640, 155] on div at bounding box center [608, 216] width 608 height 433
click at [642, 166] on div at bounding box center [608, 216] width 608 height 433
drag, startPoint x: 657, startPoint y: 213, endPoint x: 651, endPoint y: 241, distance: 28.6
click at [651, 241] on div at bounding box center [608, 216] width 608 height 433
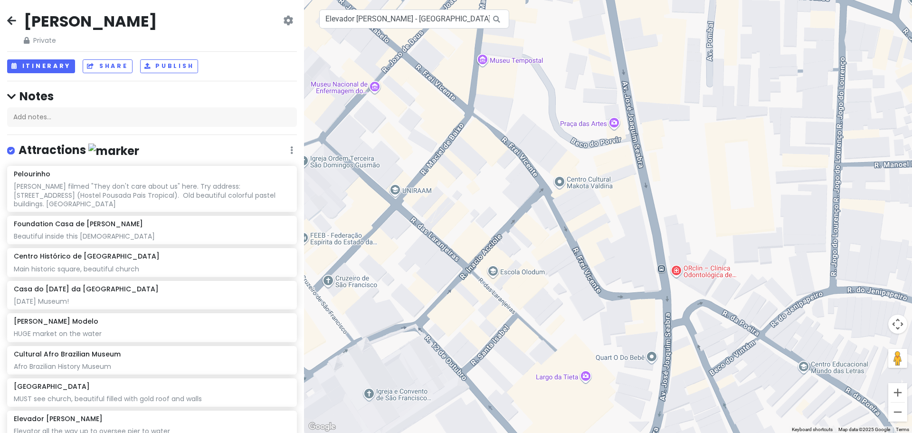
drag, startPoint x: 608, startPoint y: 66, endPoint x: 625, endPoint y: 185, distance: 120.4
click at [625, 185] on div at bounding box center [608, 216] width 608 height 433
click at [419, 13] on input "Elevador [PERSON_NAME] - [GEOGRAPHIC_DATA][PERSON_NAME], [GEOGRAPHIC_DATA] - [G…" at bounding box center [414, 19] width 190 height 19
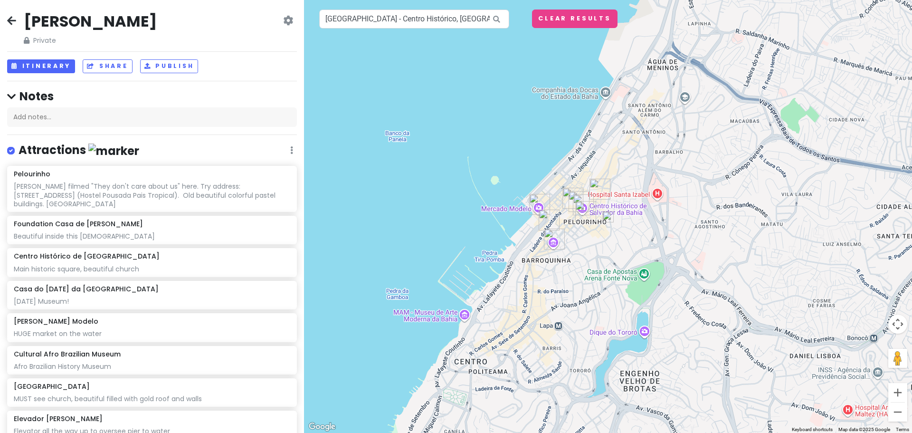
click at [608, 216] on img at bounding box center [608, 216] width 19 height 19
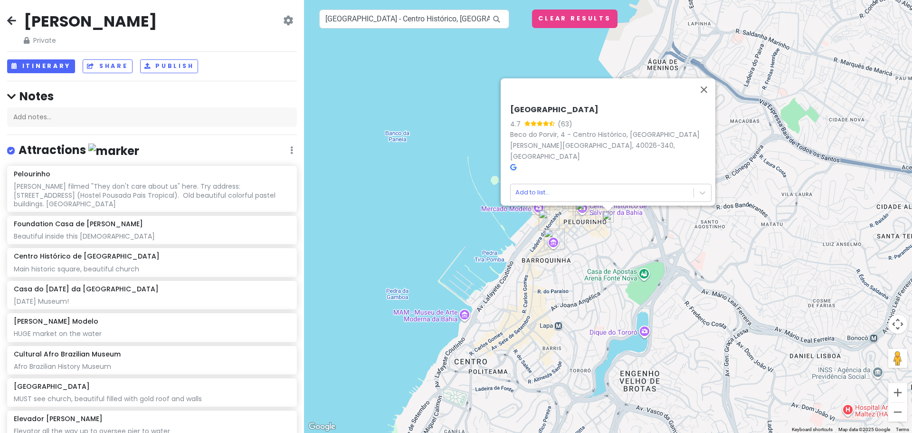
click at [510, 163] on icon at bounding box center [513, 166] width 6 height 7
click at [648, 255] on div "[GEOGRAPHIC_DATA] 4.7 (63) [GEOGRAPHIC_DATA], 4 - [GEOGRAPHIC_DATA], [GEOGRAPHI…" at bounding box center [608, 216] width 608 height 433
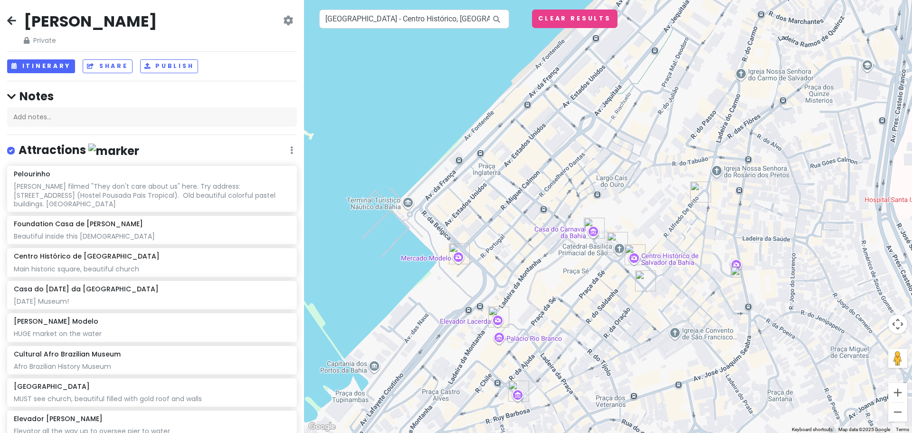
drag, startPoint x: 559, startPoint y: 75, endPoint x: 764, endPoint y: 286, distance: 294.3
click at [764, 286] on div at bounding box center [608, 216] width 608 height 433
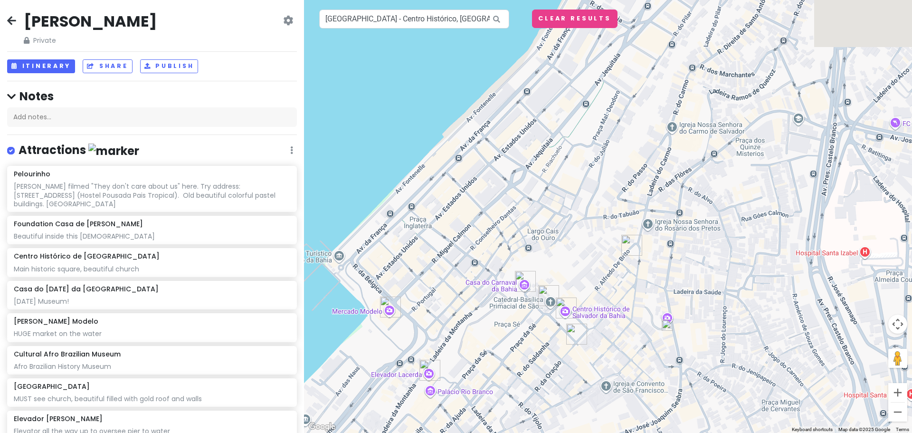
drag, startPoint x: 665, startPoint y: 145, endPoint x: 597, endPoint y: 204, distance: 90.6
click at [595, 204] on div at bounding box center [608, 216] width 608 height 433
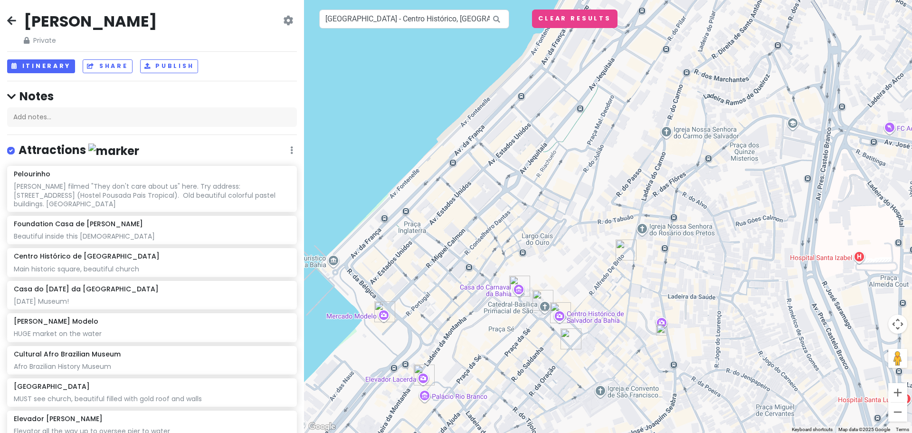
click at [638, 230] on div at bounding box center [608, 216] width 608 height 433
click at [642, 231] on div at bounding box center [608, 216] width 608 height 433
click at [664, 227] on div at bounding box center [608, 216] width 608 height 433
click at [661, 228] on div at bounding box center [608, 216] width 608 height 433
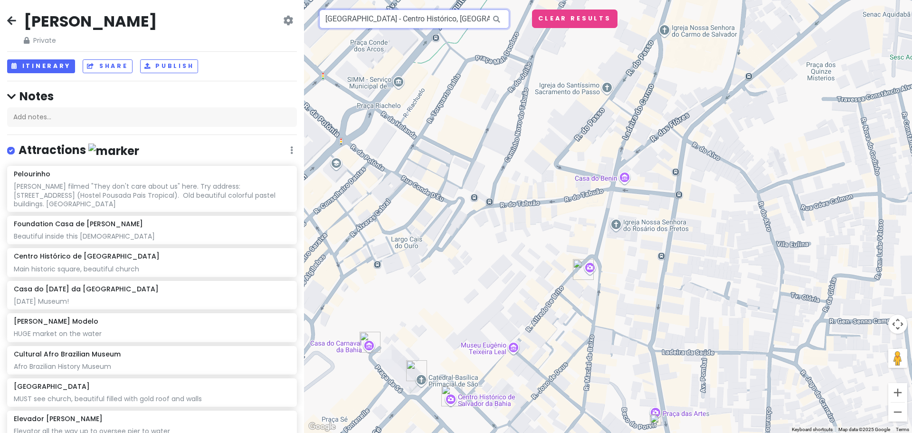
click at [435, 19] on input "[GEOGRAPHIC_DATA] - Centro Histórico, [GEOGRAPHIC_DATA] - [GEOGRAPHIC_DATA], [G…" at bounding box center [414, 19] width 190 height 19
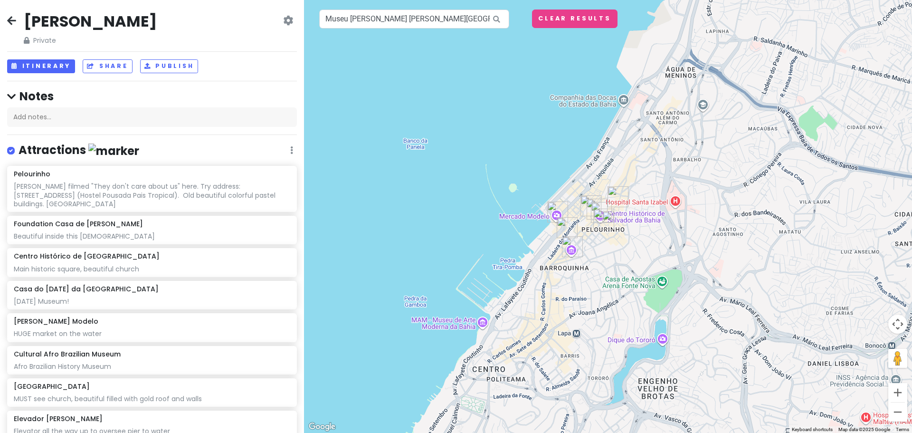
click at [605, 220] on img at bounding box center [608, 216] width 19 height 19
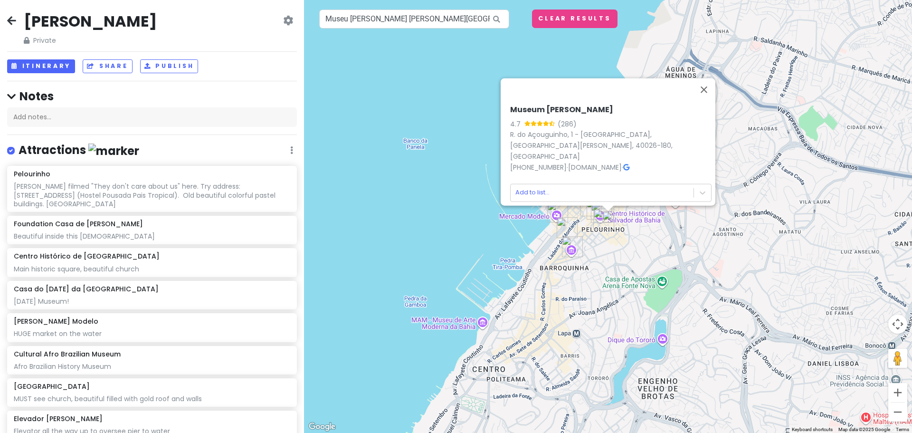
click at [629, 163] on icon at bounding box center [626, 166] width 6 height 7
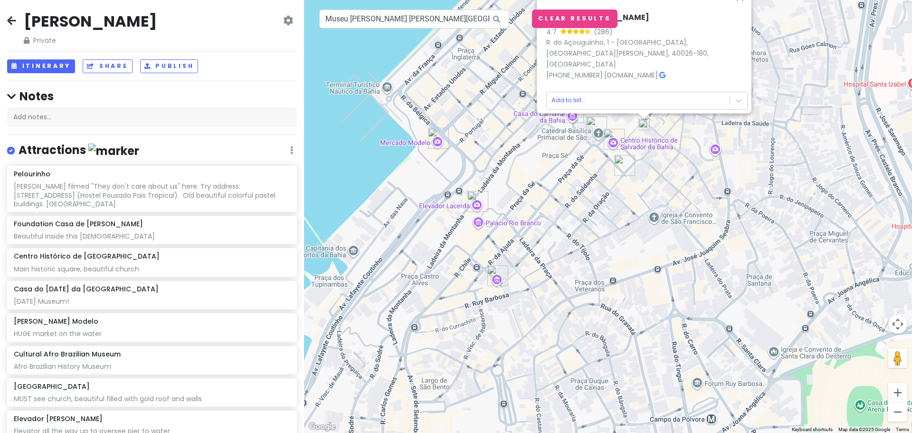
drag, startPoint x: 501, startPoint y: 135, endPoint x: 694, endPoint y: 356, distance: 292.6
click at [694, 356] on div "Museum [PERSON_NAME] 4.7 (286) [STREET_ADDRESS][PERSON_NAME] [PHONE_NUMBER] · […" at bounding box center [608, 216] width 608 height 433
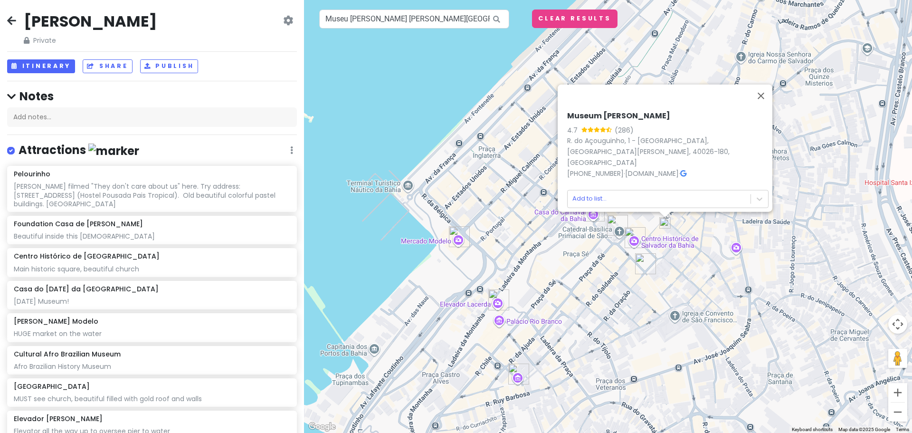
drag, startPoint x: 663, startPoint y: 282, endPoint x: 664, endPoint y: 302, distance: 19.5
click at [664, 302] on div "Museum [PERSON_NAME] 4.7 (286) [STREET_ADDRESS][PERSON_NAME] [PHONE_NUMBER] · […" at bounding box center [608, 216] width 608 height 433
click at [490, 187] on div "Museum [PERSON_NAME] 4.7 (286) [STREET_ADDRESS][PERSON_NAME] [PHONE_NUMBER] · […" at bounding box center [608, 216] width 608 height 433
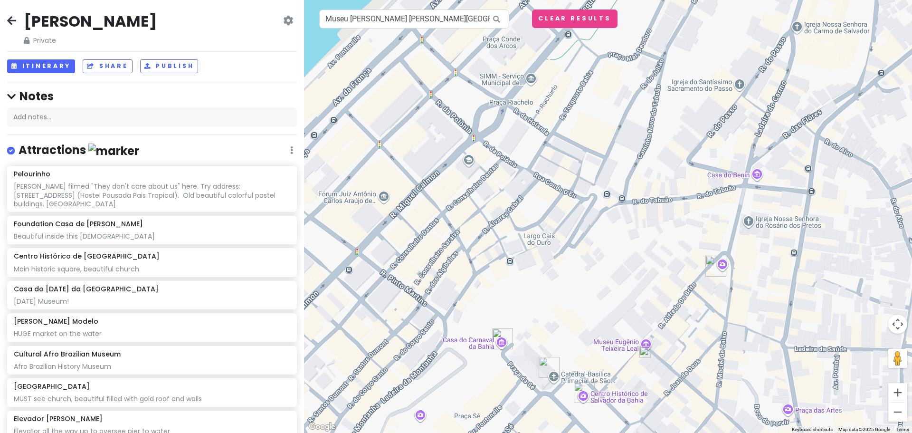
drag, startPoint x: 631, startPoint y: 89, endPoint x: 470, endPoint y: 249, distance: 227.1
click at [470, 249] on div at bounding box center [608, 216] width 608 height 433
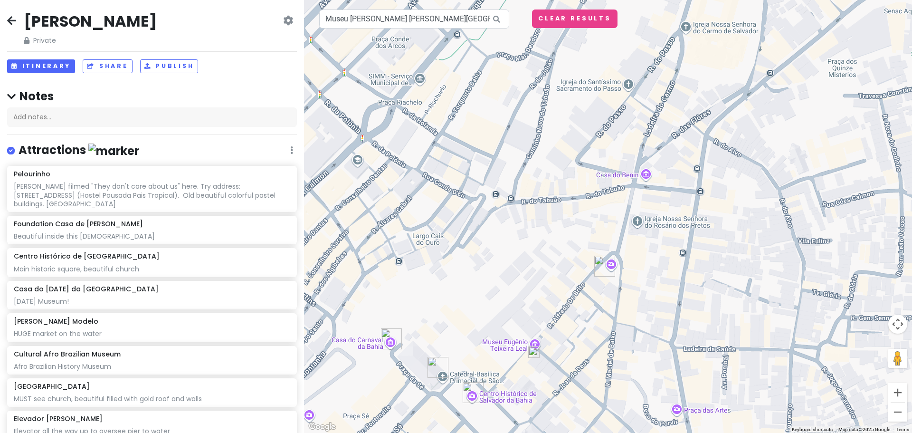
click at [644, 179] on div at bounding box center [608, 216] width 608 height 433
click at [395, 16] on input "Museu [PERSON_NAME] [PERSON_NAME][GEOGRAPHIC_DATA], [GEOGRAPHIC_DATA] - [GEOGRA…" at bounding box center [414, 19] width 190 height 19
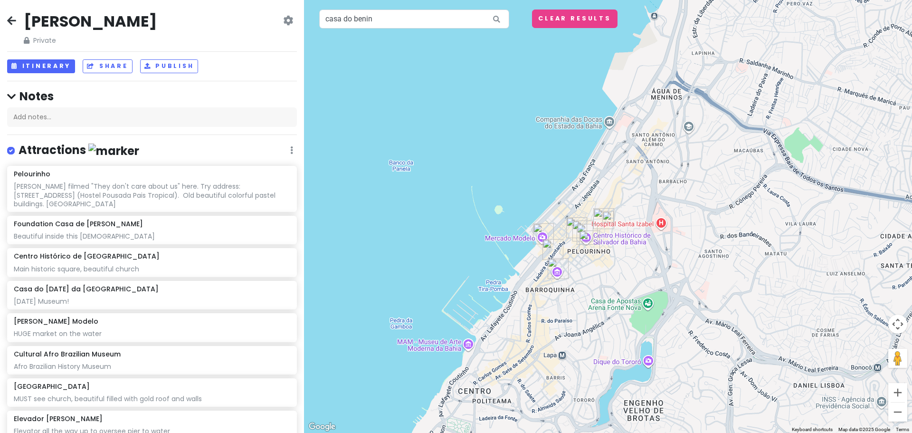
click at [612, 216] on img at bounding box center [608, 216] width 19 height 19
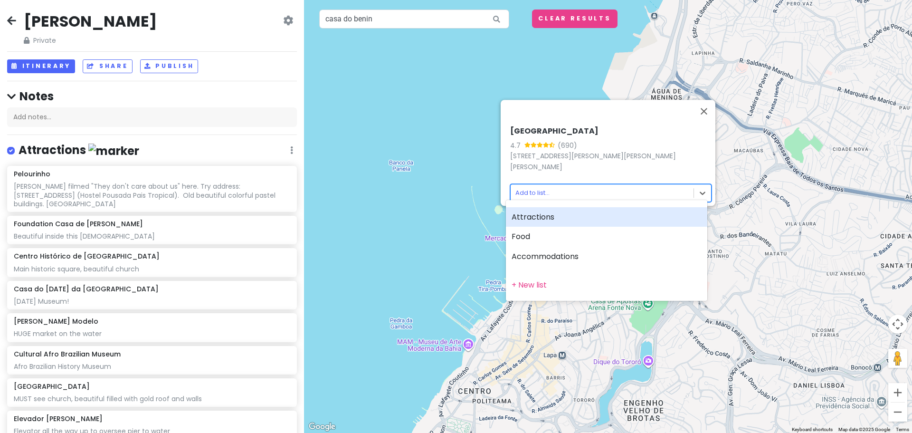
click at [549, 188] on body "[PERSON_NAME] Private Change Dates Make a Copy Delete Trip Go Pro ⚡️ Give Feedb…" at bounding box center [456, 216] width 912 height 433
drag, startPoint x: 561, startPoint y: 119, endPoint x: 514, endPoint y: 127, distance: 48.2
click at [514, 127] on div at bounding box center [456, 216] width 912 height 433
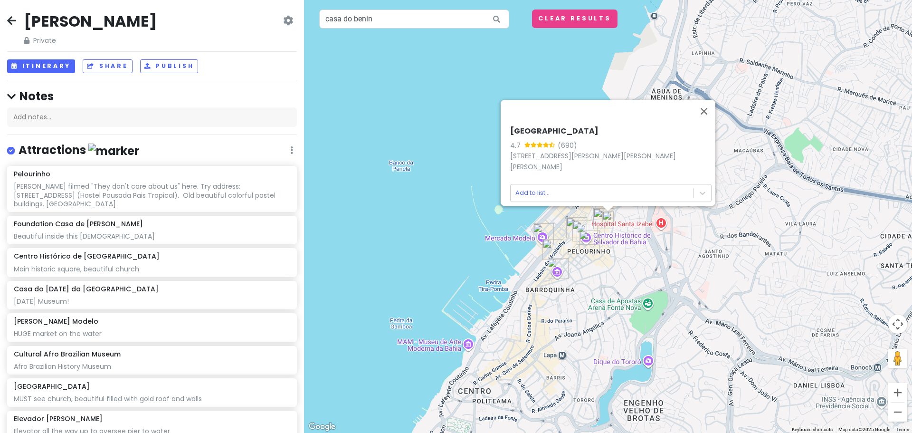
click at [512, 127] on h6 "[GEOGRAPHIC_DATA]" at bounding box center [610, 131] width 201 height 10
drag, startPoint x: 527, startPoint y: 127, endPoint x: 535, endPoint y: 127, distance: 8.1
click at [528, 127] on h6 "[GEOGRAPHIC_DATA]" at bounding box center [610, 131] width 201 height 10
click at [535, 127] on h6 "[GEOGRAPHIC_DATA]" at bounding box center [610, 131] width 201 height 10
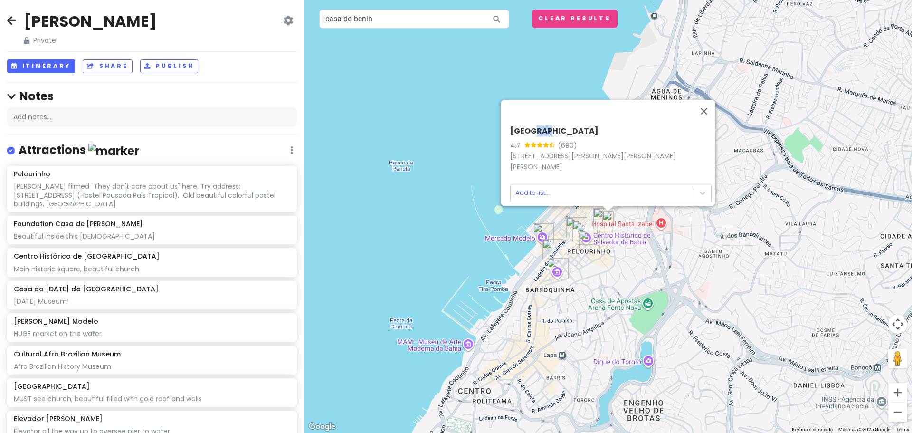
click at [535, 127] on h6 "[GEOGRAPHIC_DATA]" at bounding box center [610, 131] width 201 height 10
click at [559, 126] on h6 "[GEOGRAPHIC_DATA]" at bounding box center [610, 131] width 201 height 10
copy h6 "[GEOGRAPHIC_DATA]"
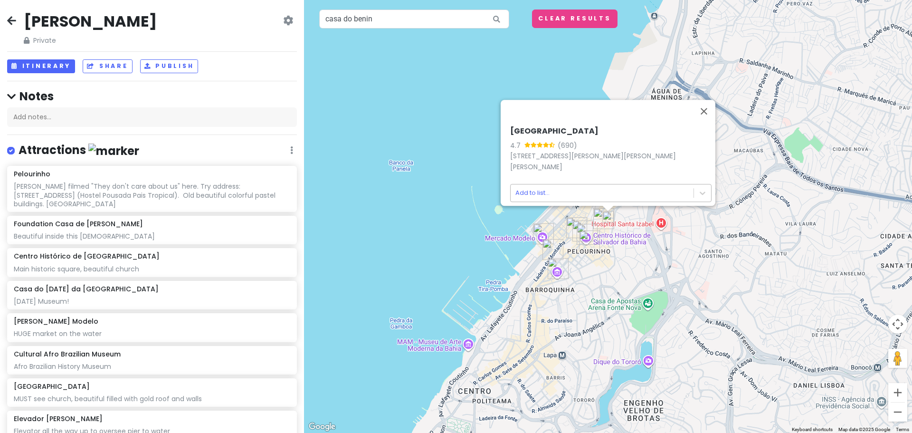
click at [535, 183] on body "[PERSON_NAME] Private Change Dates Make a Copy Delete Trip Go Pro ⚡️ Give Feedb…" at bounding box center [456, 216] width 912 height 433
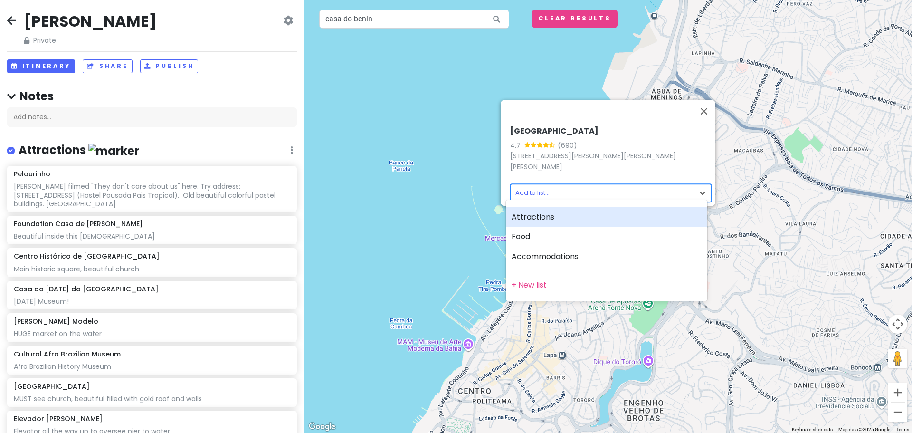
click at [546, 215] on div "Attractions" at bounding box center [606, 217] width 201 height 20
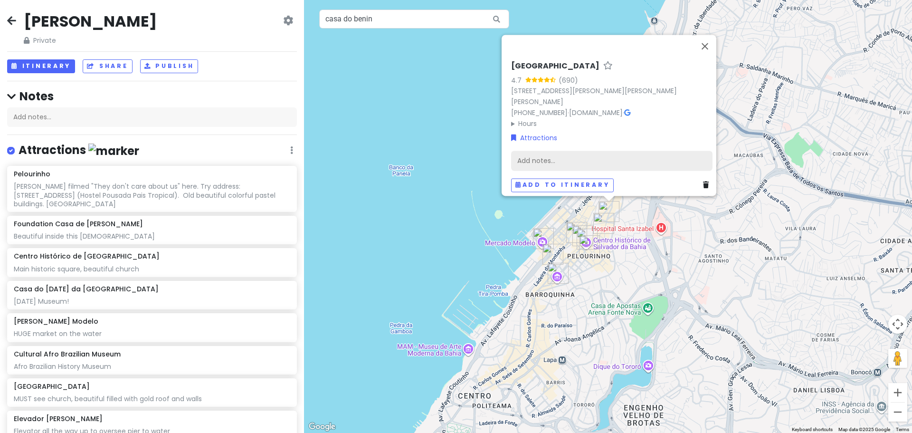
click at [565, 152] on div "Add notes..." at bounding box center [611, 161] width 201 height 20
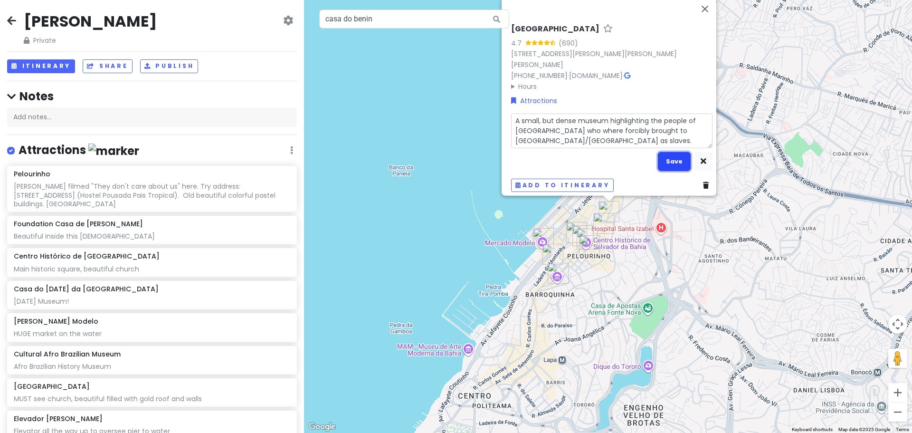
click at [676, 152] on button "Save" at bounding box center [674, 161] width 33 height 19
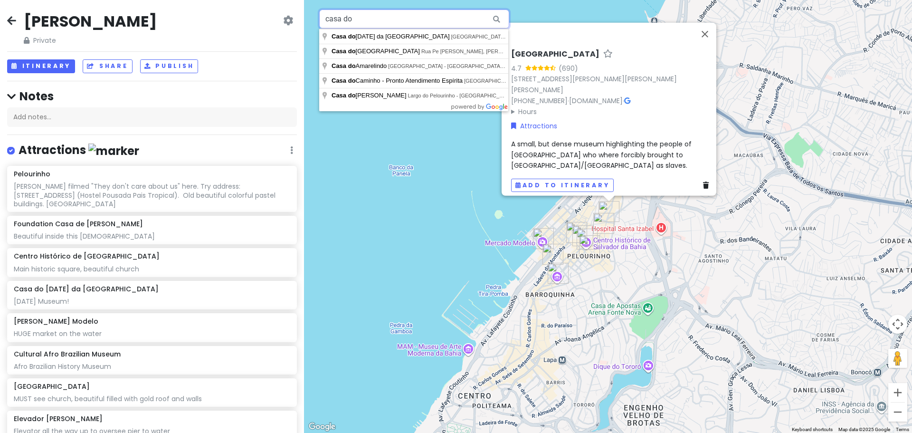
click at [449, 20] on input "casa do" at bounding box center [414, 19] width 190 height 19
click at [398, 19] on input "casa do" at bounding box center [414, 19] width 190 height 19
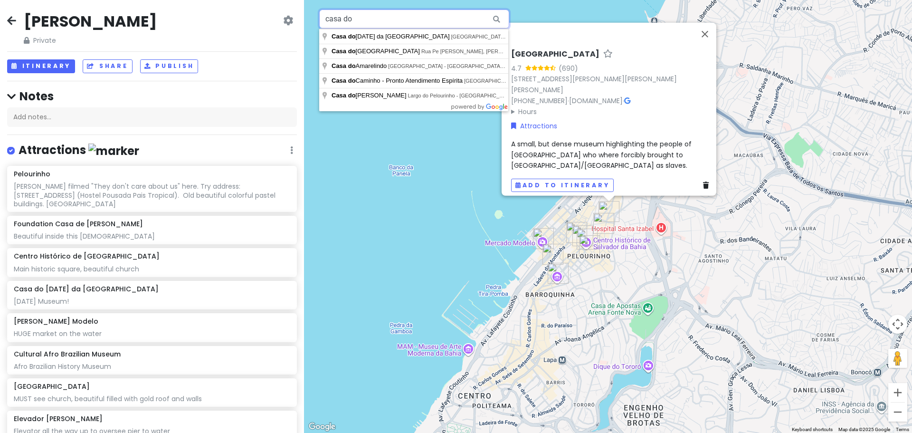
click at [398, 19] on input "casa do" at bounding box center [414, 19] width 190 height 19
paste input "Santa [PERSON_NAME] da vitória Bahia"
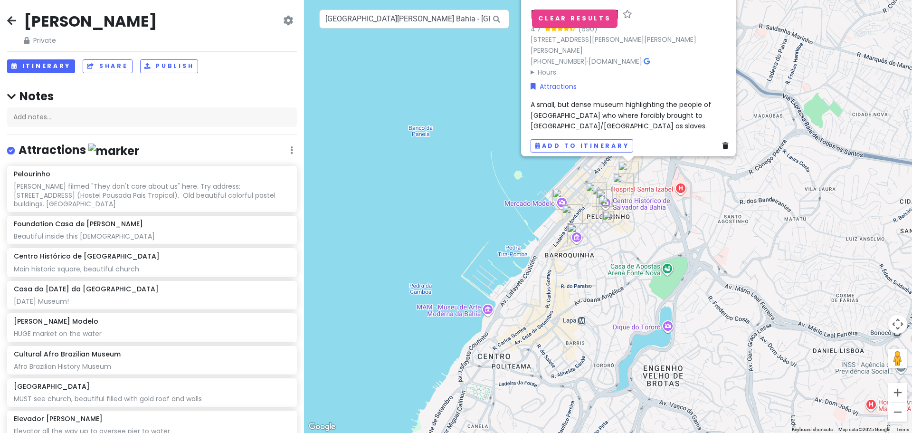
click at [610, 215] on img at bounding box center [608, 216] width 19 height 19
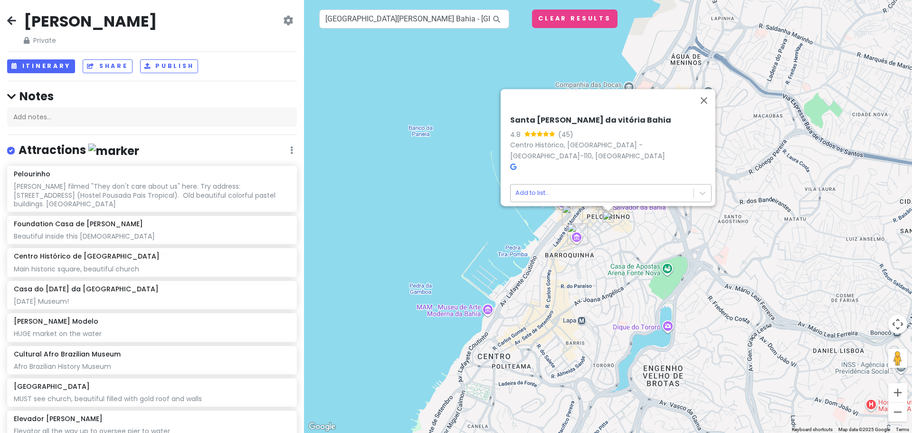
click at [523, 184] on body "[PERSON_NAME] Private Change Dates Make a Copy Delete Trip Go Pro ⚡️ Give Feedb…" at bounding box center [456, 216] width 912 height 433
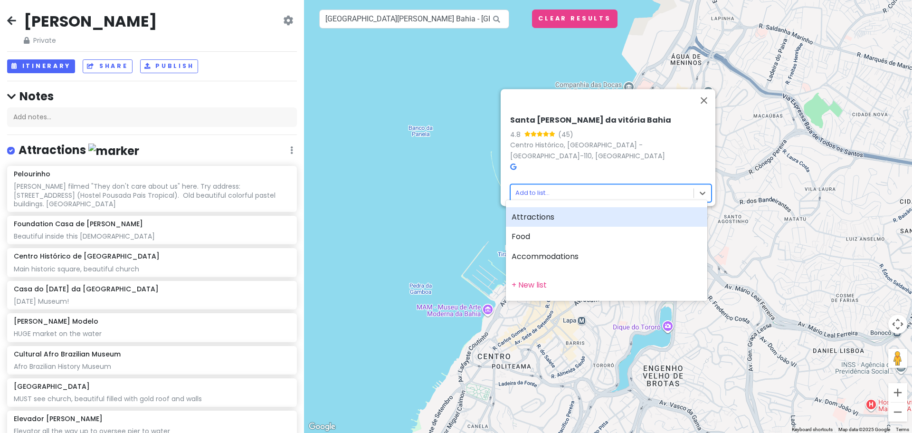
click at [518, 213] on div "Attractions" at bounding box center [606, 217] width 201 height 20
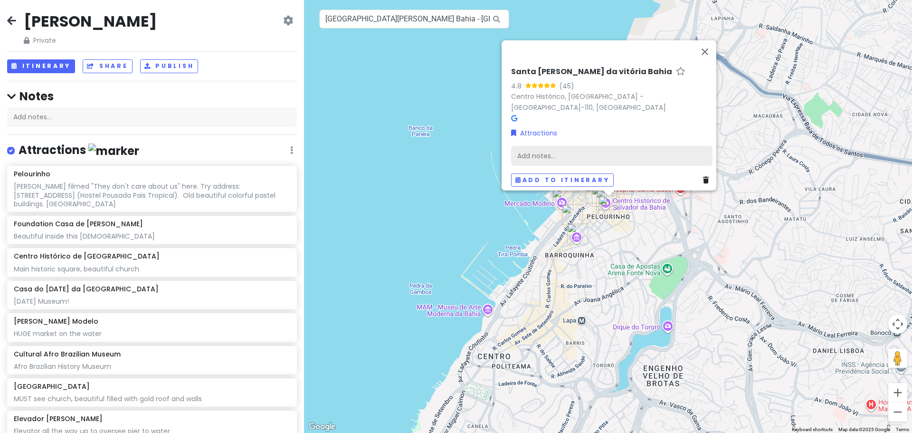
click at [558, 151] on div "Add notes..." at bounding box center [611, 155] width 201 height 20
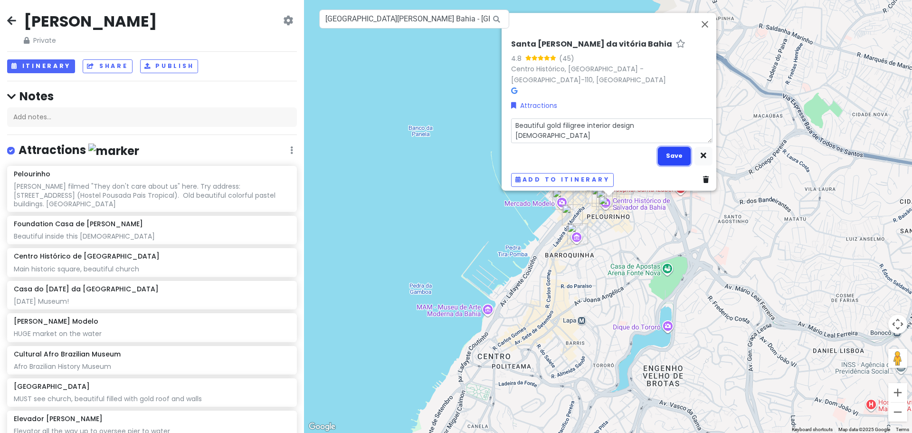
click at [663, 149] on button "Save" at bounding box center [674, 156] width 33 height 19
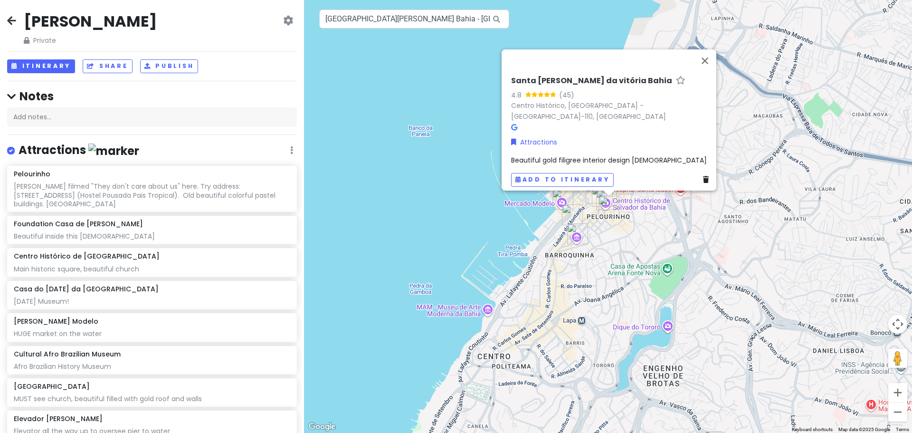
click at [665, 272] on div "[GEOGRAPHIC_DATA][PERSON_NAME] 4.8 (45) [GEOGRAPHIC_DATA], [GEOGRAPHIC_DATA] - …" at bounding box center [608, 216] width 608 height 433
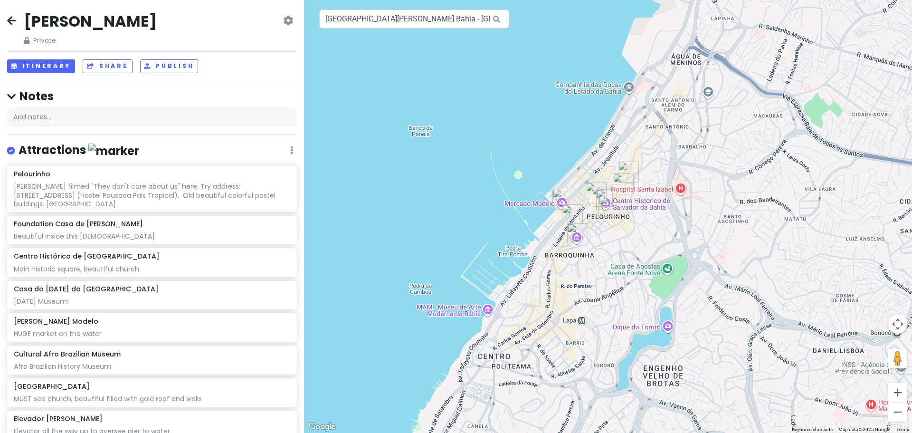
click at [673, 267] on div at bounding box center [608, 216] width 608 height 433
click at [569, 285] on div at bounding box center [608, 216] width 608 height 433
click at [437, 16] on input "[GEOGRAPHIC_DATA][PERSON_NAME] Bahia - [GEOGRAPHIC_DATA], [GEOGRAPHIC_DATA] - […" at bounding box center [414, 19] width 190 height 19
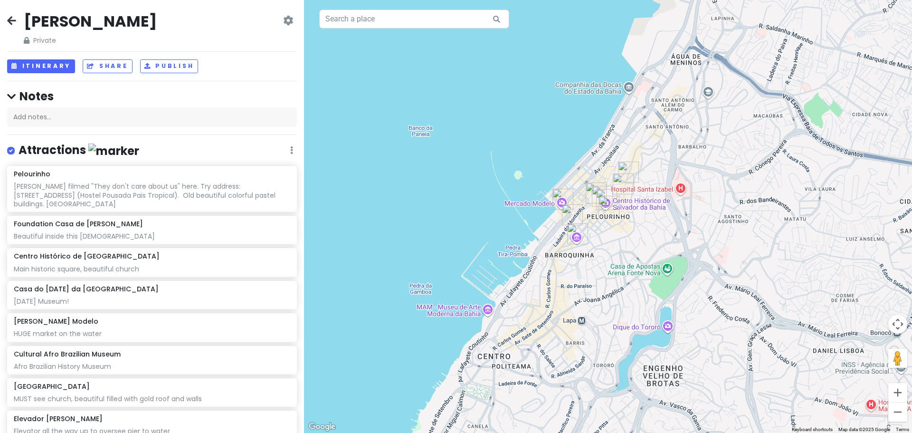
click at [724, 285] on div at bounding box center [608, 216] width 608 height 433
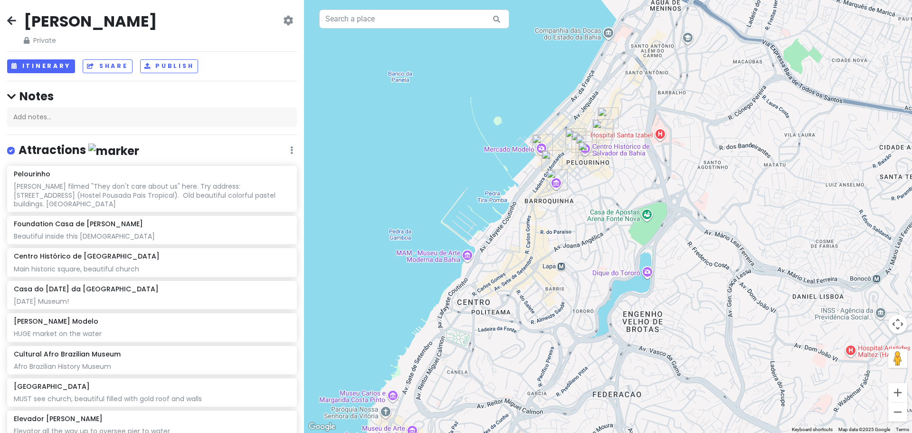
click at [648, 217] on div at bounding box center [608, 216] width 608 height 433
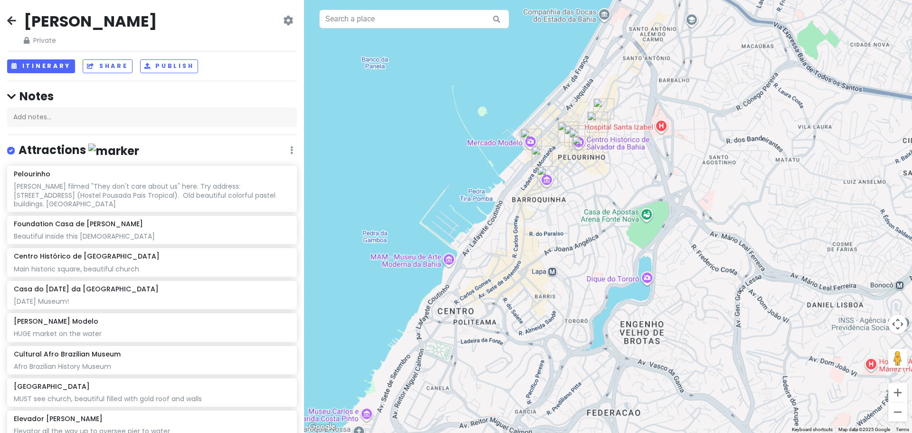
click at [648, 217] on div at bounding box center [608, 216] width 608 height 433
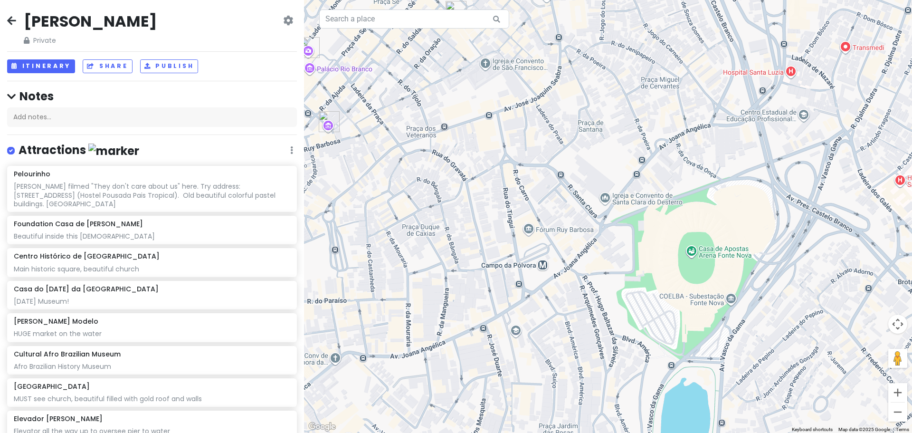
click at [481, 186] on div at bounding box center [608, 216] width 608 height 433
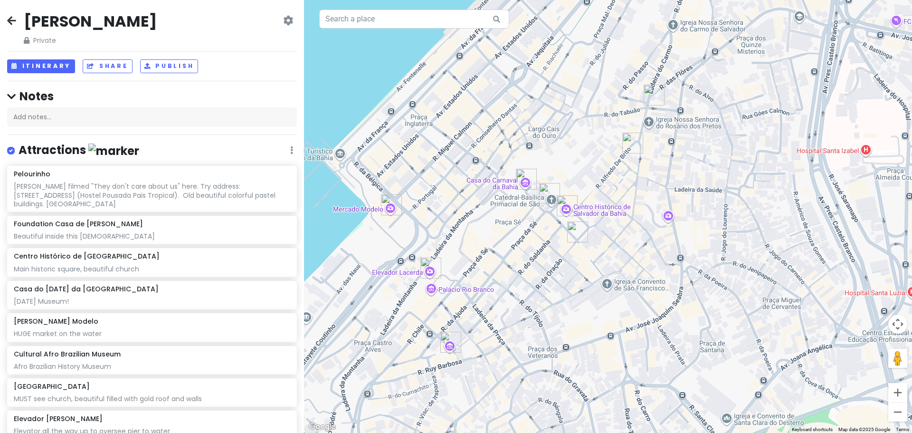
drag, startPoint x: 492, startPoint y: 193, endPoint x: 626, endPoint y: 423, distance: 266.1
click at [626, 423] on div at bounding box center [608, 216] width 608 height 433
click at [645, 125] on div at bounding box center [608, 216] width 608 height 433
click at [426, 24] on input "text" at bounding box center [414, 19] width 190 height 19
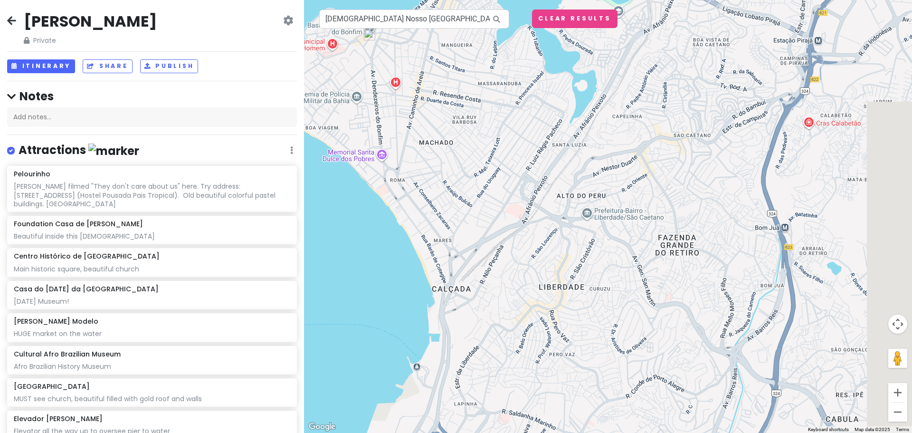
drag, startPoint x: 709, startPoint y: 314, endPoint x: 472, endPoint y: 131, distance: 300.0
click at [472, 131] on div at bounding box center [608, 216] width 608 height 433
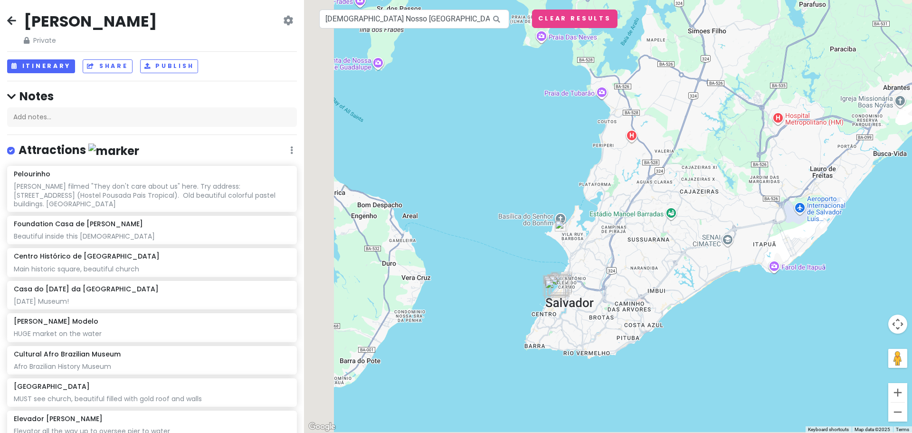
drag, startPoint x: 528, startPoint y: 342, endPoint x: 608, endPoint y: 234, distance: 133.9
click at [570, 276] on img "Cultural Afro Brazilian Museum" at bounding box center [555, 290] width 29 height 29
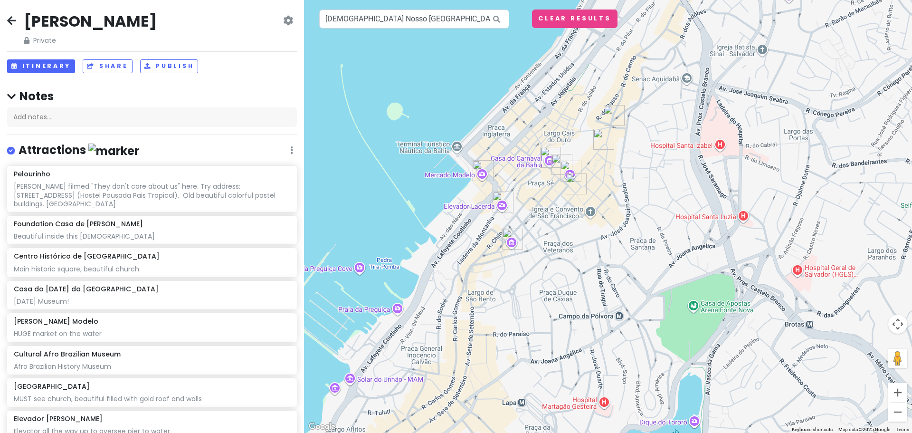
drag, startPoint x: 332, startPoint y: 211, endPoint x: 592, endPoint y: 262, distance: 265.2
click at [574, 238] on div at bounding box center [608, 216] width 608 height 433
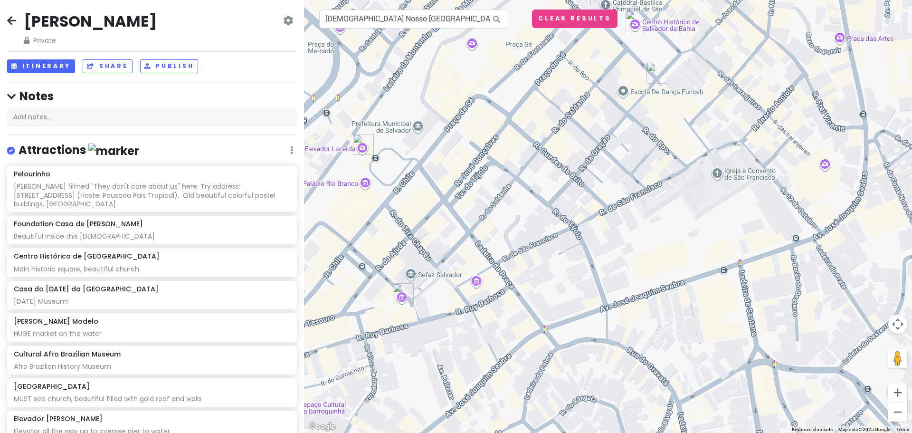
drag, startPoint x: 828, startPoint y: 80, endPoint x: 730, endPoint y: 139, distance: 114.2
click at [730, 139] on div at bounding box center [608, 216] width 608 height 433
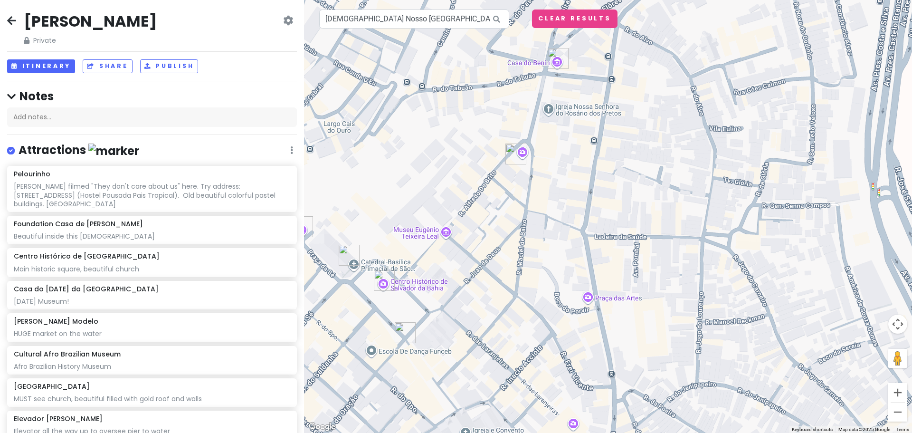
drag, startPoint x: 756, startPoint y: 109, endPoint x: 519, endPoint y: 361, distance: 346.1
click at [519, 361] on div at bounding box center [608, 216] width 608 height 433
click at [412, 23] on input "[DEMOGRAPHIC_DATA] Nosso [GEOGRAPHIC_DATA] - [GEOGRAPHIC_DATA][PERSON_NAME][GEO…" at bounding box center [414, 19] width 190 height 19
drag, startPoint x: 406, startPoint y: 18, endPoint x: 569, endPoint y: 15, distance: 163.0
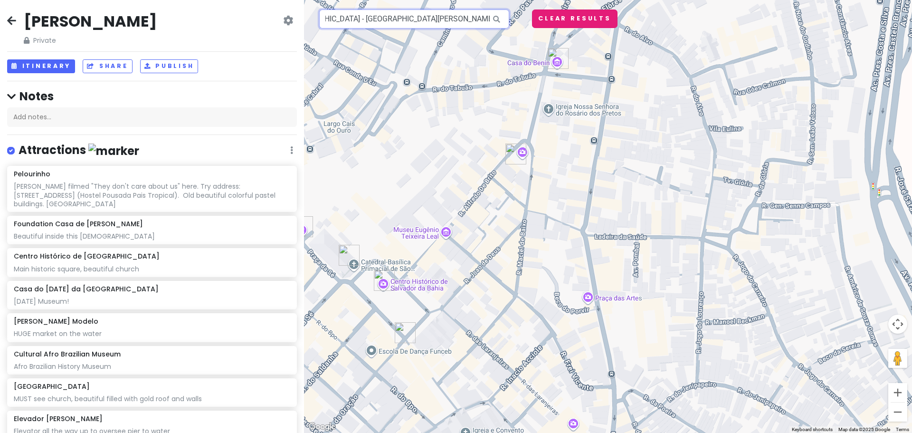
click at [569, 15] on div "To navigate the map with touch gestures double-tap and hold your finger on the …" at bounding box center [608, 216] width 608 height 433
click at [393, 22] on input "[DEMOGRAPHIC_DATA] Nosso Senhor do [PERSON_NAME] dos pre" at bounding box center [414, 19] width 190 height 19
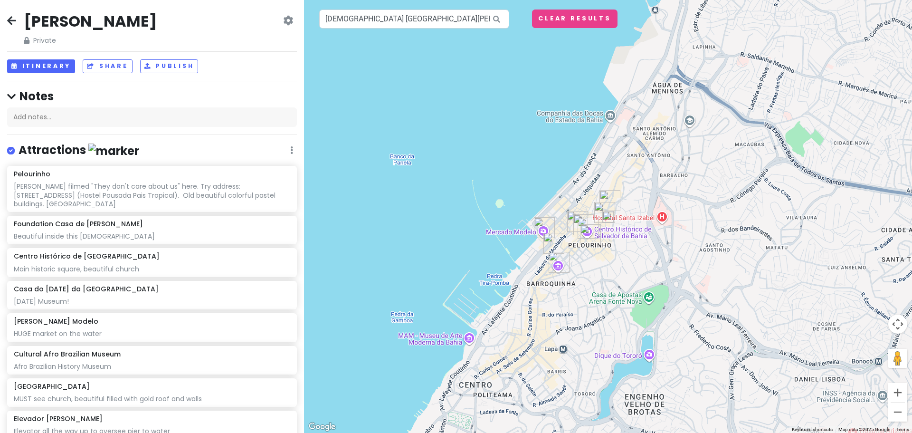
click at [610, 219] on img at bounding box center [608, 216] width 19 height 19
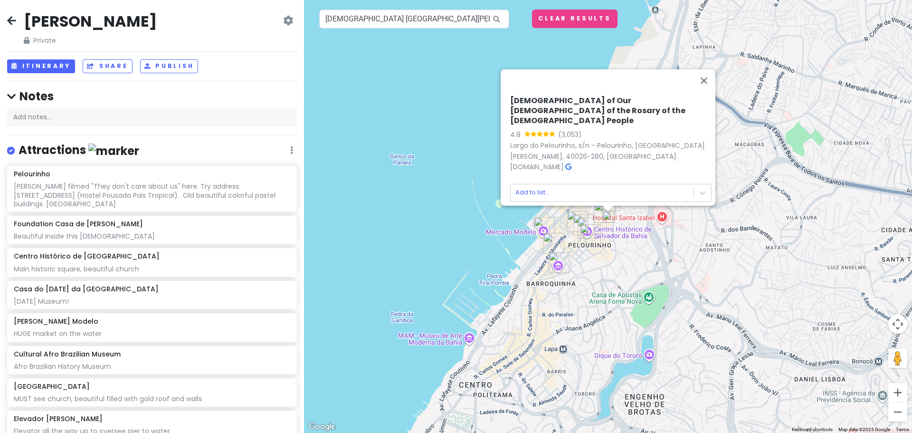
click at [571, 162] on link at bounding box center [568, 167] width 6 height 10
click at [524, 182] on body "[PERSON_NAME] Private Change Dates Make a Copy Delete Trip Go Pro ⚡️ Give Feedb…" at bounding box center [456, 216] width 912 height 433
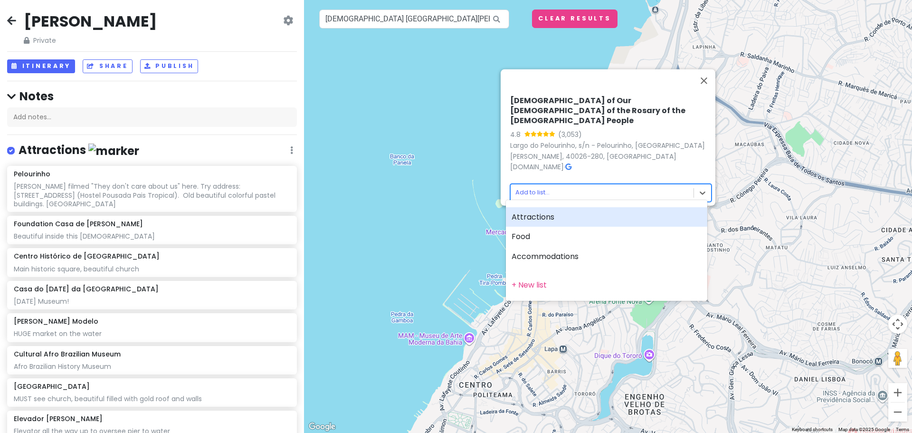
click at [534, 221] on div "Attractions" at bounding box center [606, 217] width 201 height 20
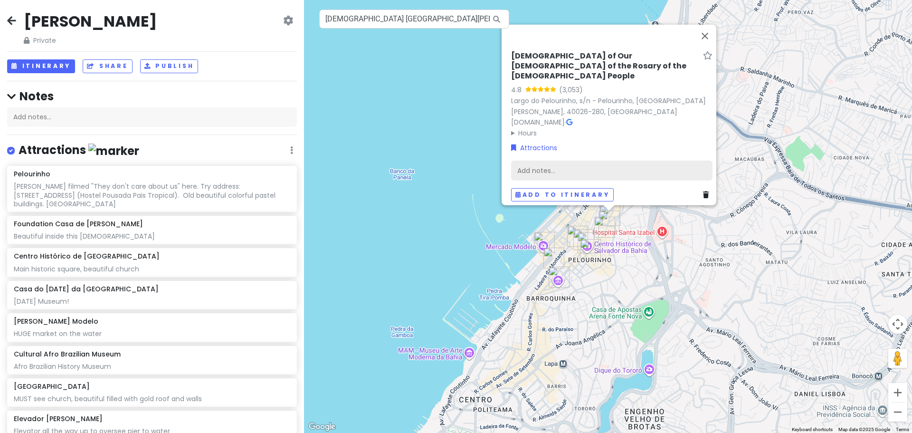
click at [569, 166] on div "Add notes..." at bounding box center [611, 170] width 201 height 20
click at [567, 162] on div "Add notes..." at bounding box center [611, 170] width 201 height 20
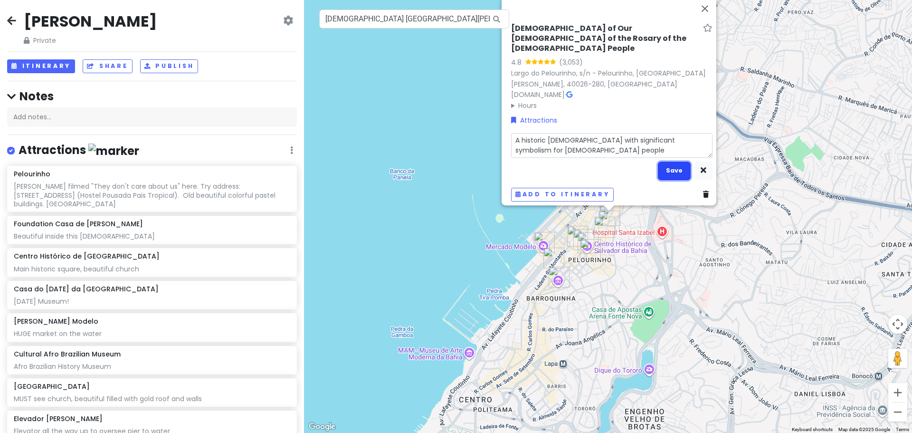
click at [665, 171] on button "Save" at bounding box center [674, 171] width 33 height 19
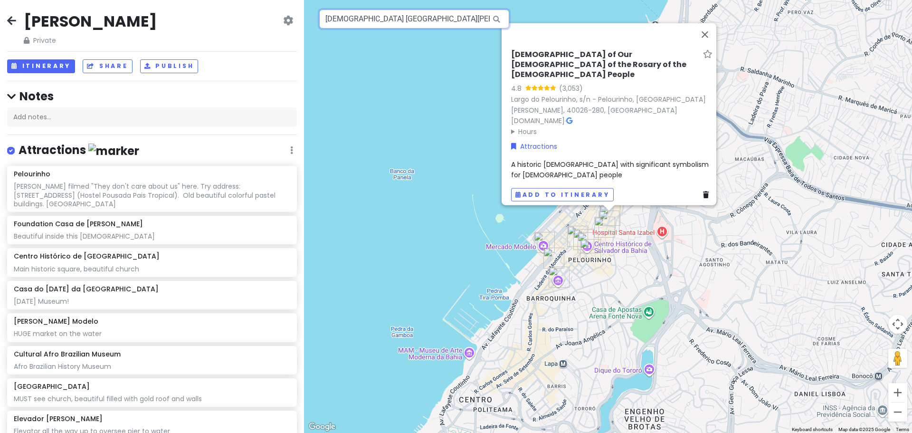
click at [419, 25] on input "[DEMOGRAPHIC_DATA] [GEOGRAPHIC_DATA][PERSON_NAME] - [GEOGRAPHIC_DATA] - [GEOGRA…" at bounding box center [414, 19] width 190 height 19
click at [420, 25] on input "[DEMOGRAPHIC_DATA] [GEOGRAPHIC_DATA][PERSON_NAME] - [GEOGRAPHIC_DATA] - [GEOGRA…" at bounding box center [414, 19] width 190 height 19
paste input "[DEMOGRAPHIC_DATA] and Convent of [GEOGRAPHIC_DATA]"
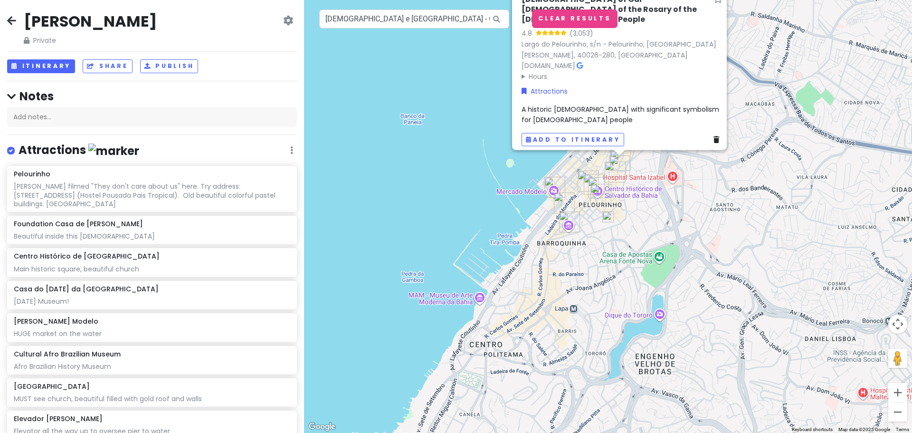
click at [607, 215] on img at bounding box center [608, 216] width 19 height 19
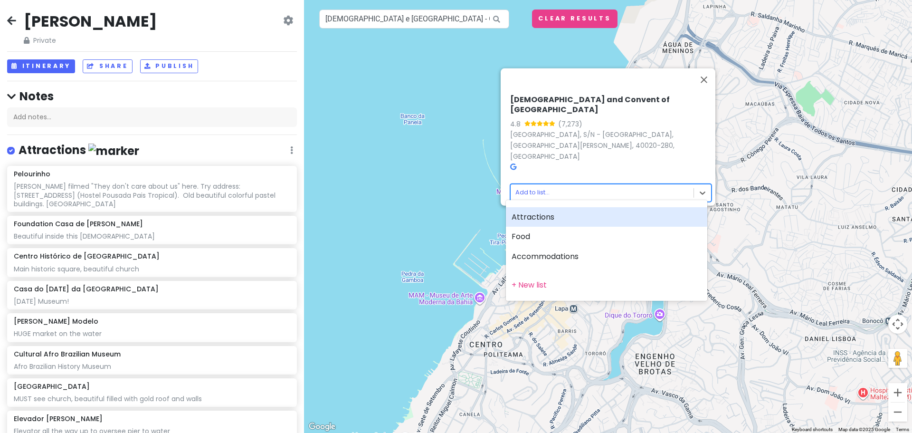
click at [528, 187] on body "[PERSON_NAME] Private Change Dates Make a Copy Delete Trip Go Pro ⚡️ Give Feedb…" at bounding box center [456, 216] width 912 height 433
click at [530, 182] on body "[PERSON_NAME] Private Change Dates Make a Copy Delete Trip Go Pro ⚡️ Give Feedb…" at bounding box center [456, 216] width 912 height 433
click at [535, 218] on div "Attractions" at bounding box center [606, 217] width 201 height 20
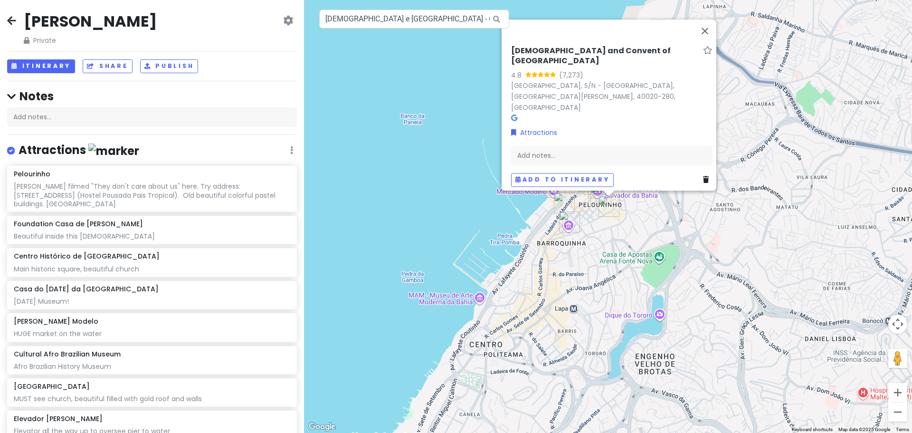
click at [571, 160] on div "[DEMOGRAPHIC_DATA] and Convent of [GEOGRAPHIC_DATA] 4.8 (7,273) [GEOGRAPHIC_DAT…" at bounding box center [611, 116] width 209 height 148
click at [571, 153] on div "Add notes..." at bounding box center [611, 155] width 201 height 20
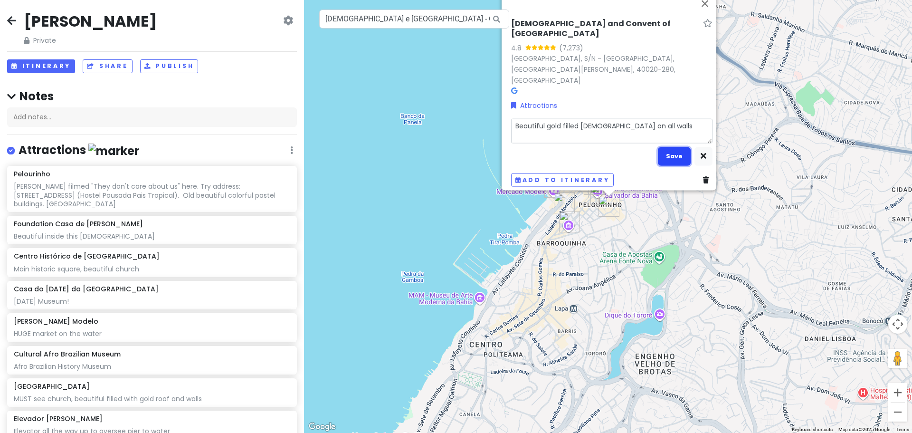
click at [673, 147] on button "Save" at bounding box center [674, 156] width 33 height 19
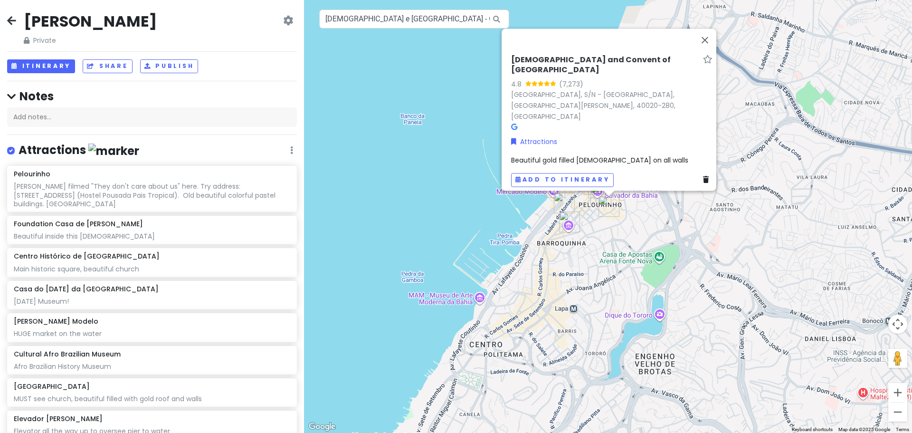
click at [613, 234] on div "[DEMOGRAPHIC_DATA] and Convent of [GEOGRAPHIC_DATA] 4.8 (7,273) [GEOGRAPHIC_DAT…" at bounding box center [608, 216] width 608 height 433
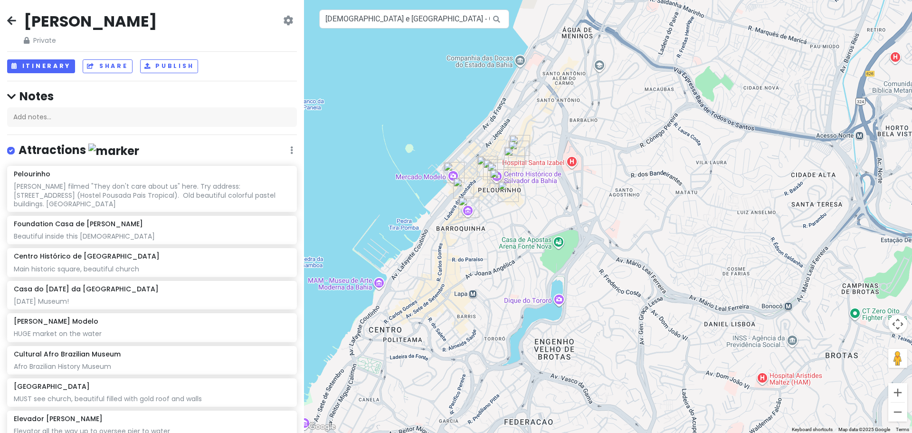
drag, startPoint x: 655, startPoint y: 210, endPoint x: 548, endPoint y: 195, distance: 107.5
click at [548, 195] on div at bounding box center [608, 216] width 608 height 433
click at [900, 390] on button "Zoom in" at bounding box center [897, 392] width 19 height 19
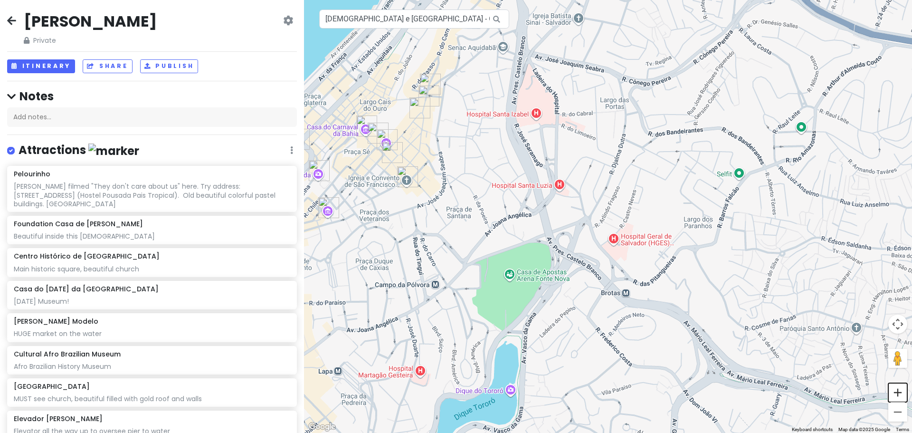
click at [900, 390] on button "Zoom in" at bounding box center [897, 392] width 19 height 19
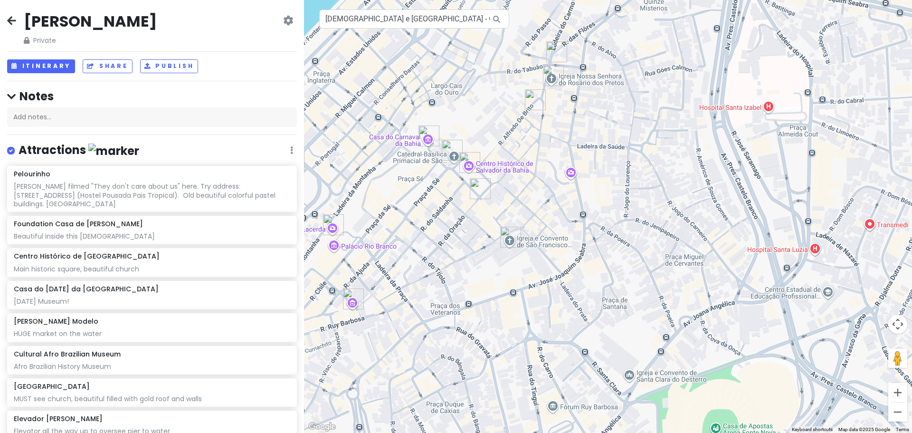
drag, startPoint x: 366, startPoint y: 160, endPoint x: 691, endPoint y: 293, distance: 351.1
click at [691, 293] on div at bounding box center [608, 216] width 608 height 433
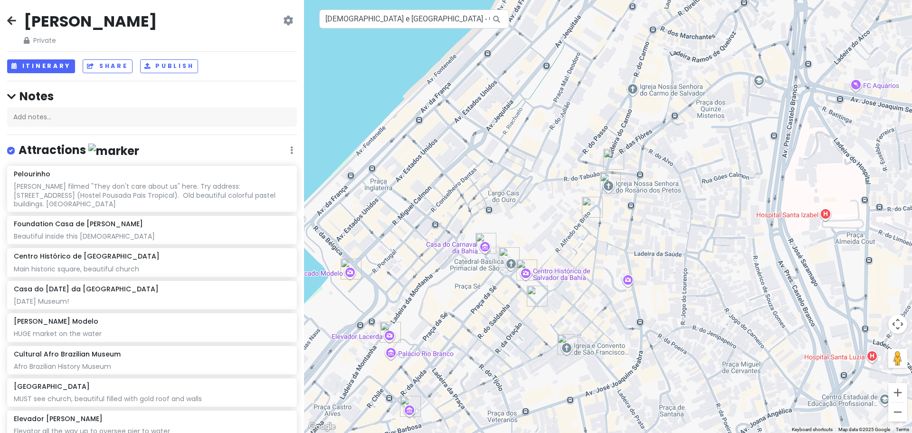
drag, startPoint x: 657, startPoint y: 252, endPoint x: 660, endPoint y: 238, distance: 15.0
click at [660, 238] on div at bounding box center [608, 216] width 608 height 433
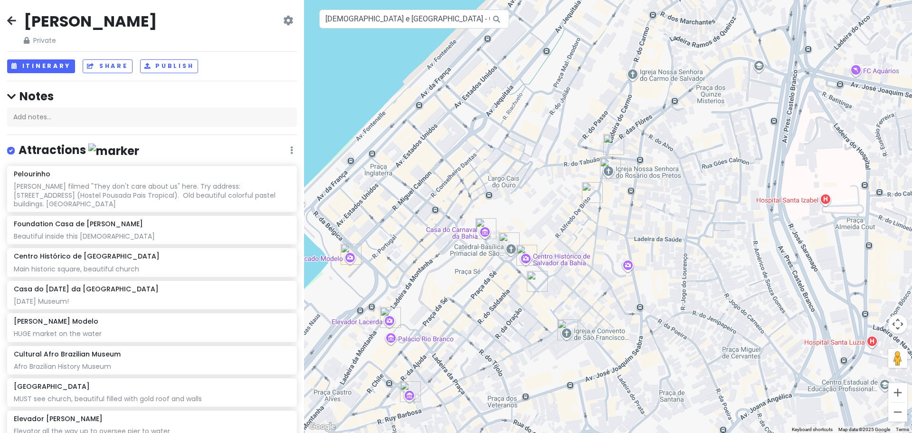
click at [628, 270] on div at bounding box center [608, 216] width 608 height 433
click at [627, 265] on div at bounding box center [608, 216] width 608 height 433
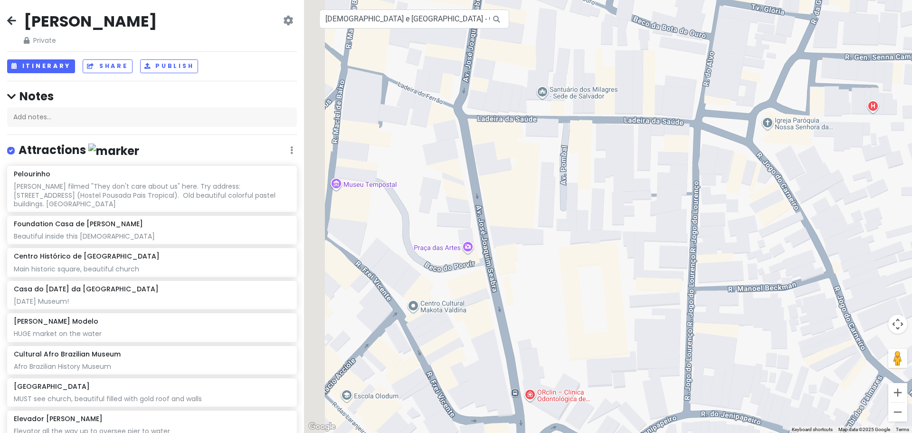
drag, startPoint x: 621, startPoint y: 293, endPoint x: 667, endPoint y: 269, distance: 51.4
click at [666, 269] on div at bounding box center [608, 216] width 608 height 433
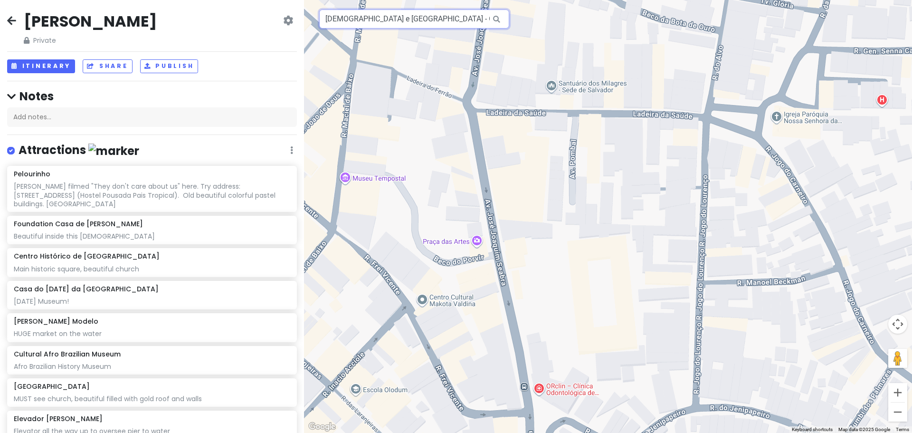
click at [416, 14] on input "[DEMOGRAPHIC_DATA] e [GEOGRAPHIC_DATA] - Ordem Primeira - Largo do Cruzeiro de …" at bounding box center [414, 19] width 190 height 19
click at [418, 13] on input "[DEMOGRAPHIC_DATA] e [GEOGRAPHIC_DATA] - Ordem Primeira - Largo do Cruzeiro de …" at bounding box center [414, 19] width 190 height 19
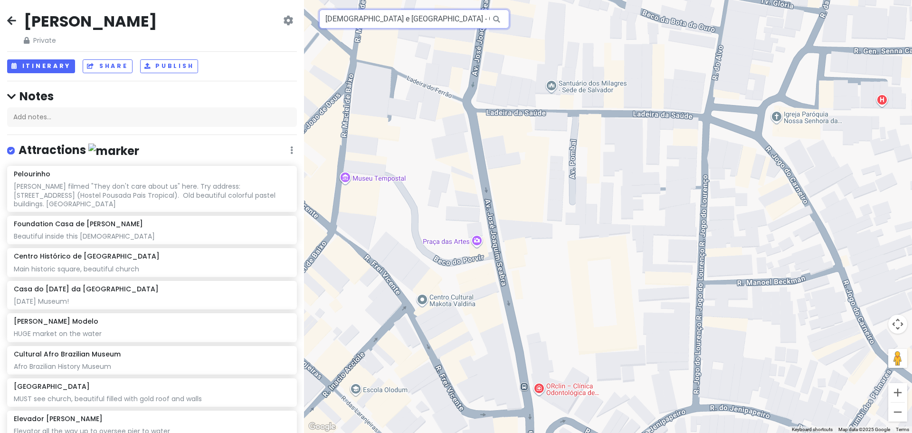
click at [418, 13] on input "[DEMOGRAPHIC_DATA] e [GEOGRAPHIC_DATA] - Ordem Primeira - Largo do Cruzeiro de …" at bounding box center [414, 19] width 190 height 19
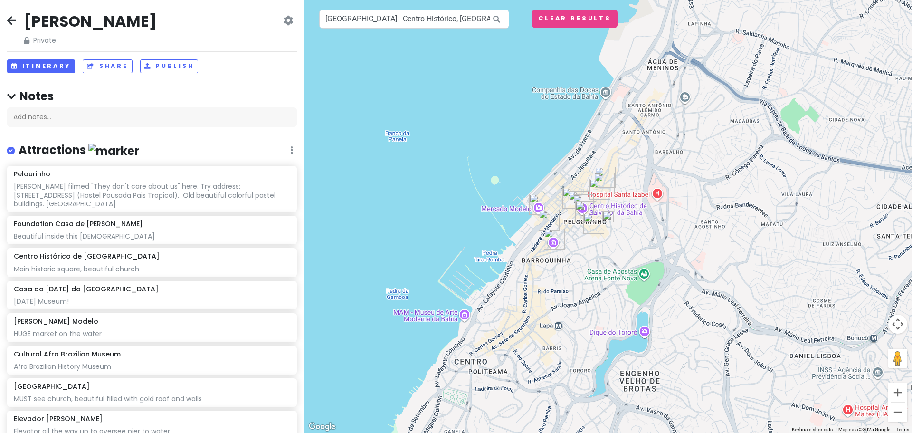
click at [608, 215] on img at bounding box center [608, 216] width 19 height 19
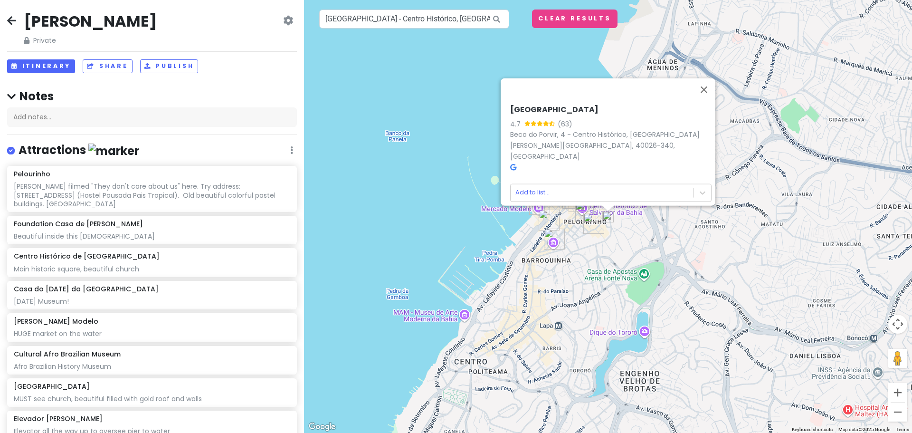
click at [506, 163] on div "[GEOGRAPHIC_DATA] 4.7 (63) [GEOGRAPHIC_DATA], 4 - [GEOGRAPHIC_DATA], [GEOGRAPHI…" at bounding box center [610, 153] width 209 height 105
click at [510, 163] on icon at bounding box center [513, 166] width 6 height 7
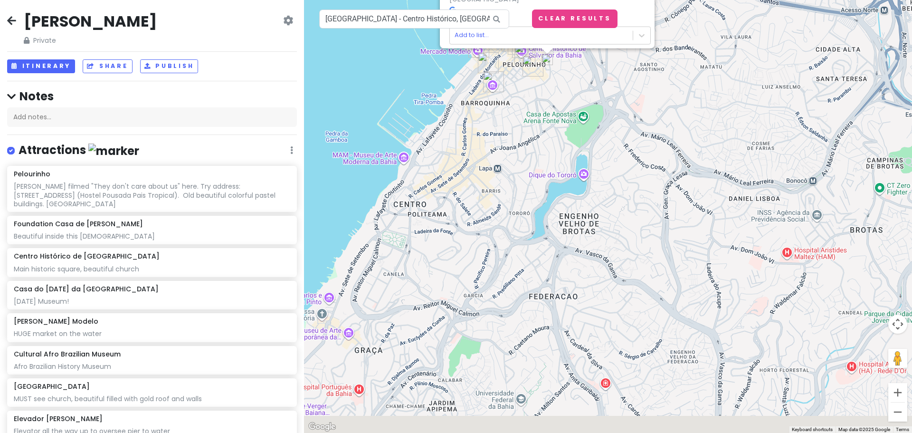
drag, startPoint x: 641, startPoint y: 311, endPoint x: 598, endPoint y: 140, distance: 176.5
click at [598, 140] on div "[GEOGRAPHIC_DATA] 4.7 (63) [GEOGRAPHIC_DATA], 4 - [GEOGRAPHIC_DATA], [GEOGRAPHI…" at bounding box center [608, 216] width 608 height 433
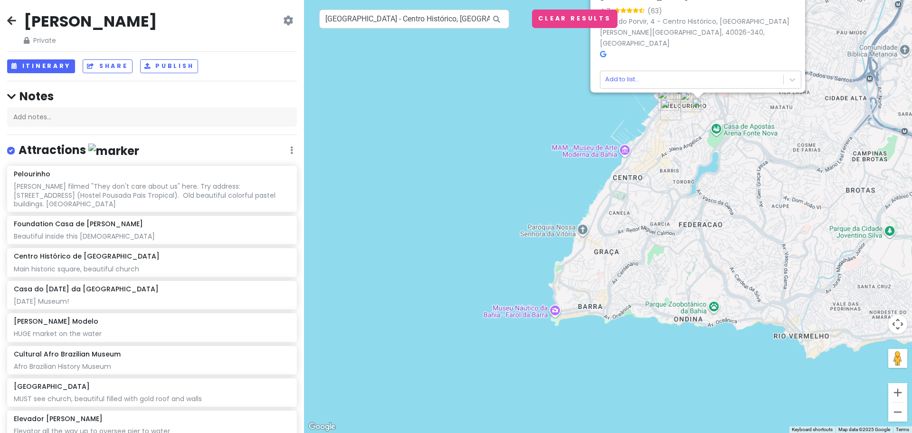
drag, startPoint x: 540, startPoint y: 271, endPoint x: 577, endPoint y: 228, distance: 56.5
click at [577, 228] on div "[GEOGRAPHIC_DATA] 4.7 (63) [GEOGRAPHIC_DATA], 4 - [GEOGRAPHIC_DATA], [GEOGRAPHI…" at bounding box center [608, 216] width 608 height 433
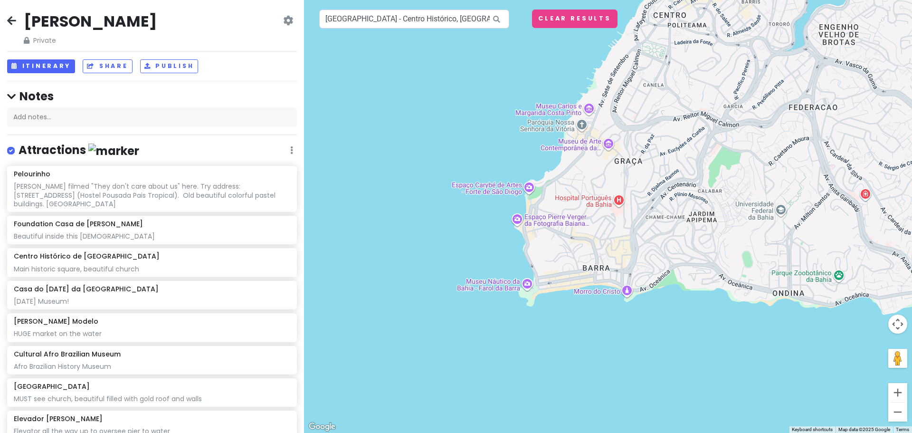
drag, startPoint x: 486, startPoint y: 253, endPoint x: 529, endPoint y: 248, distance: 42.6
click at [529, 248] on div "[GEOGRAPHIC_DATA] 4.7 (63) [GEOGRAPHIC_DATA], 4 - [GEOGRAPHIC_DATA], [GEOGRAPHI…" at bounding box center [608, 216] width 608 height 433
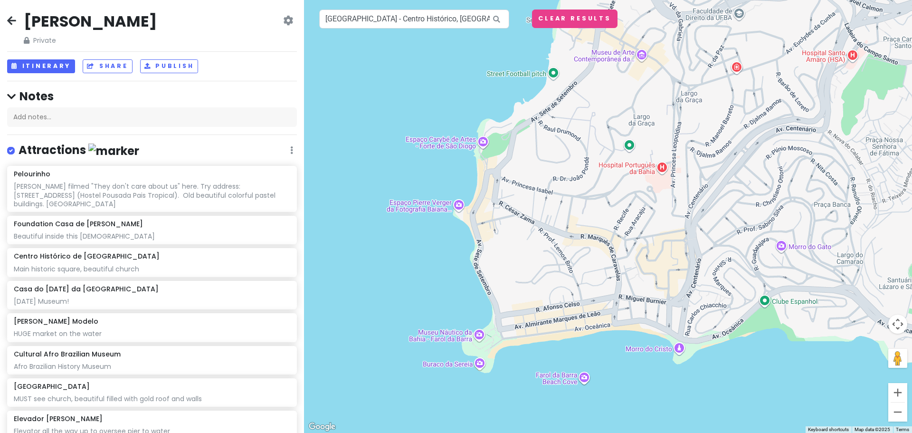
drag, startPoint x: 475, startPoint y: 192, endPoint x: 526, endPoint y: 255, distance: 80.4
click at [526, 255] on div "[GEOGRAPHIC_DATA] 4.7 (63) [GEOGRAPHIC_DATA], 4 - [GEOGRAPHIC_DATA], [GEOGRAPHI…" at bounding box center [608, 216] width 608 height 433
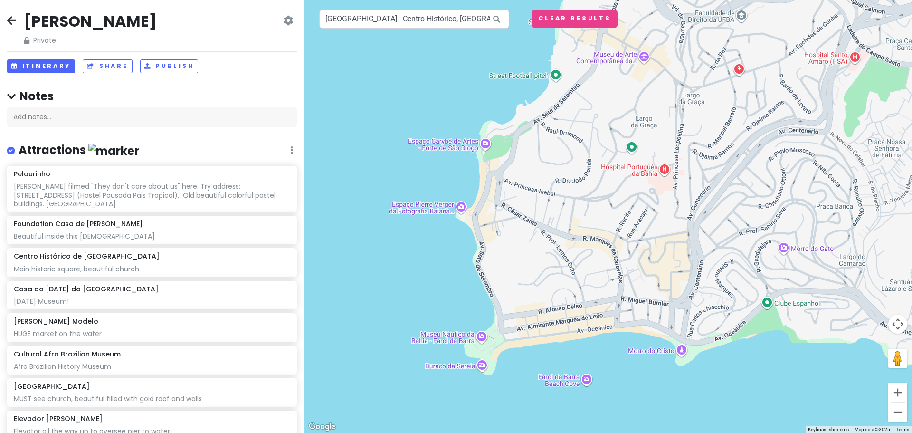
click at [464, 209] on div "[GEOGRAPHIC_DATA] 4.7 (63) [GEOGRAPHIC_DATA], 4 - [GEOGRAPHIC_DATA], [GEOGRAPHI…" at bounding box center [608, 216] width 608 height 433
click at [449, 24] on input "[GEOGRAPHIC_DATA] - Centro Histórico, [GEOGRAPHIC_DATA] - [GEOGRAPHIC_DATA], [G…" at bounding box center [414, 19] width 190 height 19
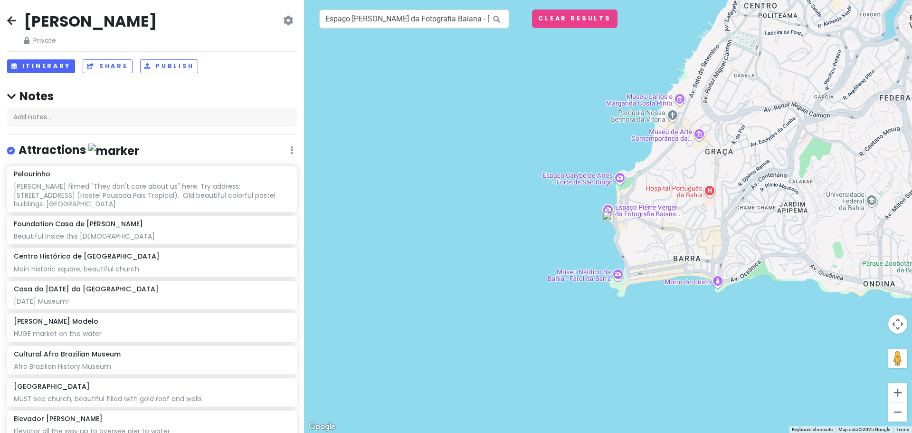
click at [613, 218] on img at bounding box center [608, 216] width 19 height 19
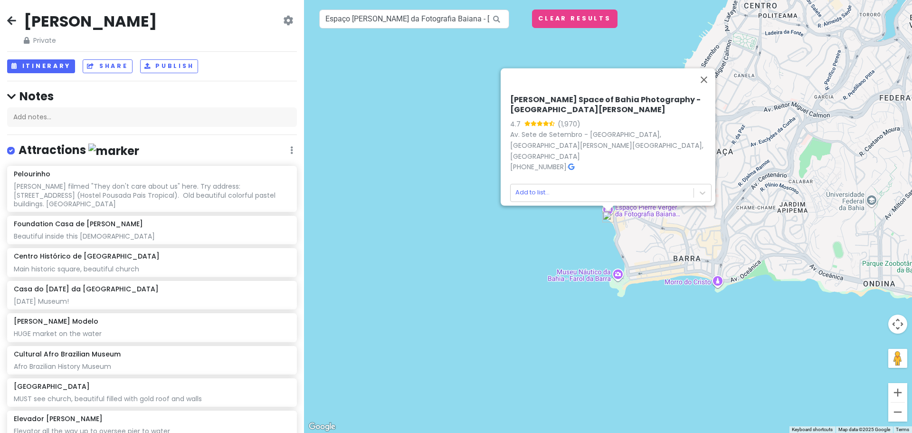
click at [573, 163] on icon at bounding box center [571, 166] width 6 height 7
click at [619, 280] on div "[PERSON_NAME] Space of Bahia Photography - [GEOGRAPHIC_DATA][PERSON_NAME] 4.7 (…" at bounding box center [608, 216] width 608 height 433
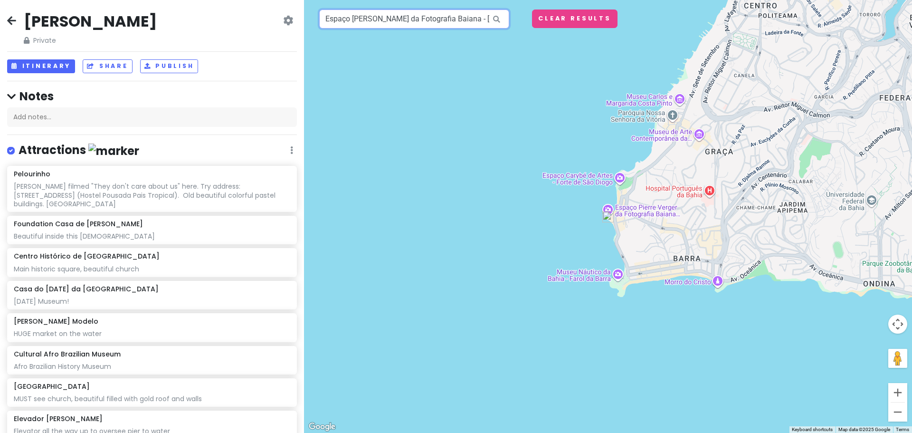
click at [437, 19] on input "Espaço [PERSON_NAME] da Fotografia Baiana - [GEOGRAPHIC_DATA][PERSON_NAME][PERS…" at bounding box center [414, 19] width 190 height 19
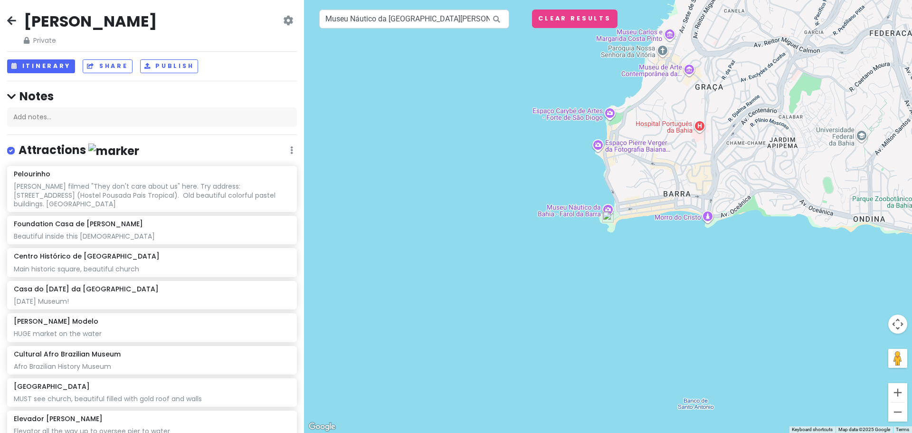
click at [609, 213] on img at bounding box center [608, 216] width 19 height 19
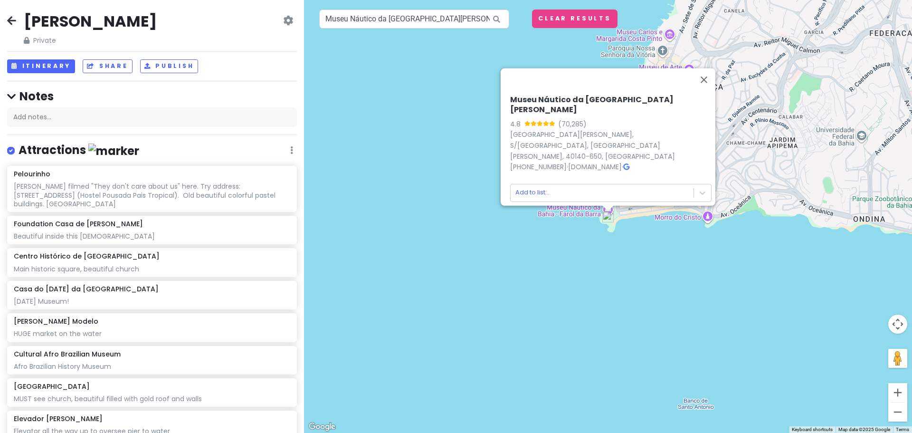
click at [629, 163] on icon at bounding box center [626, 166] width 6 height 7
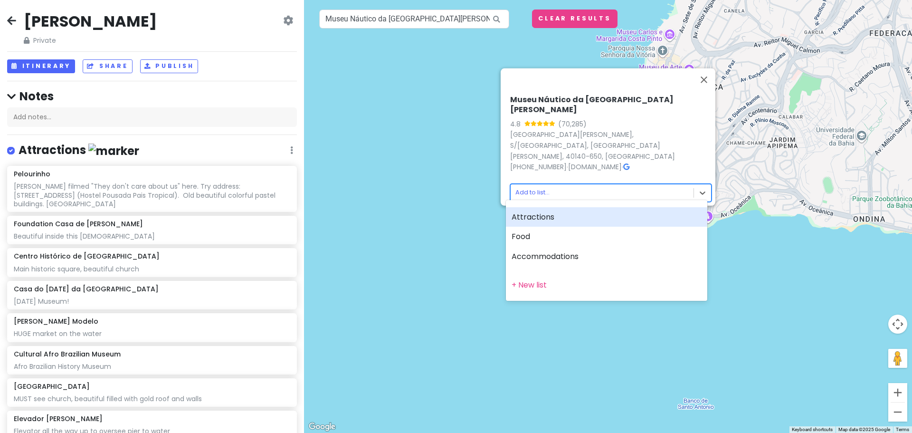
click at [531, 182] on body "[PERSON_NAME] Private Change Dates Make a Copy Delete Trip Go Pro ⚡️ Give Feedb…" at bounding box center [456, 216] width 912 height 433
click at [526, 215] on div "Attractions" at bounding box center [606, 217] width 201 height 20
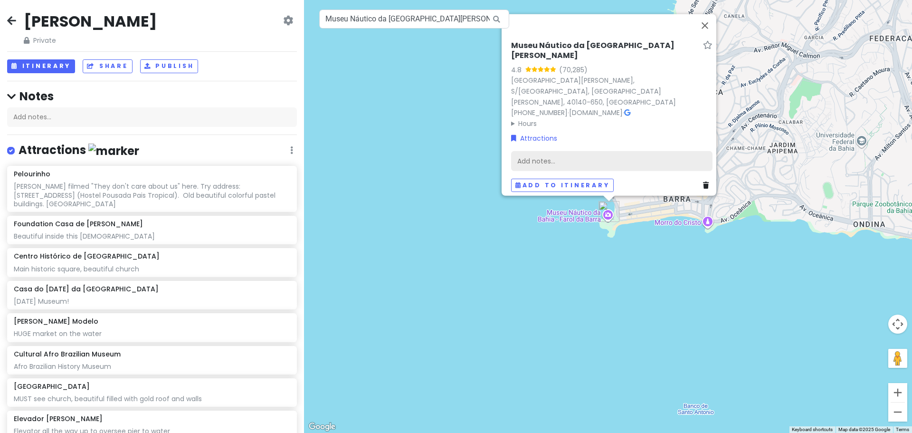
click at [563, 155] on div "Add notes..." at bounding box center [611, 161] width 201 height 20
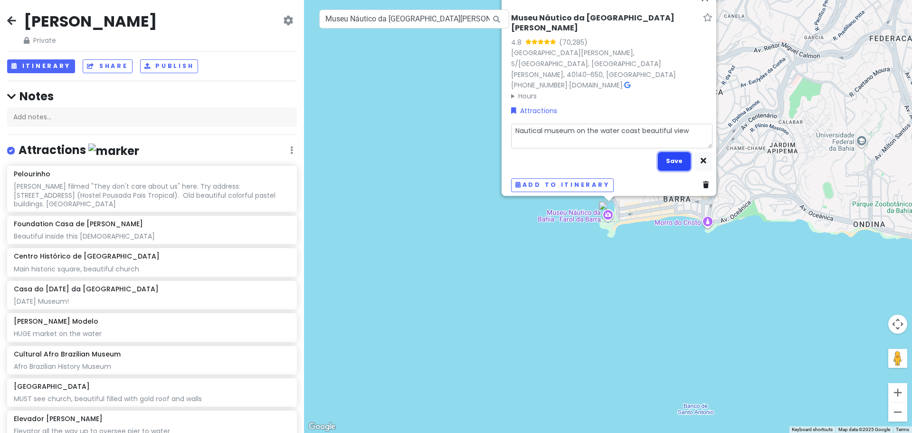
click at [664, 152] on button "Save" at bounding box center [674, 161] width 33 height 19
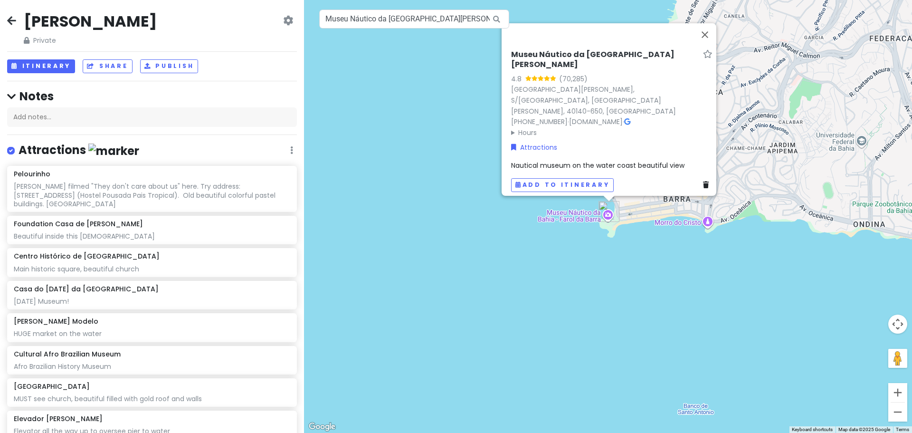
click at [705, 264] on div "[GEOGRAPHIC_DATA] - [PERSON_NAME] 4.8 (70,285) [GEOGRAPHIC_DATA][PERSON_NAME], …" at bounding box center [608, 216] width 608 height 433
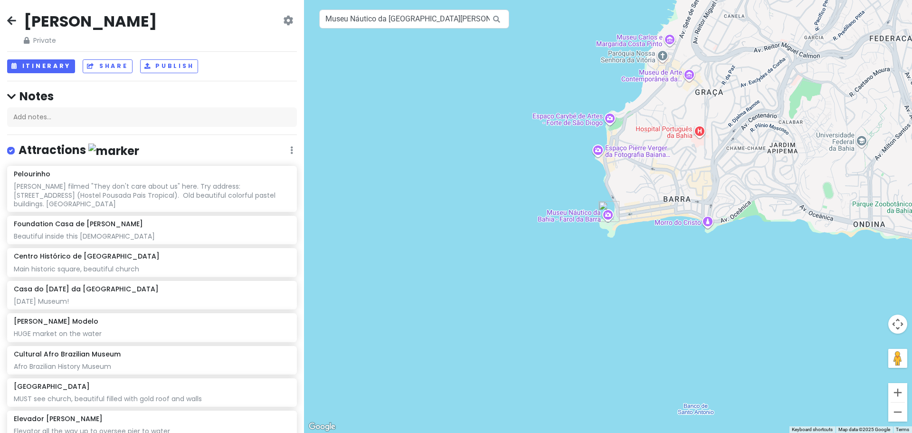
click at [707, 222] on div at bounding box center [608, 216] width 608 height 433
click at [410, 21] on input "Museu Náutico da [GEOGRAPHIC_DATA][PERSON_NAME][PERSON_NAME][PERSON_NAME][GEOGR…" at bounding box center [414, 19] width 190 height 19
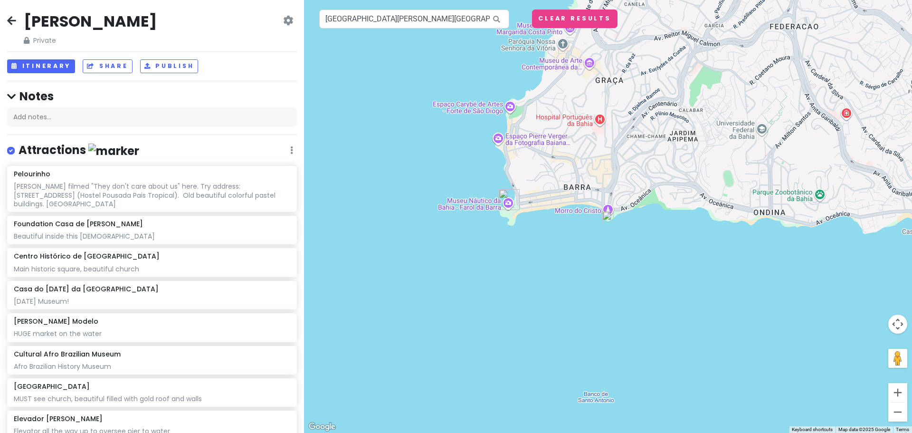
click at [603, 219] on img at bounding box center [608, 216] width 19 height 19
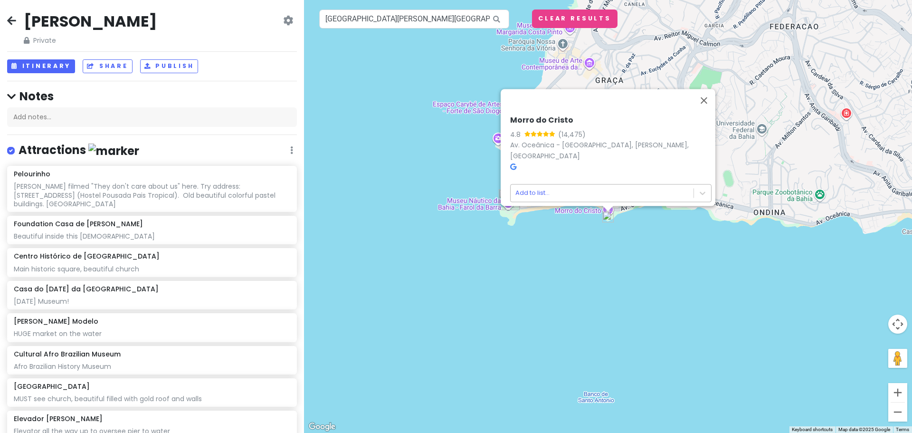
click at [523, 185] on body "[PERSON_NAME] Private Change Dates Make a Copy Delete Trip Go Pro ⚡️ Give Feedb…" at bounding box center [456, 216] width 912 height 433
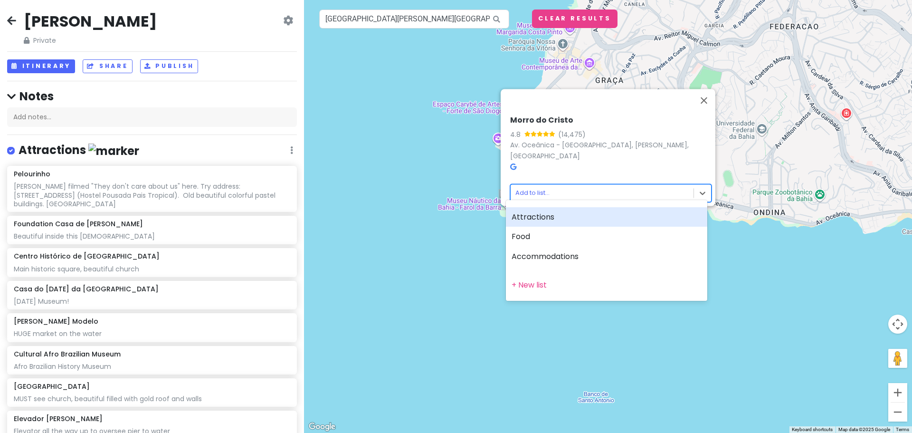
click at [508, 161] on div at bounding box center [456, 216] width 912 height 433
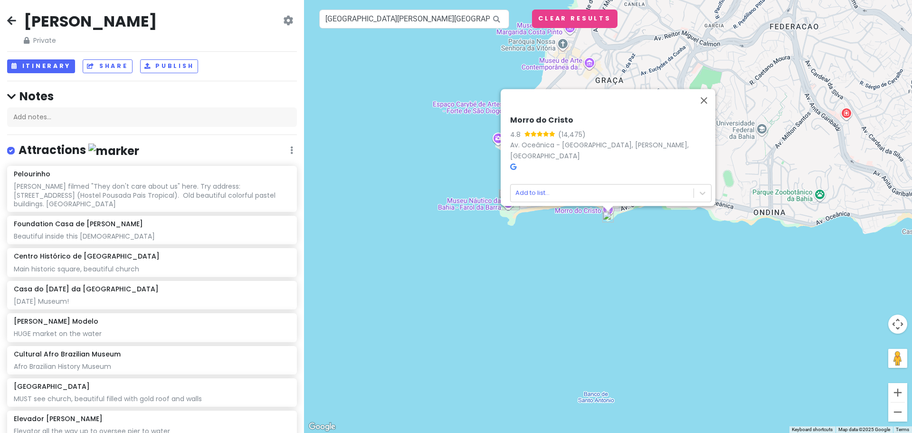
click at [510, 163] on icon at bounding box center [513, 166] width 6 height 7
click at [517, 185] on body "[PERSON_NAME] Private Change Dates Make a Copy Delete Trip Go Pro ⚡️ Give Feedb…" at bounding box center [456, 216] width 912 height 433
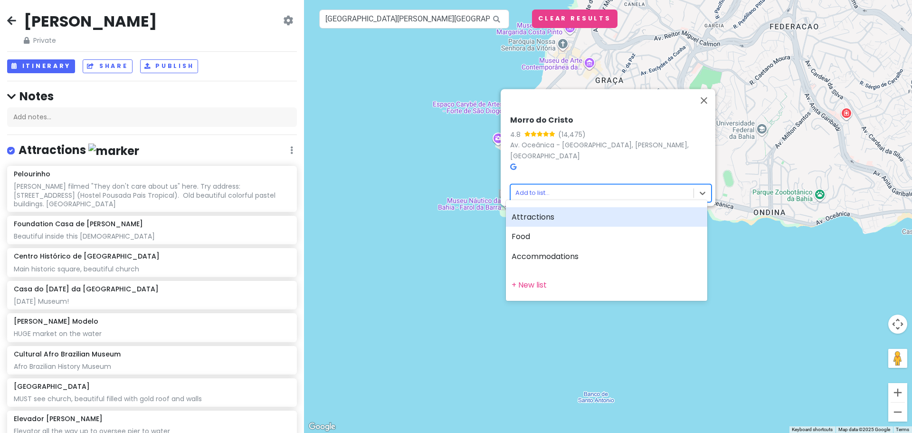
click at [539, 217] on div "Attractions" at bounding box center [606, 217] width 201 height 20
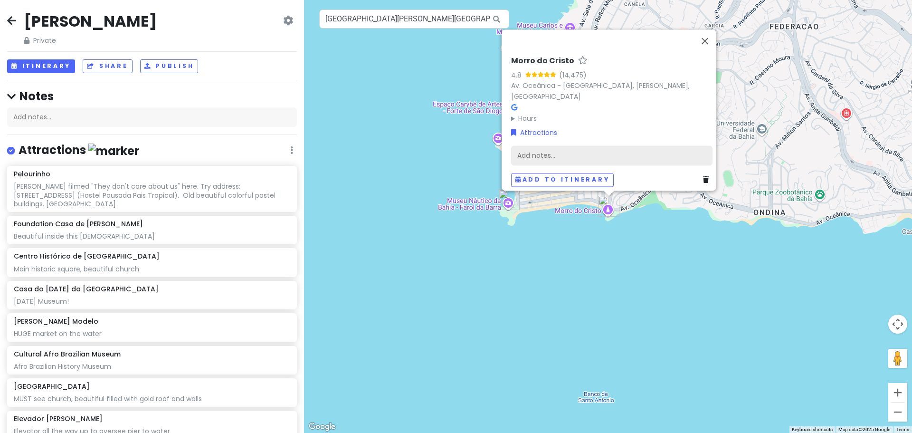
click at [570, 145] on div "Add notes..." at bounding box center [611, 155] width 201 height 20
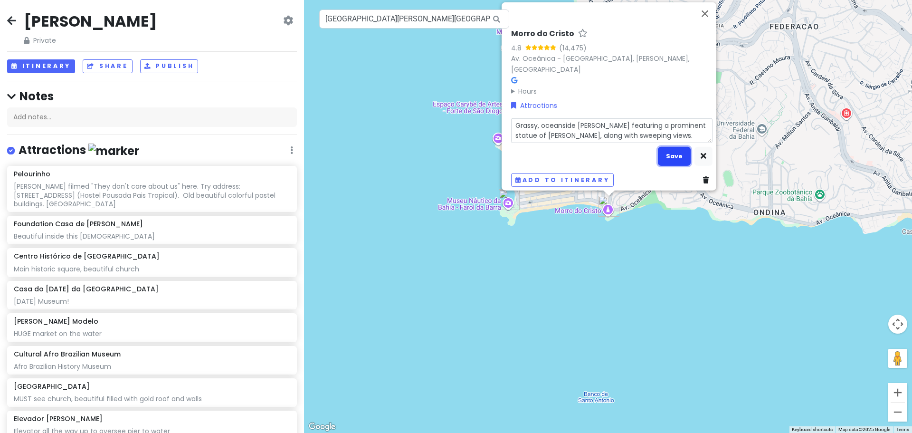
click at [684, 153] on button "Save" at bounding box center [674, 156] width 33 height 19
